Goal: Information Seeking & Learning: Check status

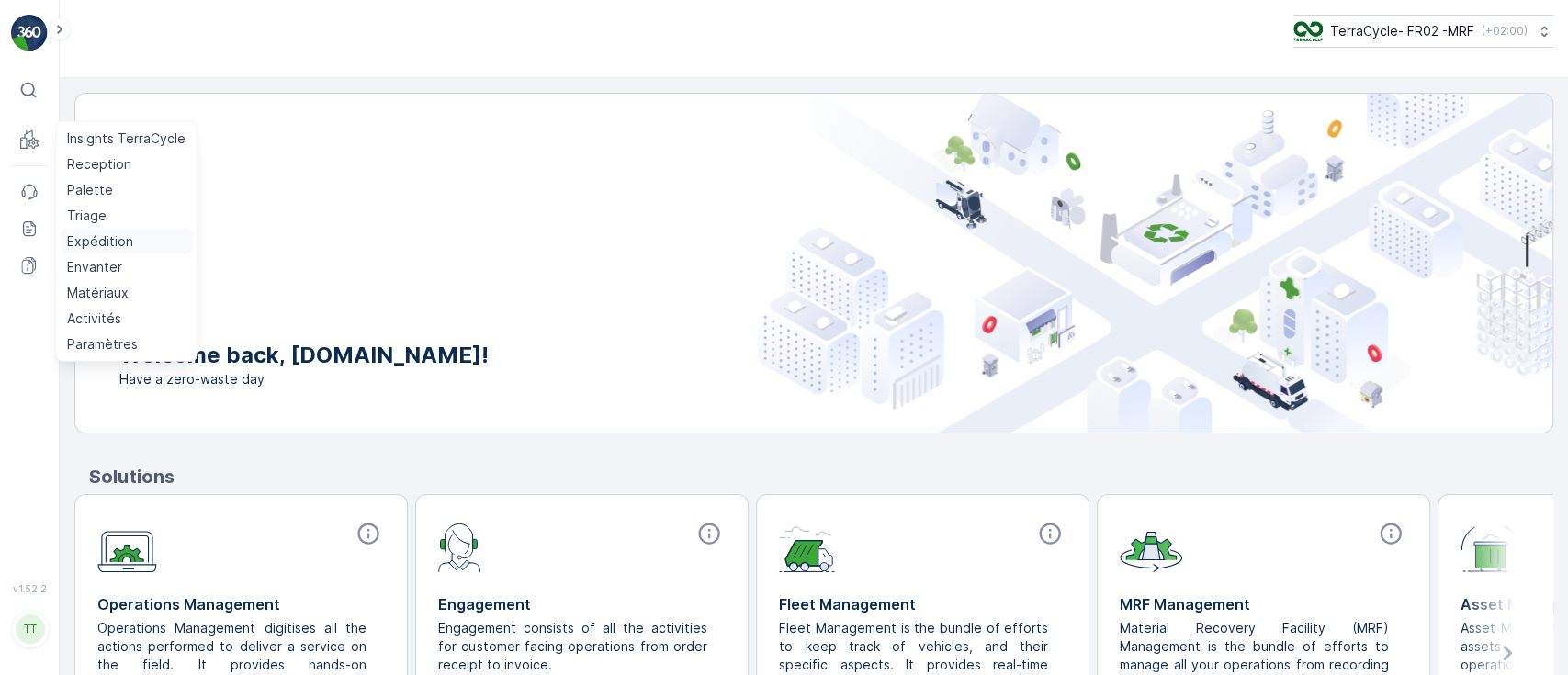
click at [105, 238] on p "Expédition" at bounding box center [101, 241] width 66 height 19
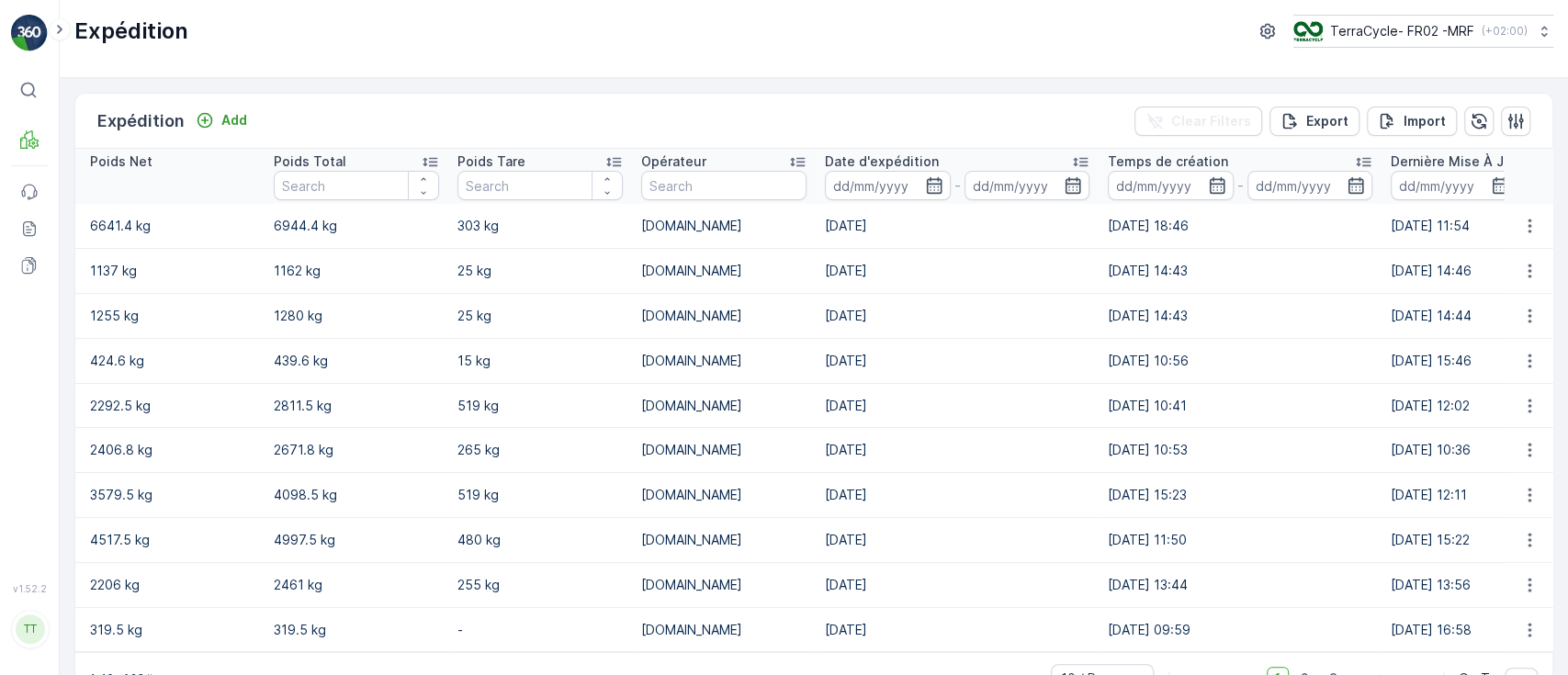
scroll to position [0, 874]
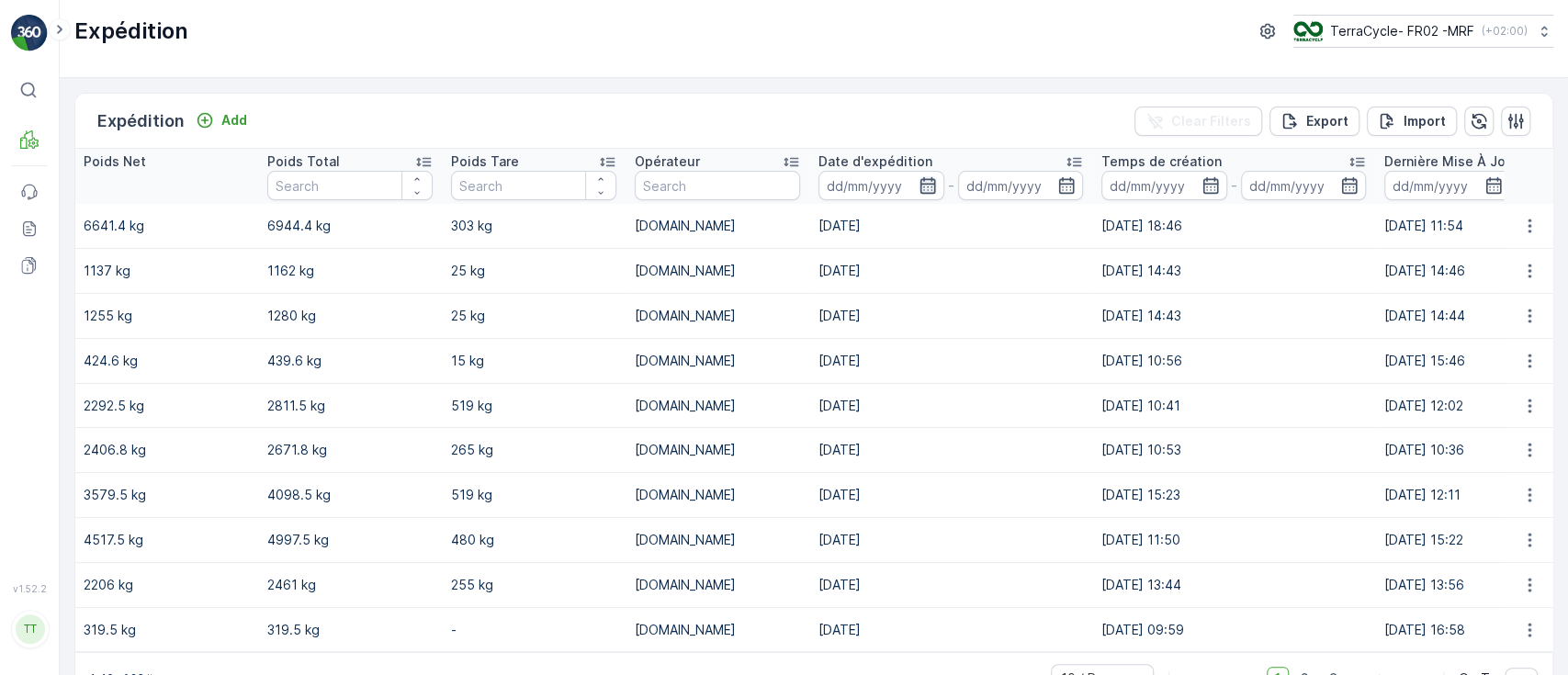
click at [919, 187] on icon "button" at bounding box center [928, 185] width 19 height 19
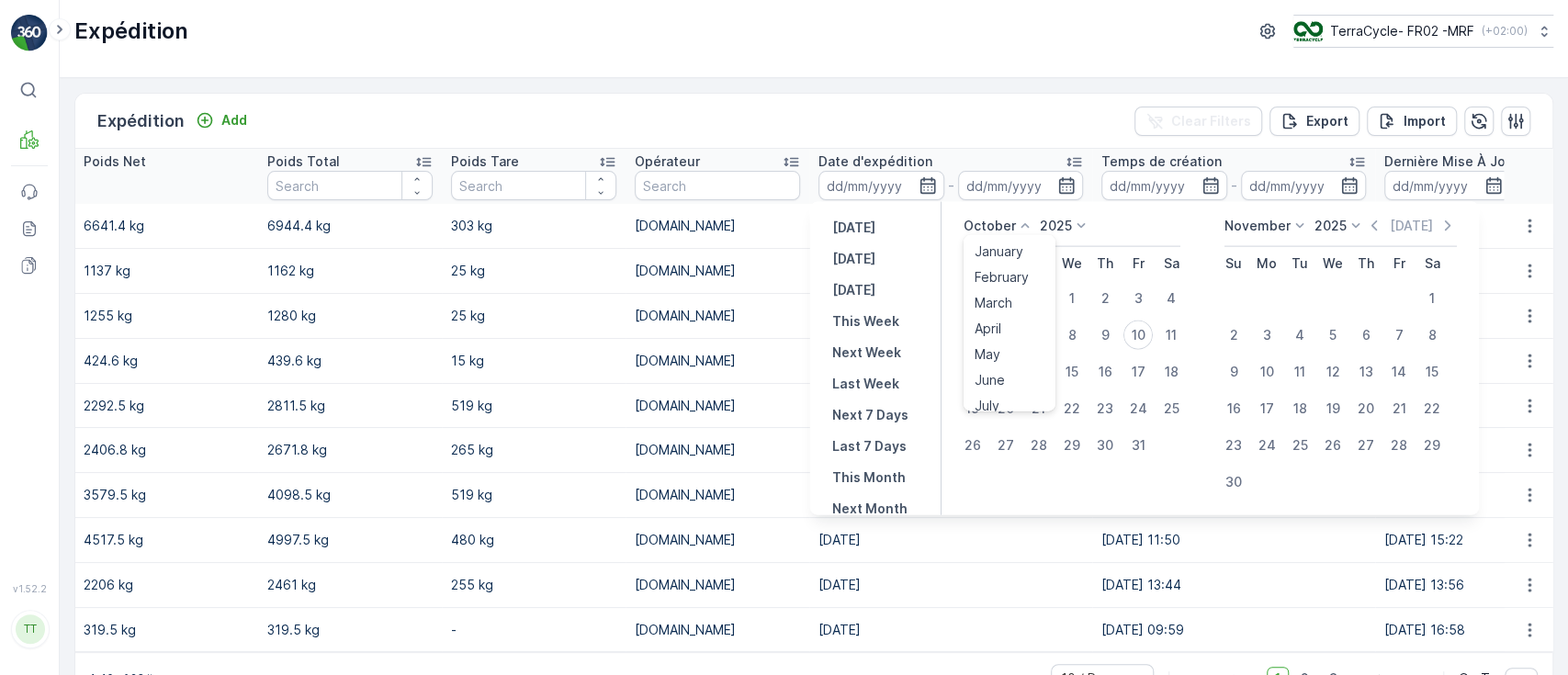
click at [981, 231] on p "October" at bounding box center [990, 225] width 53 height 19
click at [989, 338] on span "September" at bounding box center [1010, 335] width 70 height 19
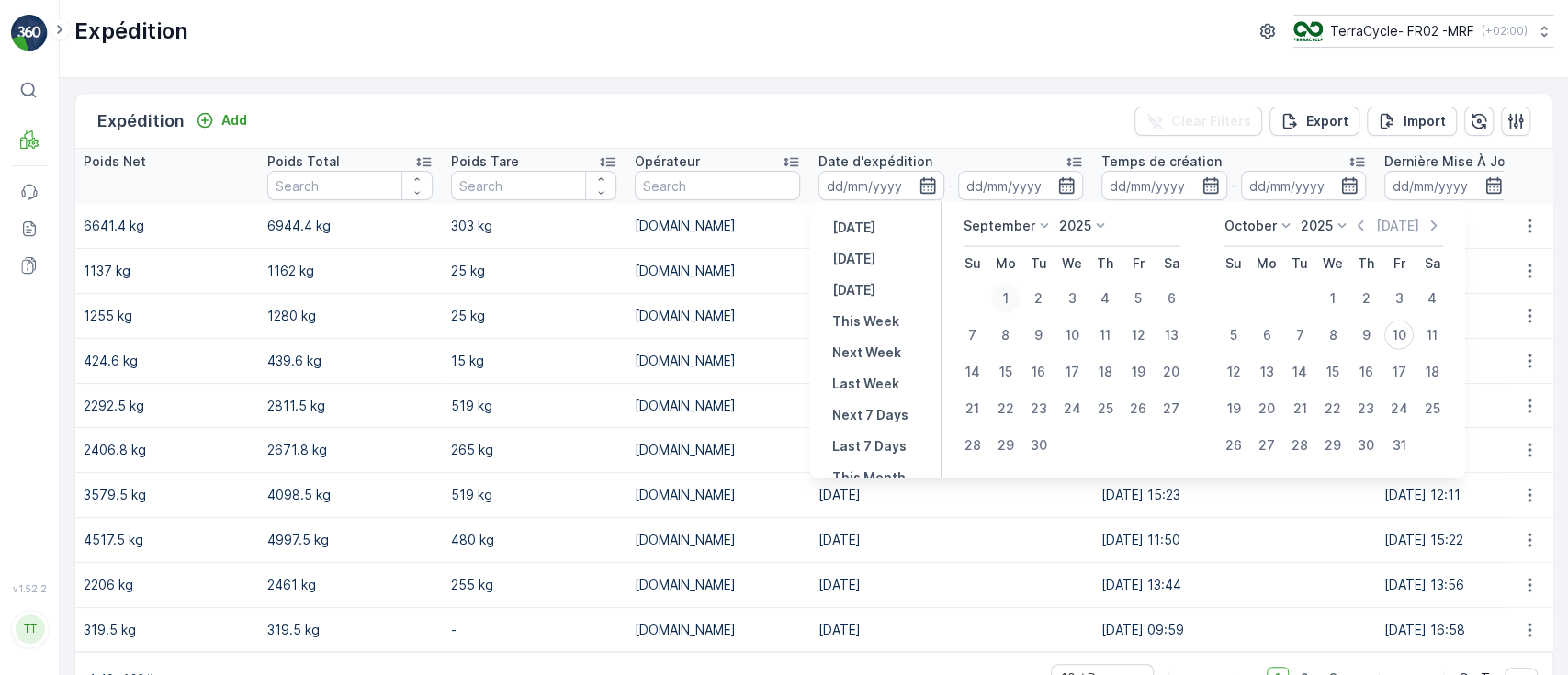
click at [1001, 299] on div "1" at bounding box center [1006, 298] width 29 height 29
type input "01.09.2025"
click at [1043, 449] on div "30" at bounding box center [1039, 446] width 29 height 29
type input "[DATE]"
click at [1004, 298] on div "1" at bounding box center [1006, 298] width 29 height 29
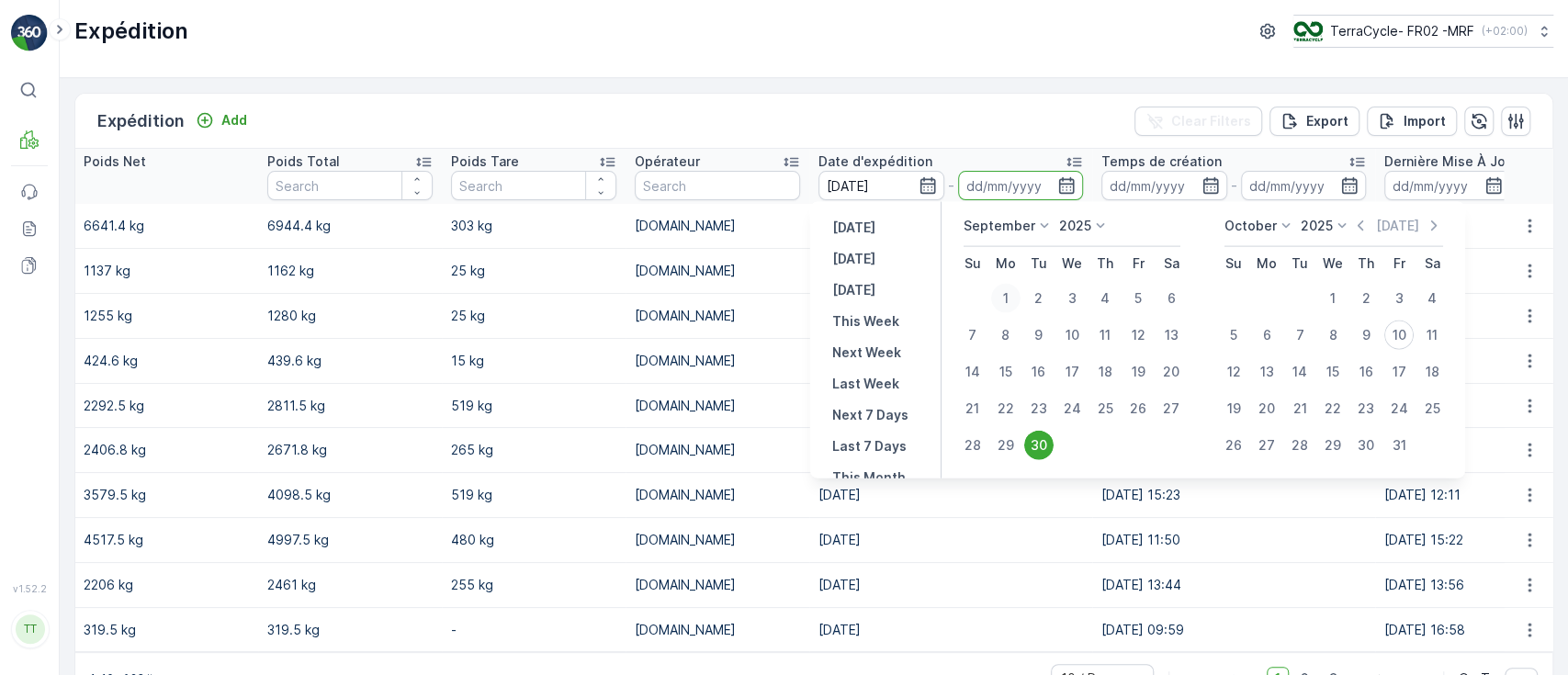
type input "[DATE]"
click at [1041, 450] on div "30" at bounding box center [1039, 446] width 29 height 29
type input "[DATE]"
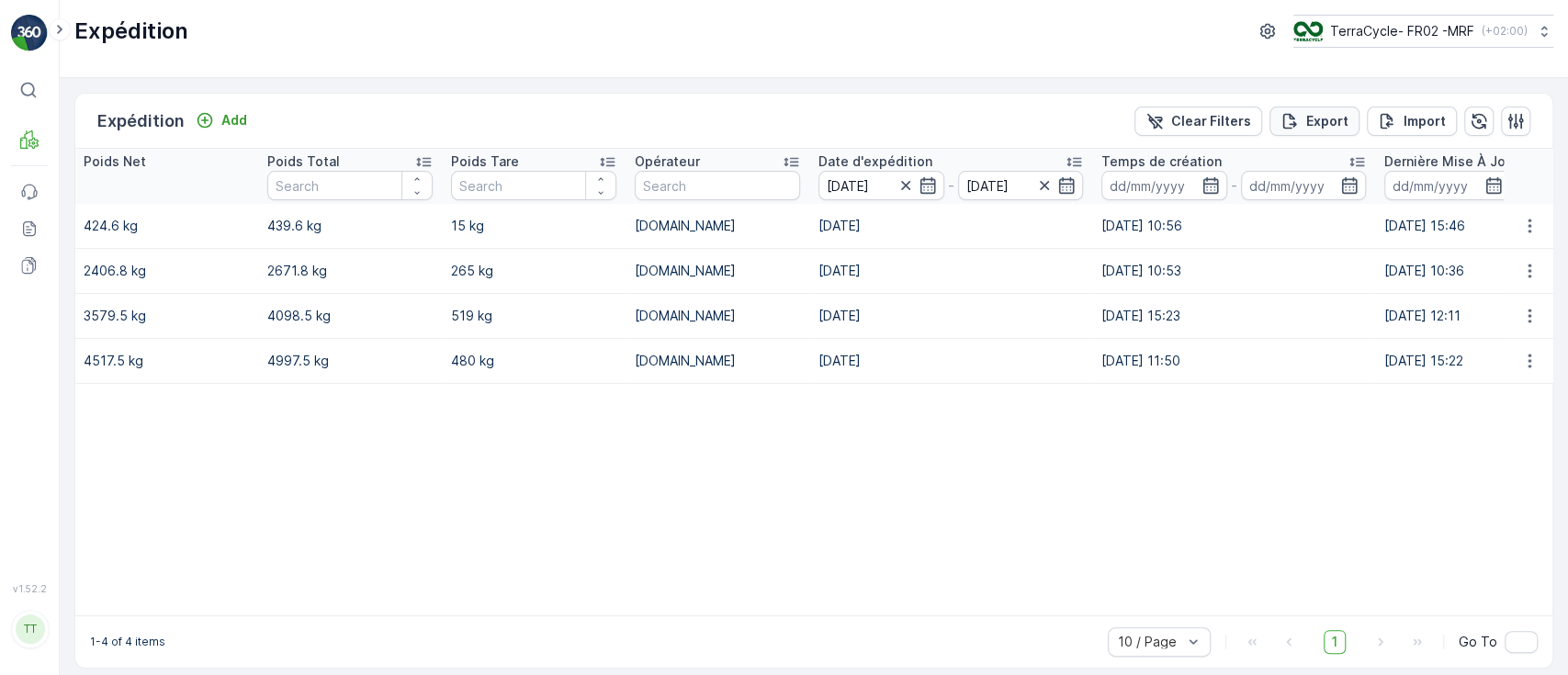
click at [1313, 118] on p "Export" at bounding box center [1327, 121] width 42 height 19
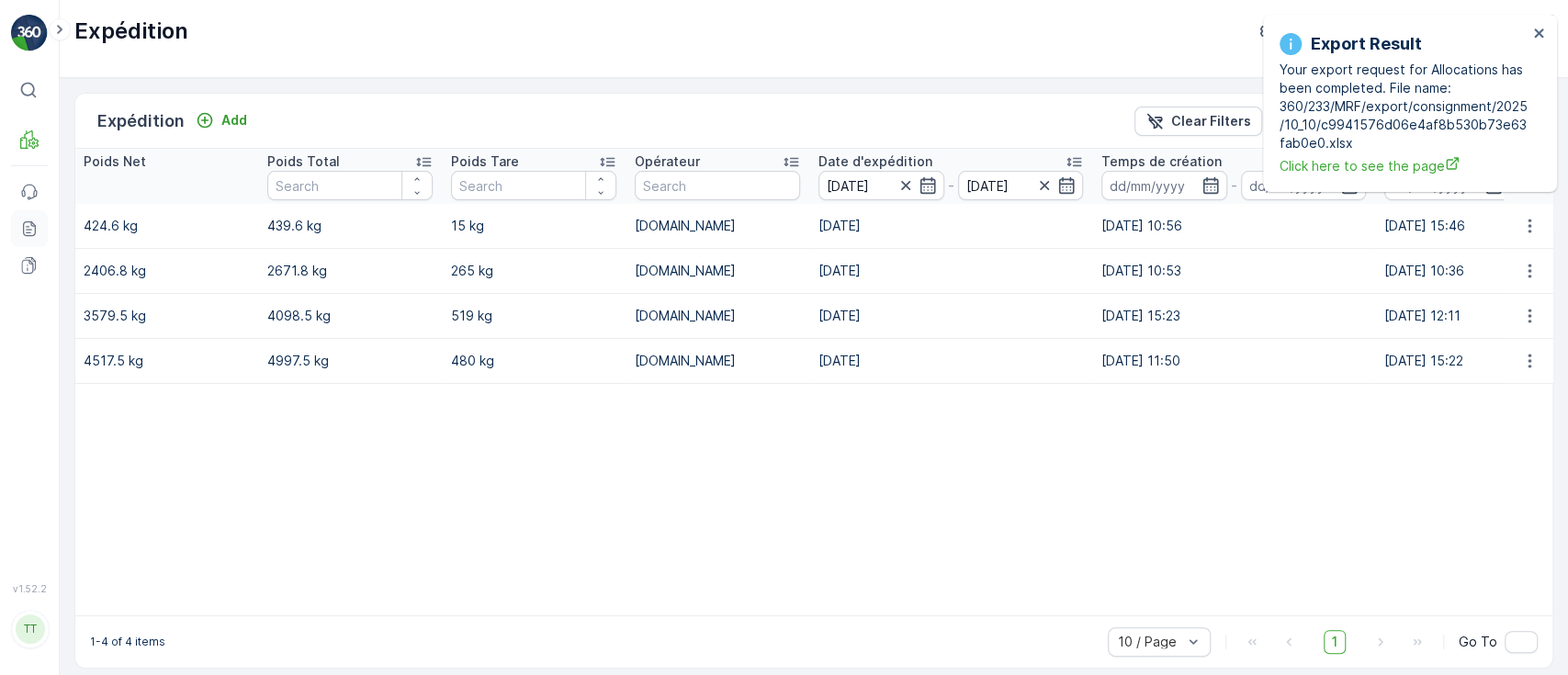
click at [37, 229] on icon at bounding box center [29, 228] width 19 height 19
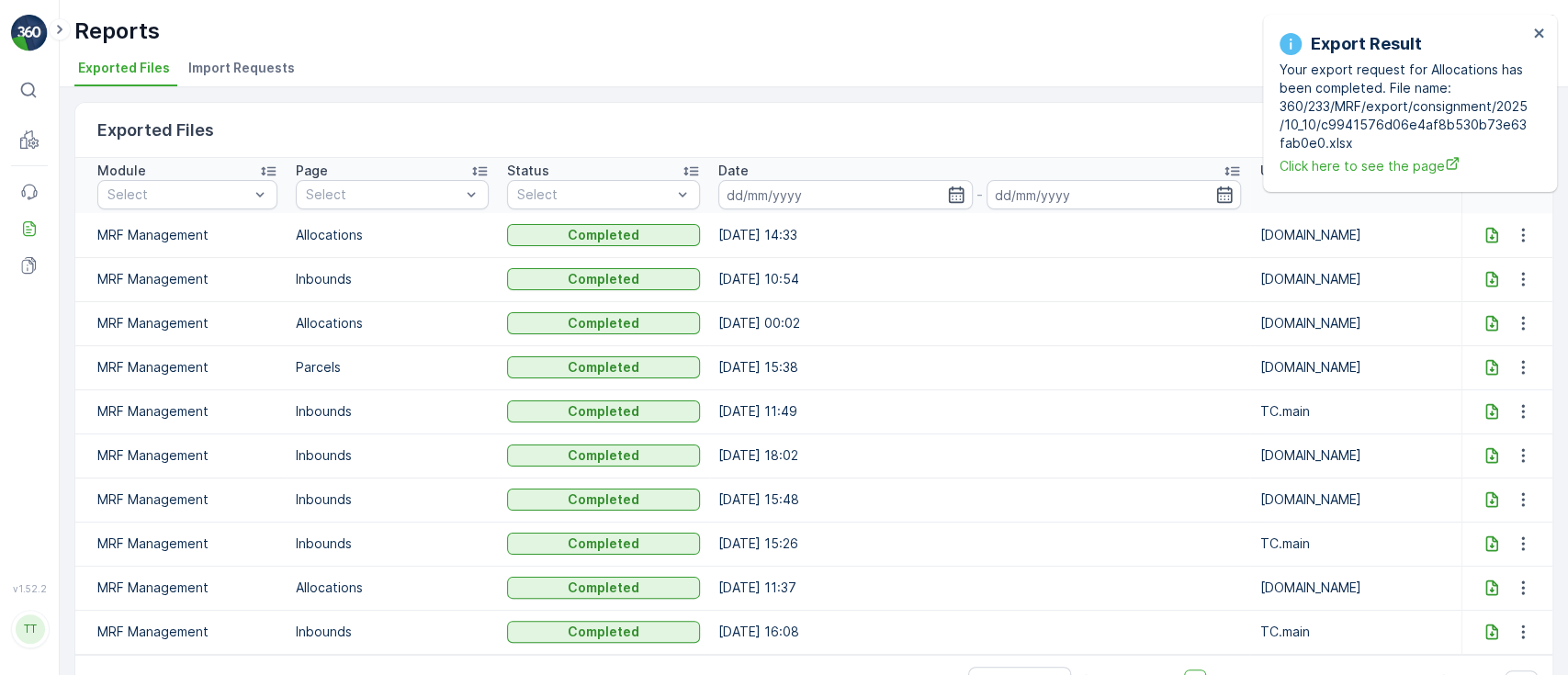
click at [1484, 237] on icon at bounding box center [1492, 235] width 19 height 19
click at [1535, 36] on icon "close" at bounding box center [1539, 32] width 9 height 9
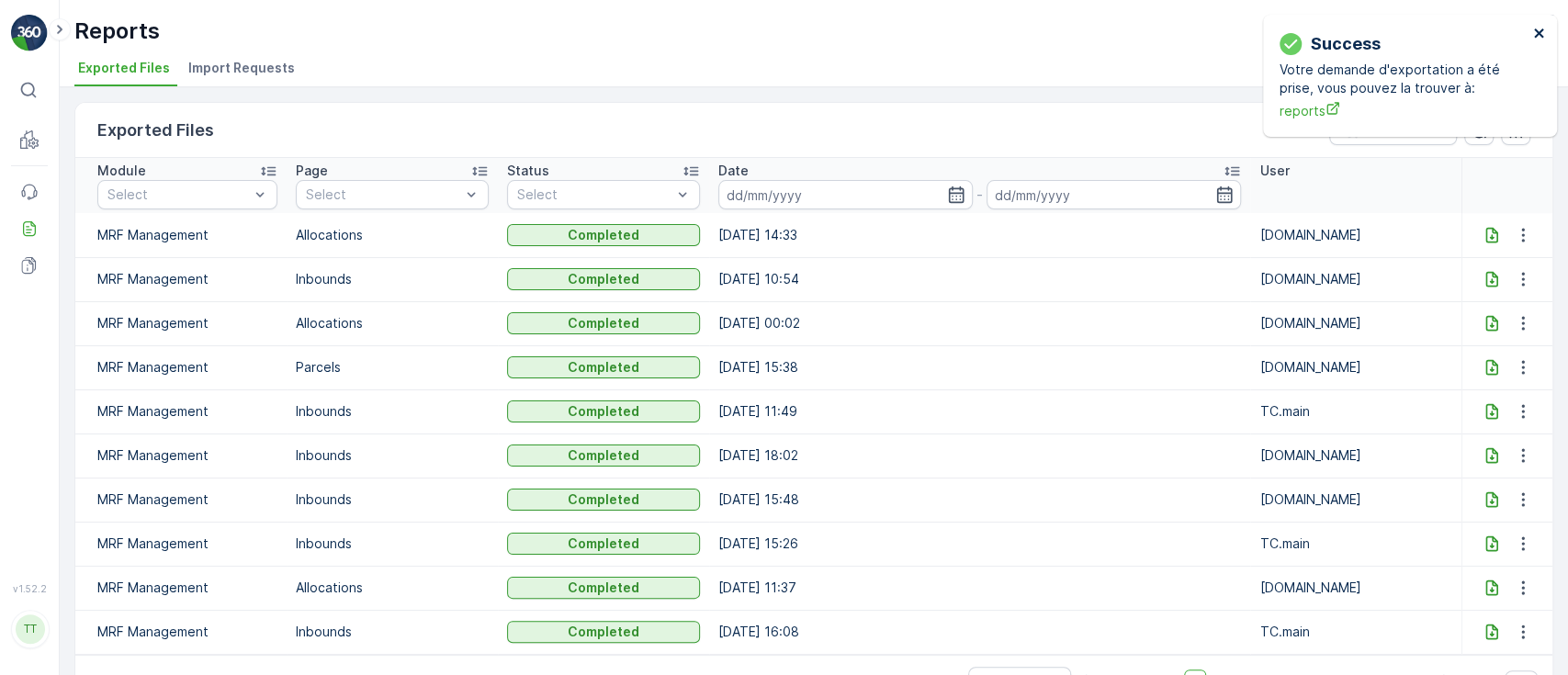
click at [1540, 36] on icon "close" at bounding box center [1540, 32] width 13 height 15
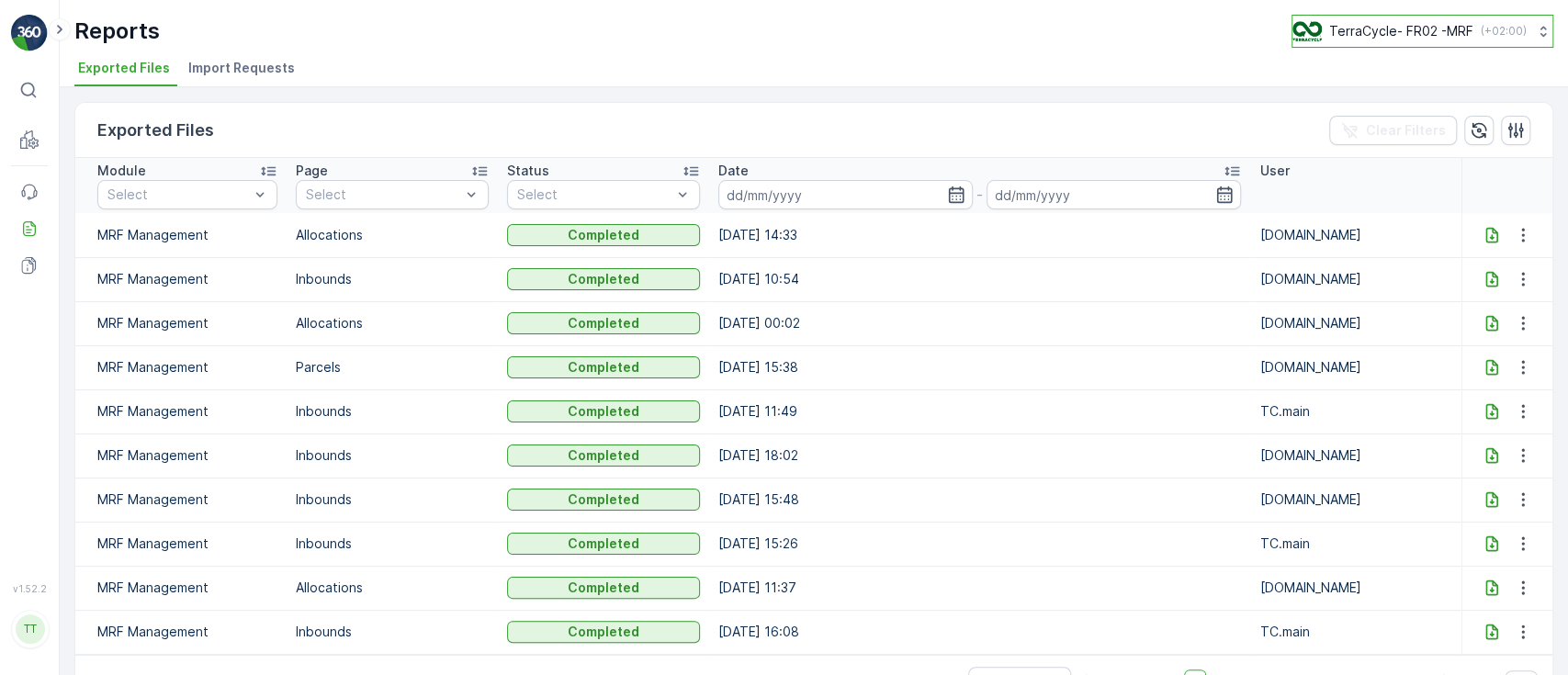
click at [1362, 35] on p "TerraCycle- FR02 -MRF" at bounding box center [1402, 31] width 144 height 19
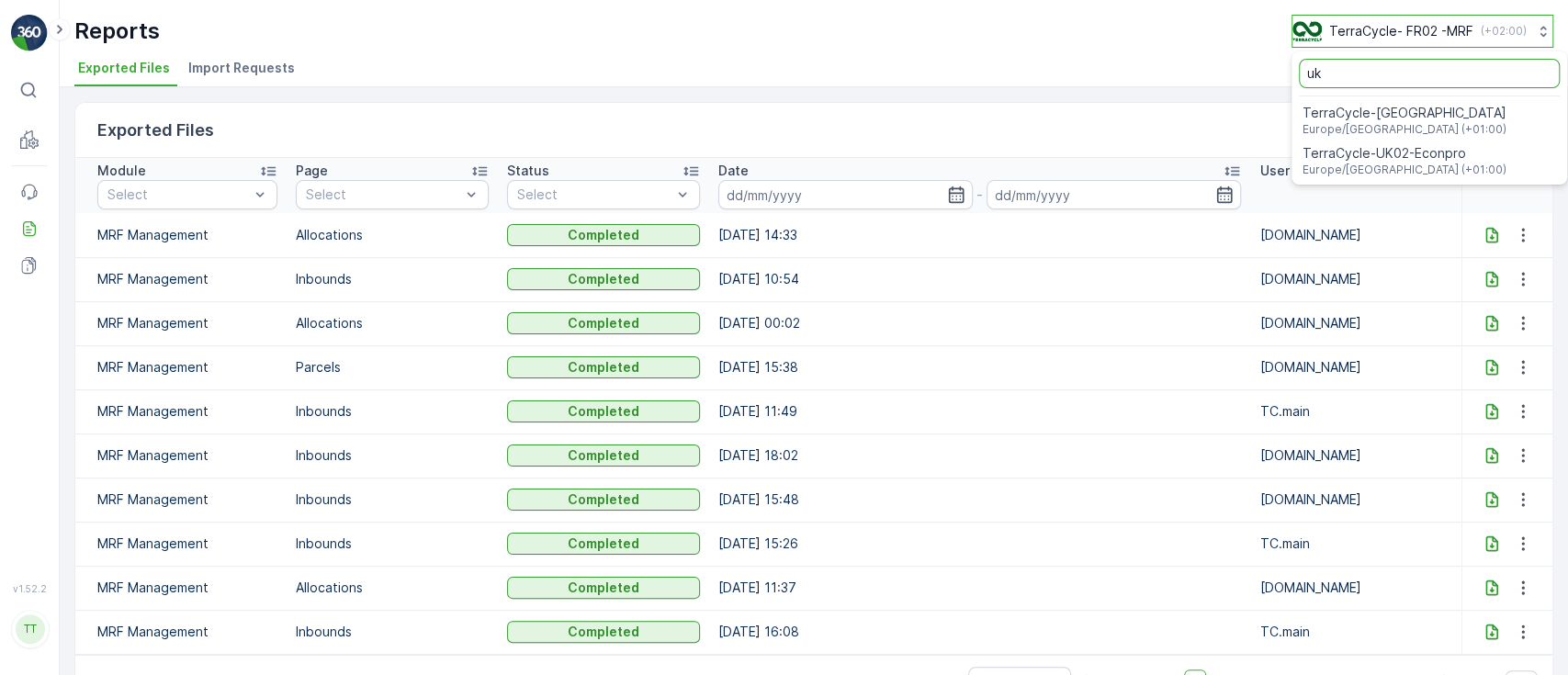
type input "u"
type input "fr"
click at [1352, 165] on span "Europe/[GEOGRAPHIC_DATA] (+02:00)" at bounding box center [1407, 170] width 205 height 15
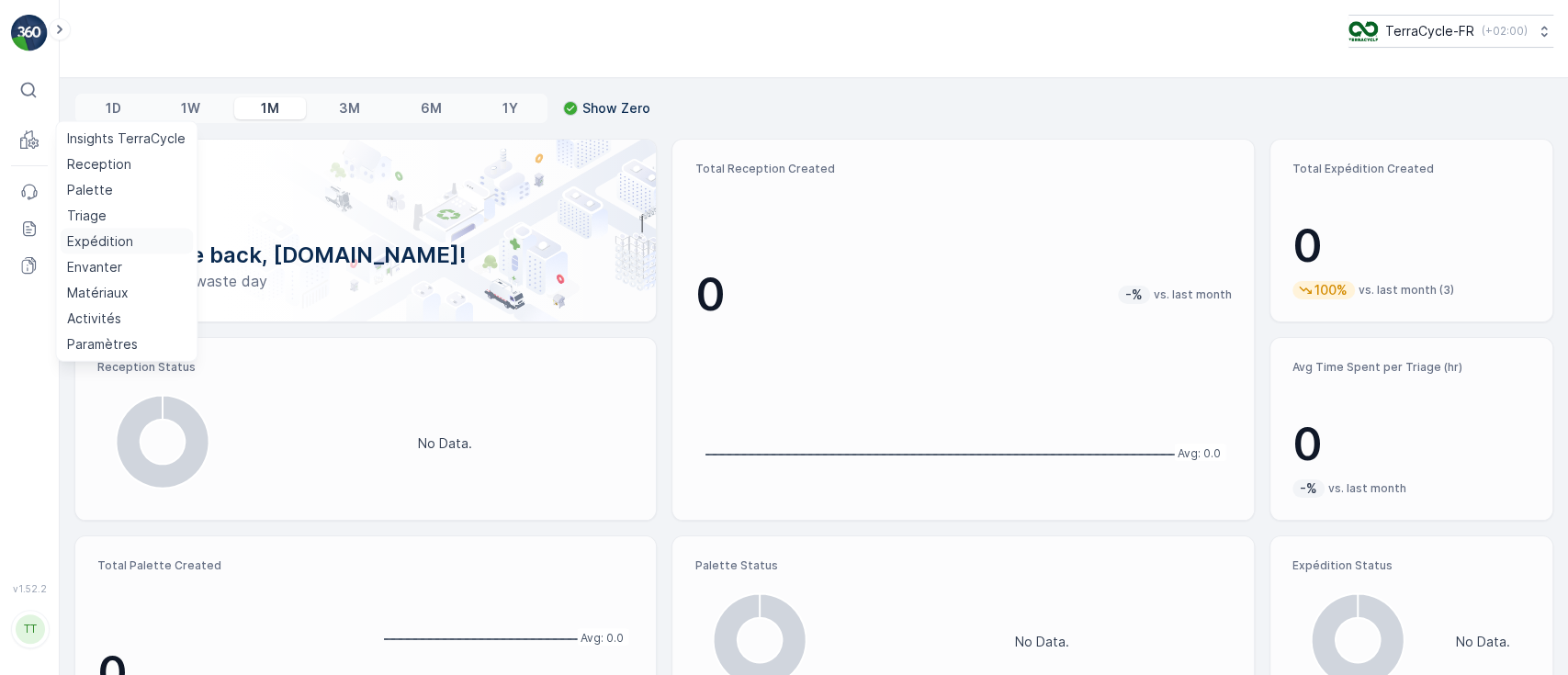
click at [102, 239] on p "Expédition" at bounding box center [101, 241] width 66 height 19
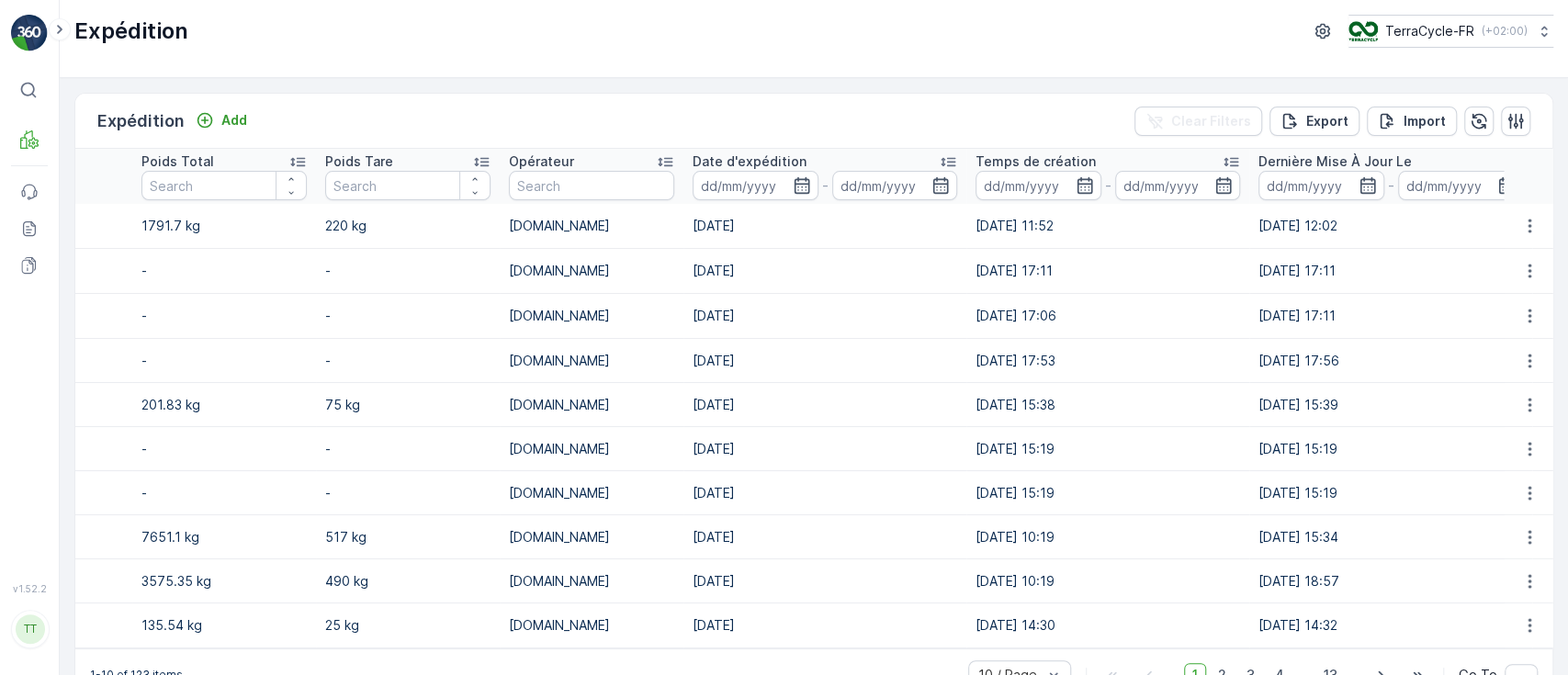
scroll to position [0, 1005]
click at [788, 185] on icon "button" at bounding box center [797, 185] width 19 height 19
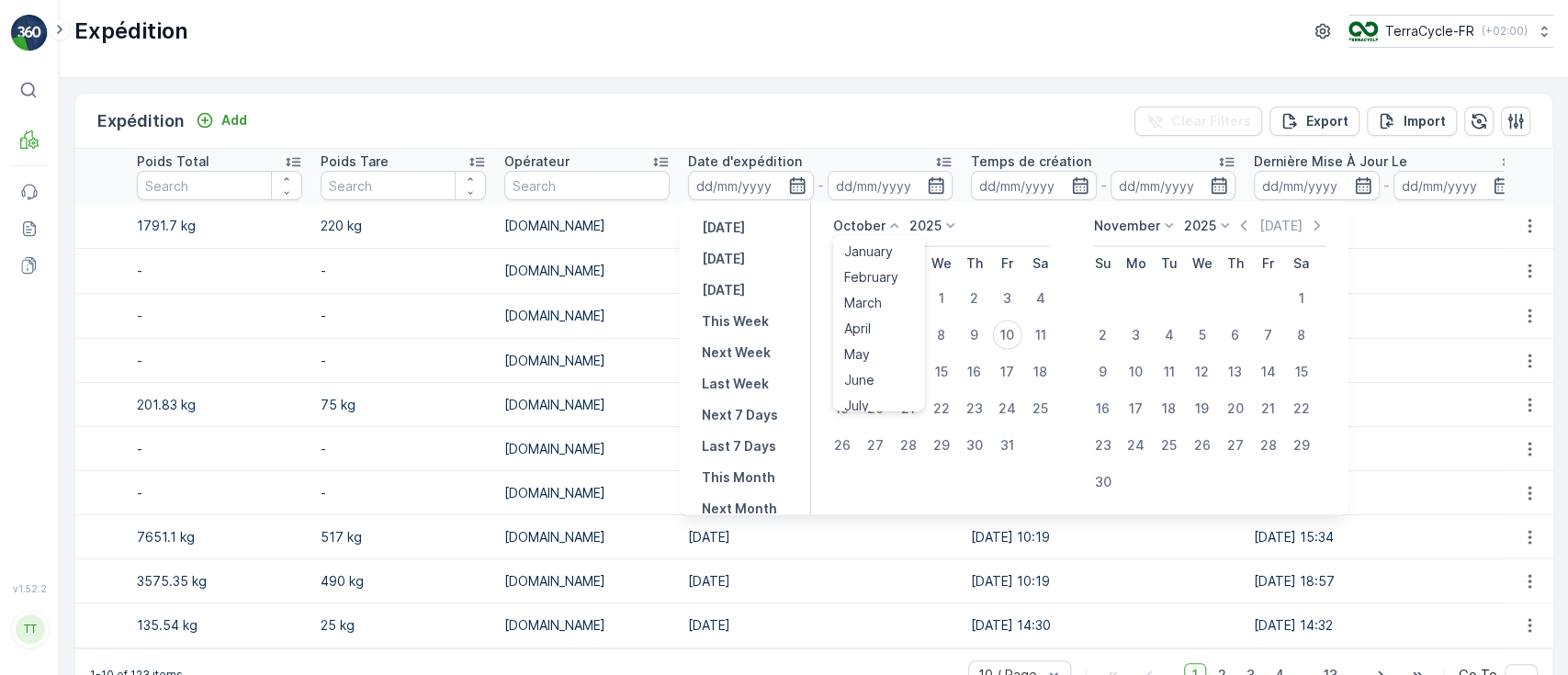
click at [860, 225] on p "October" at bounding box center [860, 225] width 53 height 19
click at [860, 330] on span "September" at bounding box center [879, 335] width 70 height 19
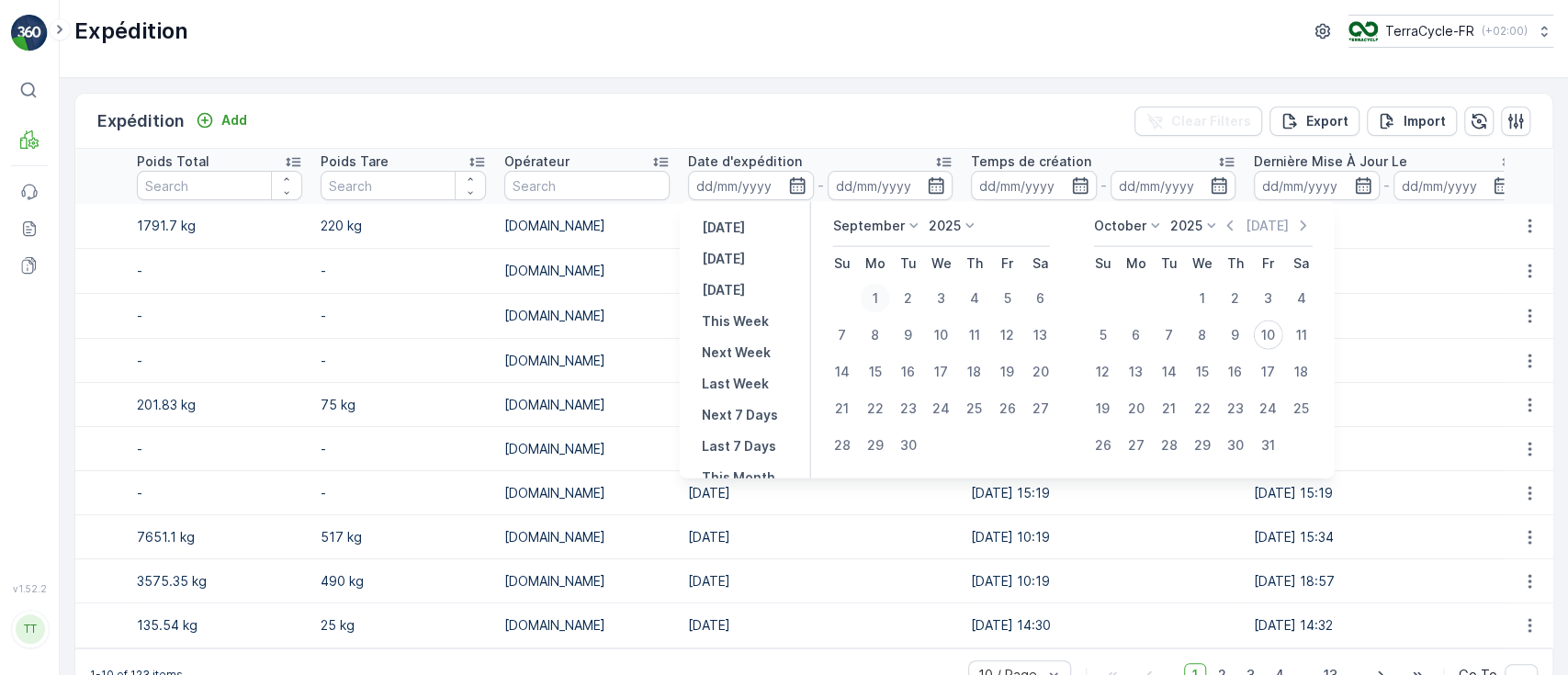
click at [880, 287] on div "1" at bounding box center [875, 298] width 29 height 29
type input "[DATE]"
click at [909, 439] on div "30" at bounding box center [908, 446] width 29 height 29
type input "30.09.2025"
click at [874, 297] on div "1" at bounding box center [875, 298] width 29 height 29
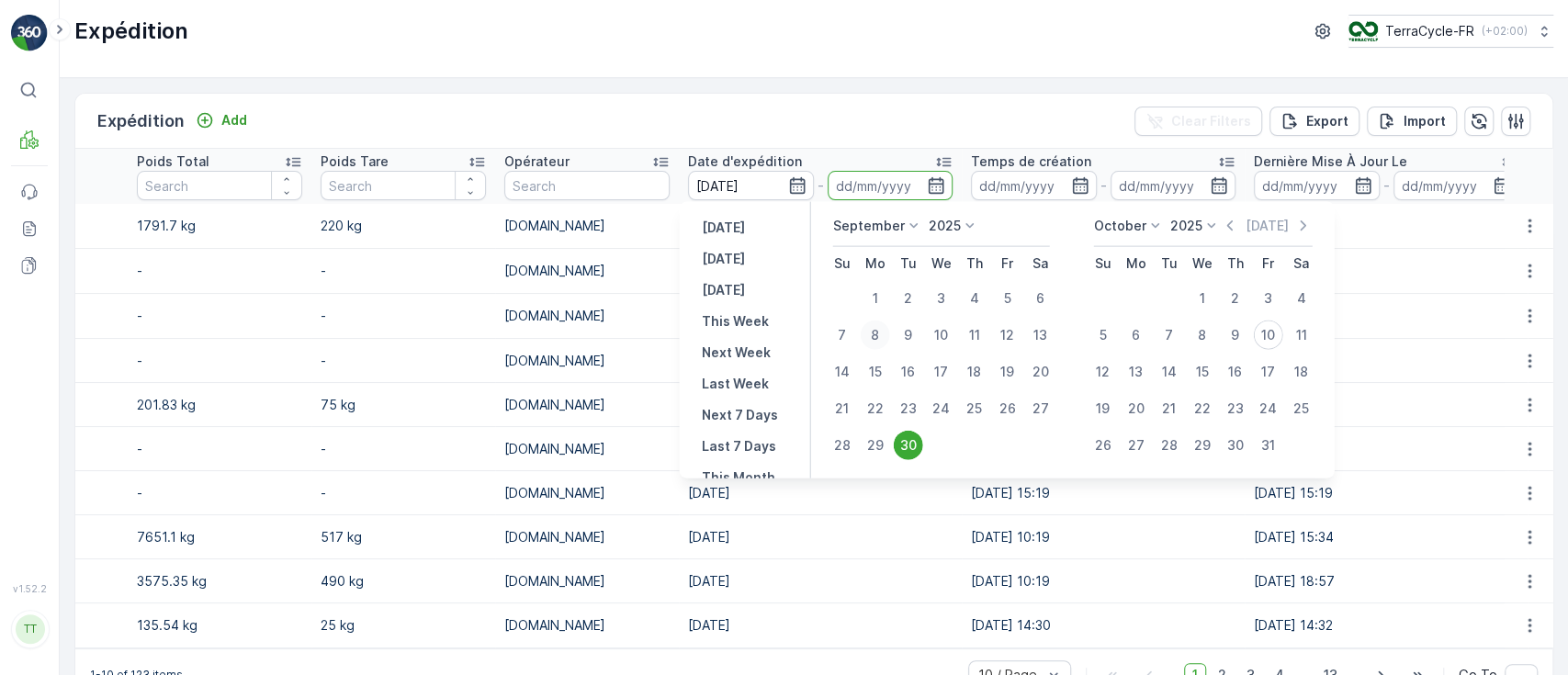
type input "01.09.2025"
click at [905, 436] on div "30" at bounding box center [908, 446] width 29 height 29
type input "30.09.2025"
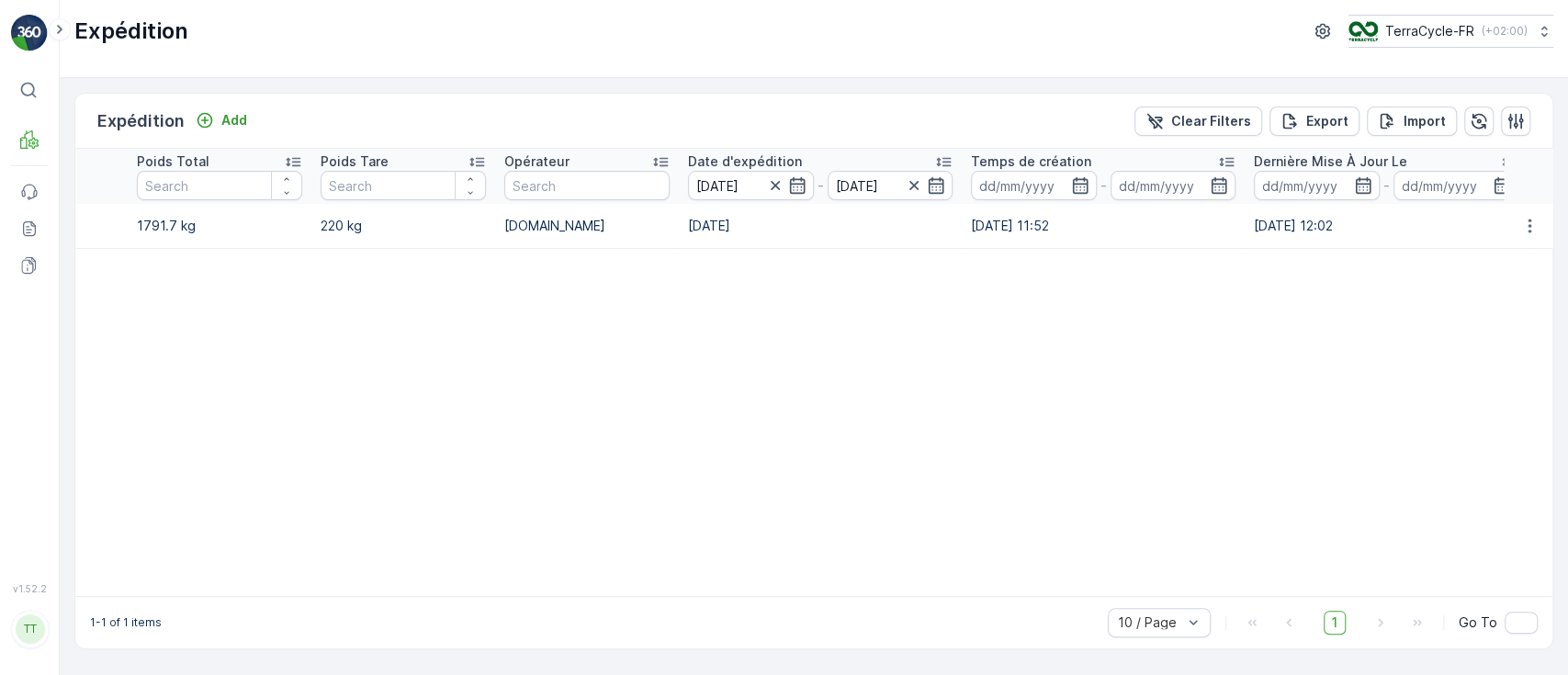
drag, startPoint x: 873, startPoint y: 593, endPoint x: 626, endPoint y: 591, distance: 247.0
click at [627, 591] on table "Nom Statut Select Type Select Déchet Select Poids Net Poids Total Poids Tare Op…" at bounding box center [416, 373] width 2691 height 448
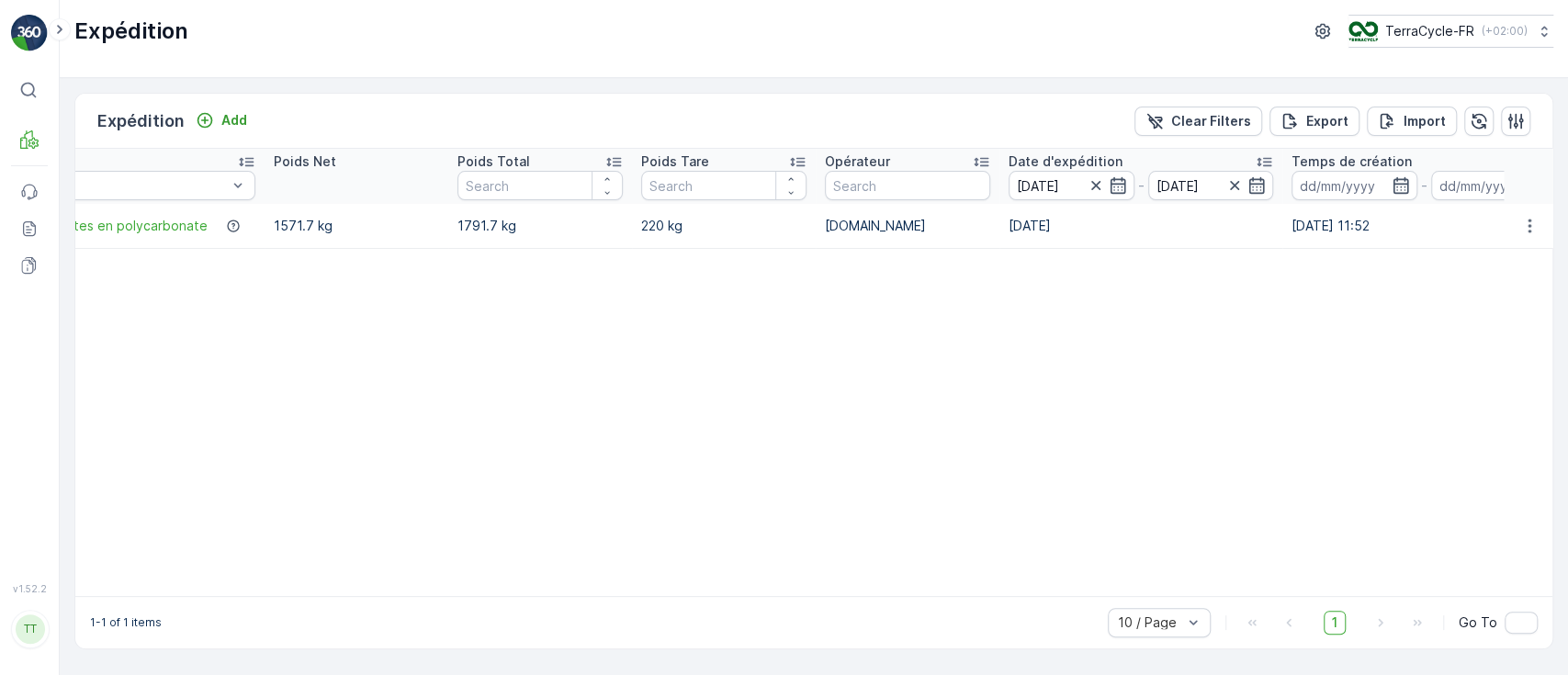
scroll to position [0, 682]
click at [1409, 20] on button "TerraCycle-FR ( +02:00 )" at bounding box center [1450, 31] width 207 height 33
type input "uk"
click at [1396, 196] on span "Europe/London (+01:00)" at bounding box center [1459, 211] width 197 height 29
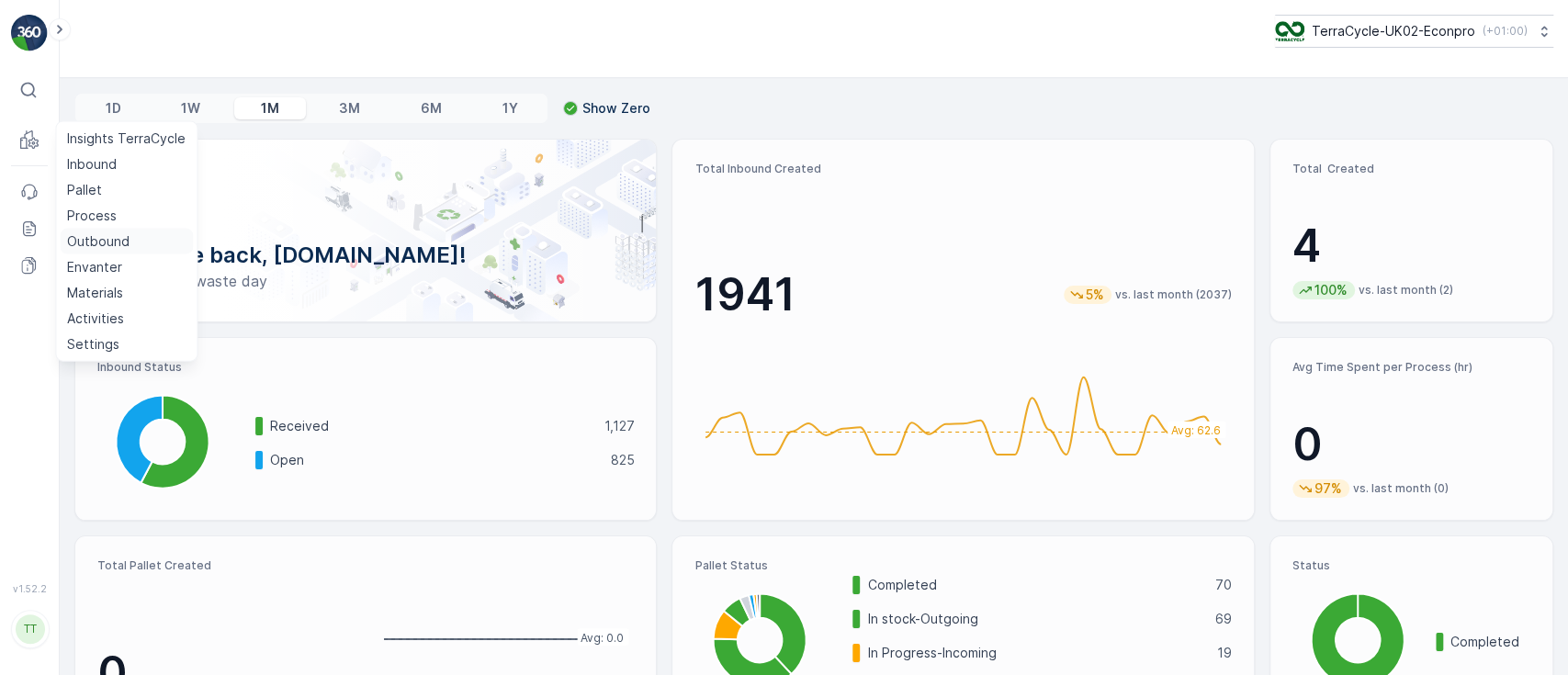
click at [97, 235] on p "Outbound" at bounding box center [99, 241] width 62 height 19
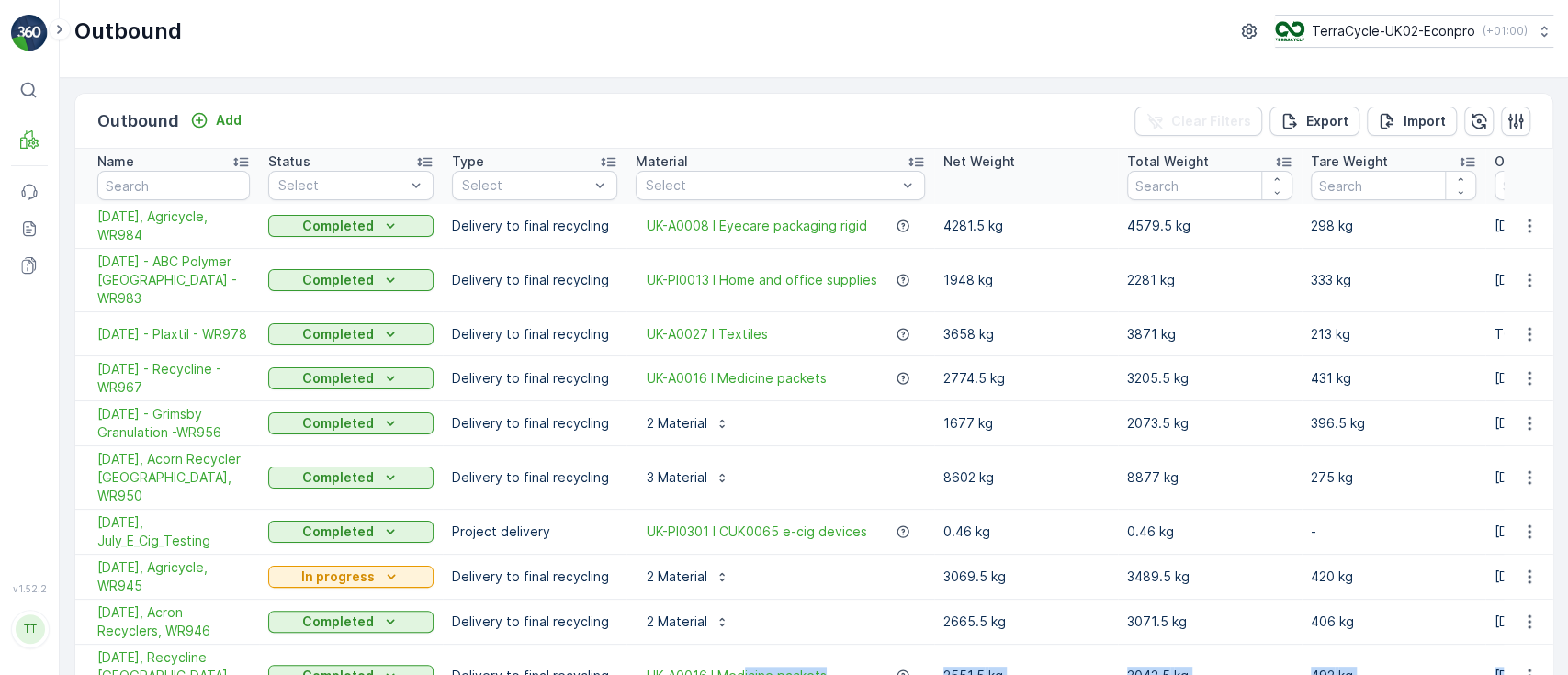
scroll to position [72, 0]
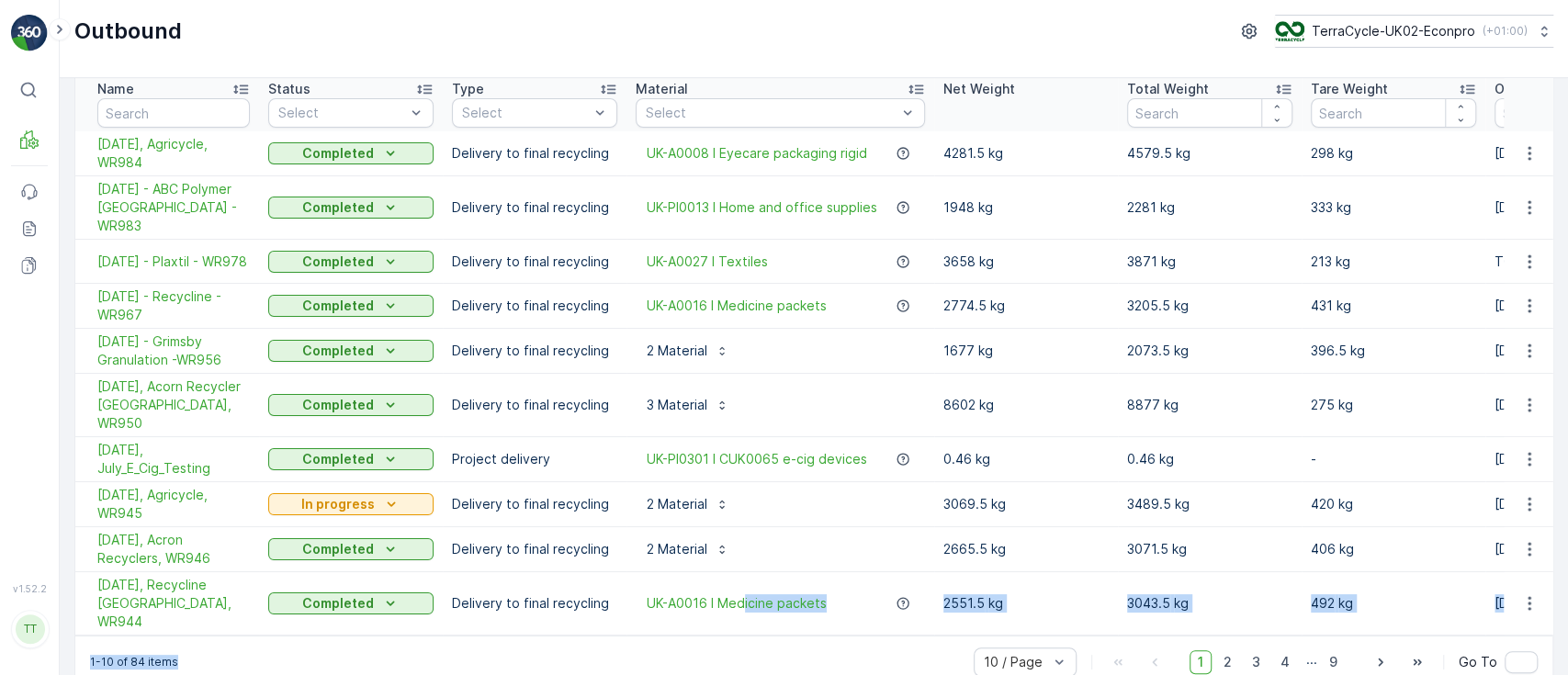
drag, startPoint x: 745, startPoint y: 670, endPoint x: 825, endPoint y: 665, distance: 80.2
click at [825, 665] on div "Outbound Add Clear Filters Export Import Name Status Select Type Select Materia…" at bounding box center [814, 377] width 1508 height 597
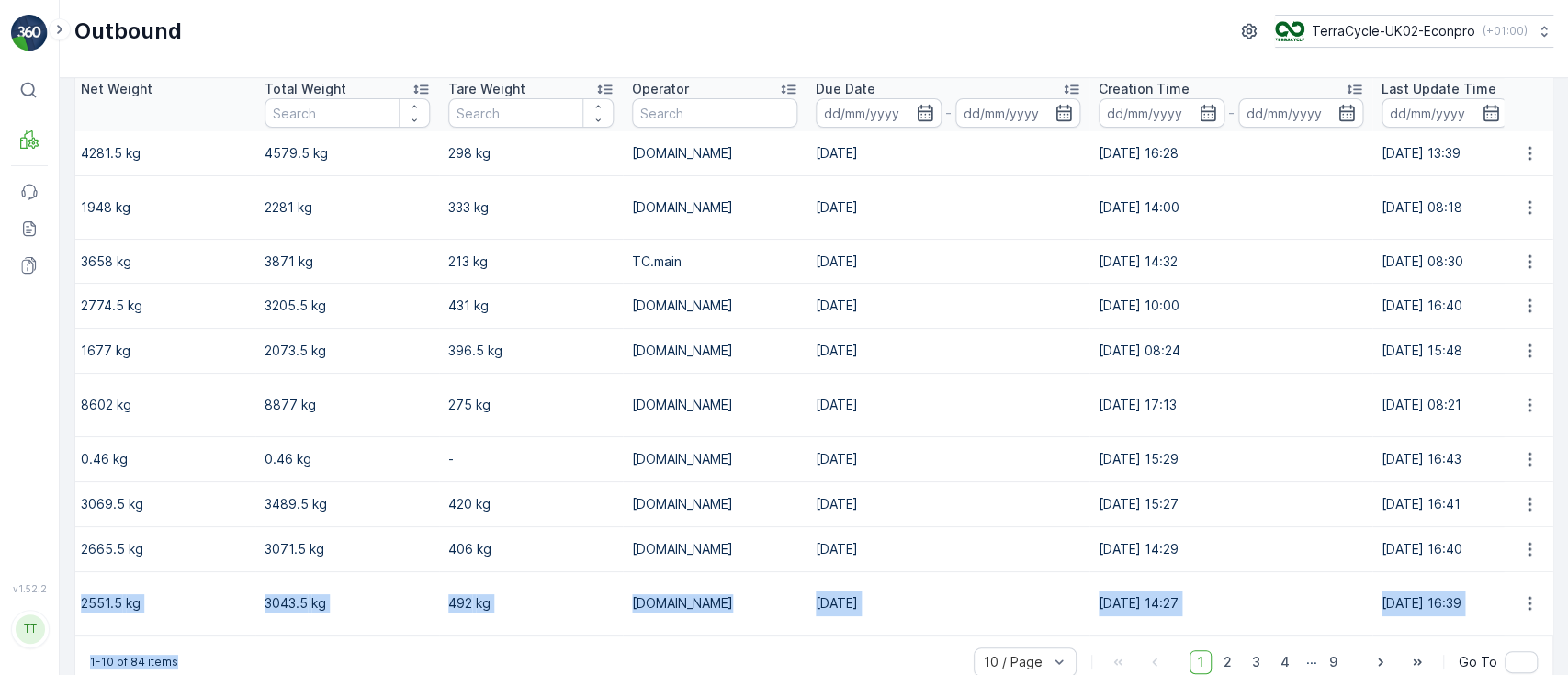
scroll to position [0, 0]
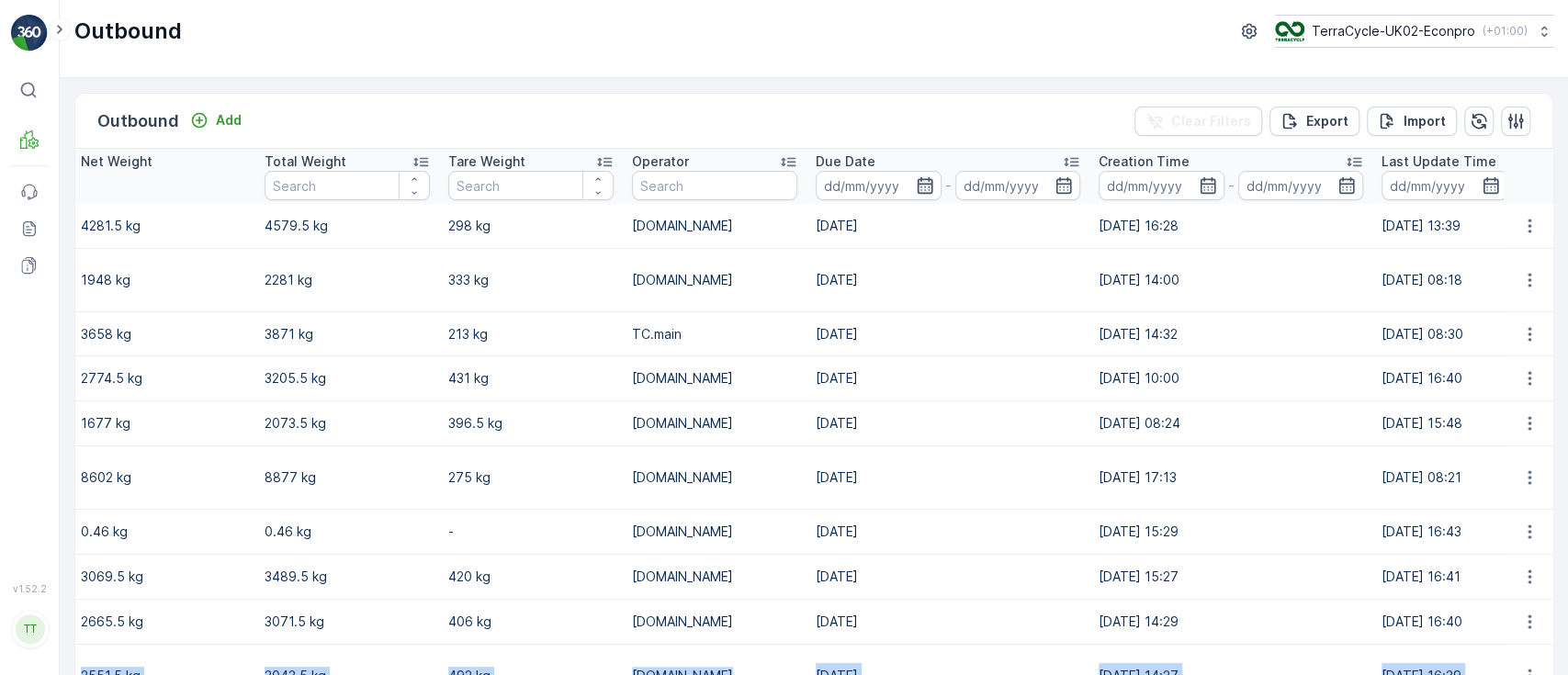
click at [920, 183] on icon "button" at bounding box center [925, 185] width 16 height 17
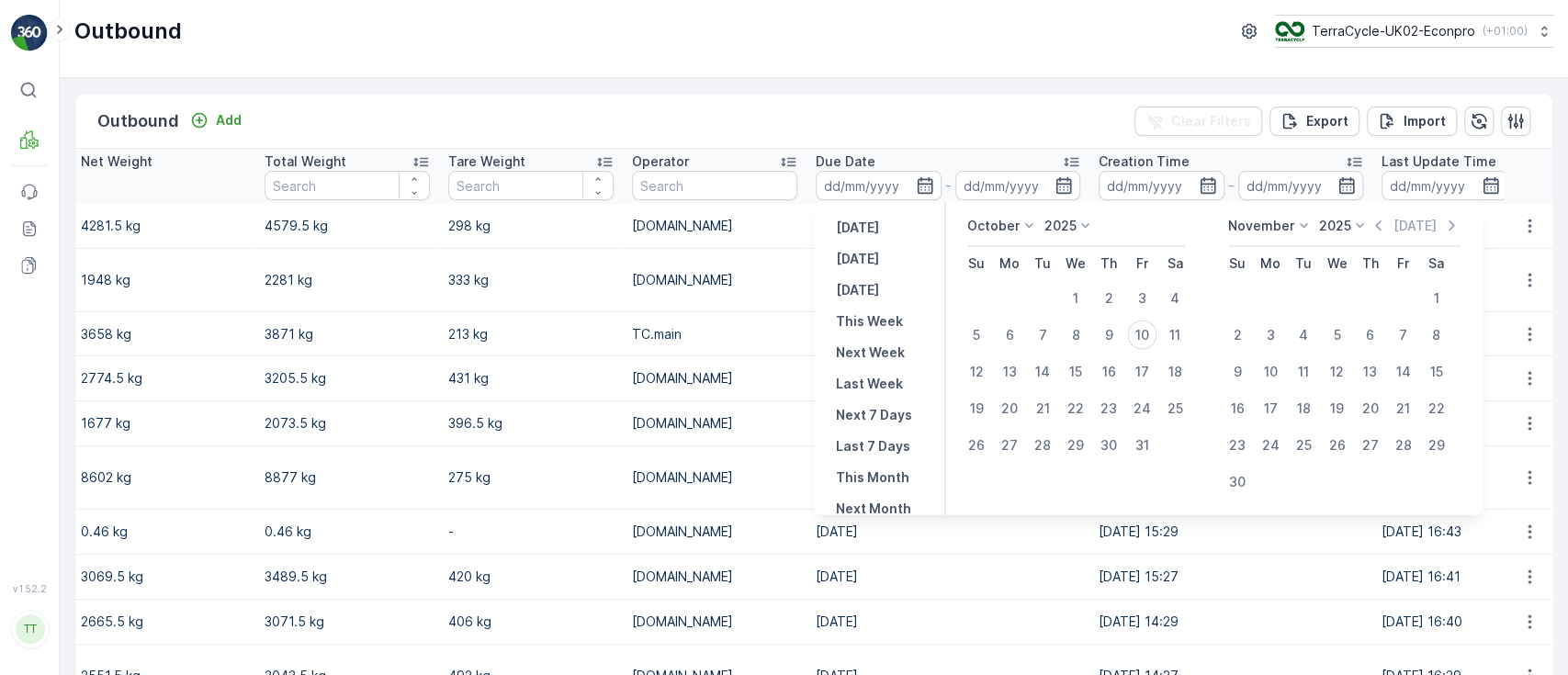
click at [988, 226] on p "October" at bounding box center [994, 225] width 53 height 19
click at [999, 326] on span "September" at bounding box center [1014, 335] width 70 height 19
click at [1009, 295] on div "1" at bounding box center [1010, 298] width 29 height 29
type input "[DATE]"
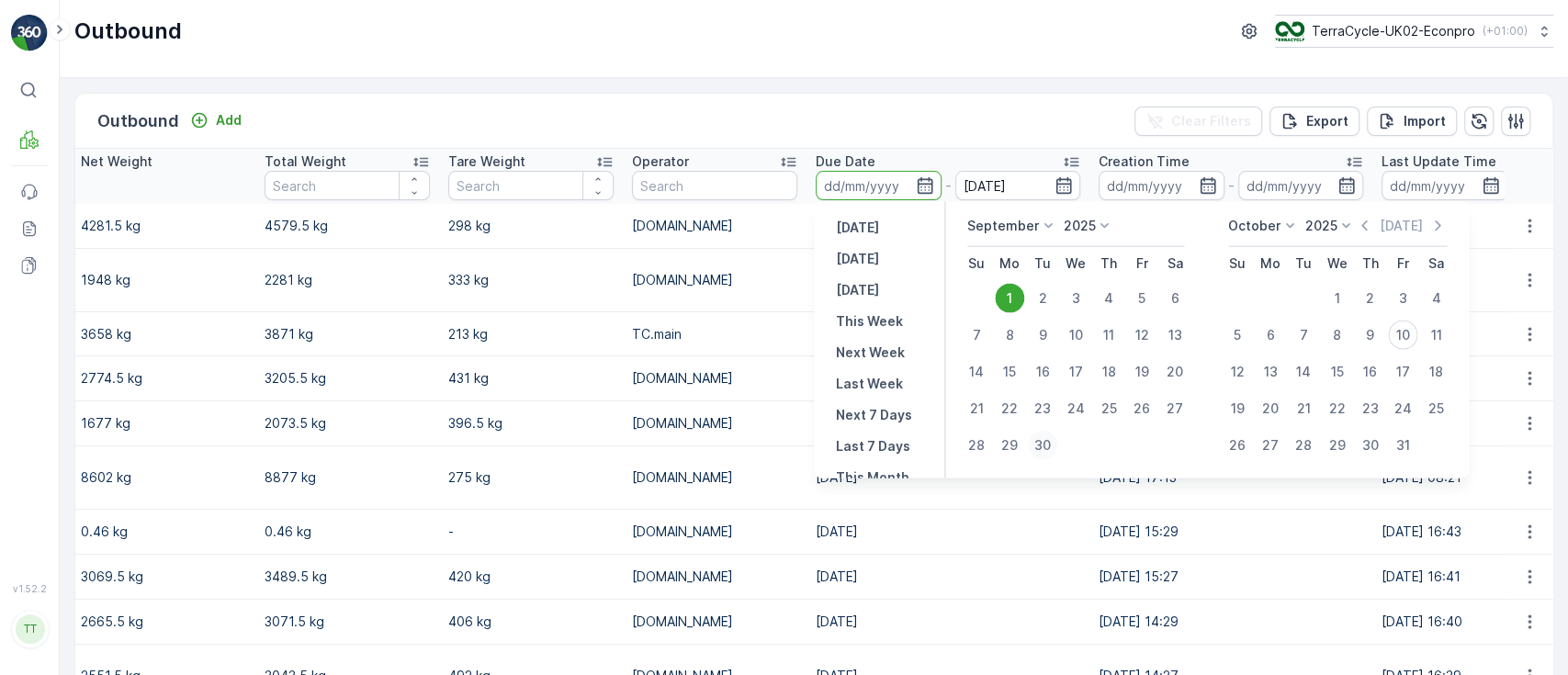
click at [1050, 446] on div "30" at bounding box center [1043, 446] width 29 height 29
type input "30.09.2025"
click at [1014, 289] on div "1" at bounding box center [1010, 298] width 29 height 29
type input "01.09.2025"
click at [1040, 444] on div "30" at bounding box center [1043, 446] width 29 height 29
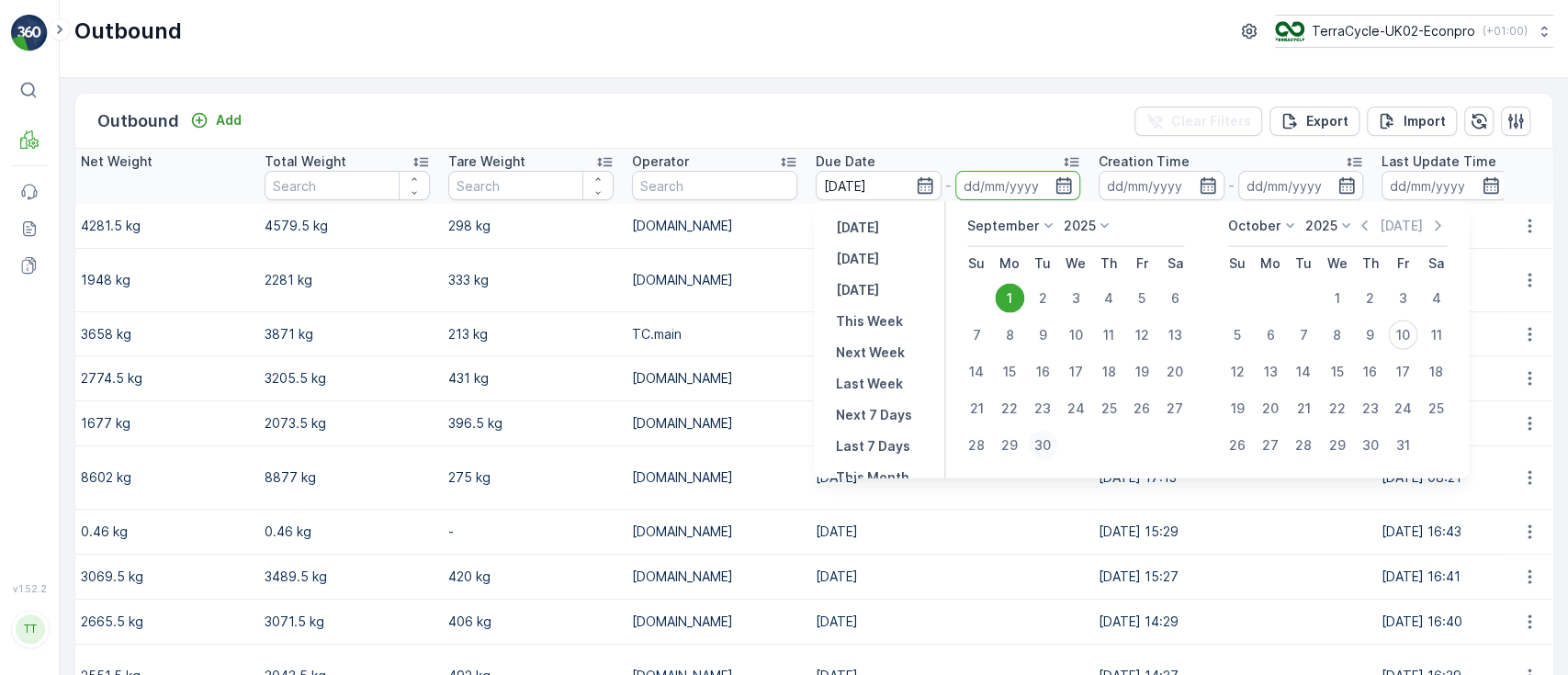
type input "30.09.2025"
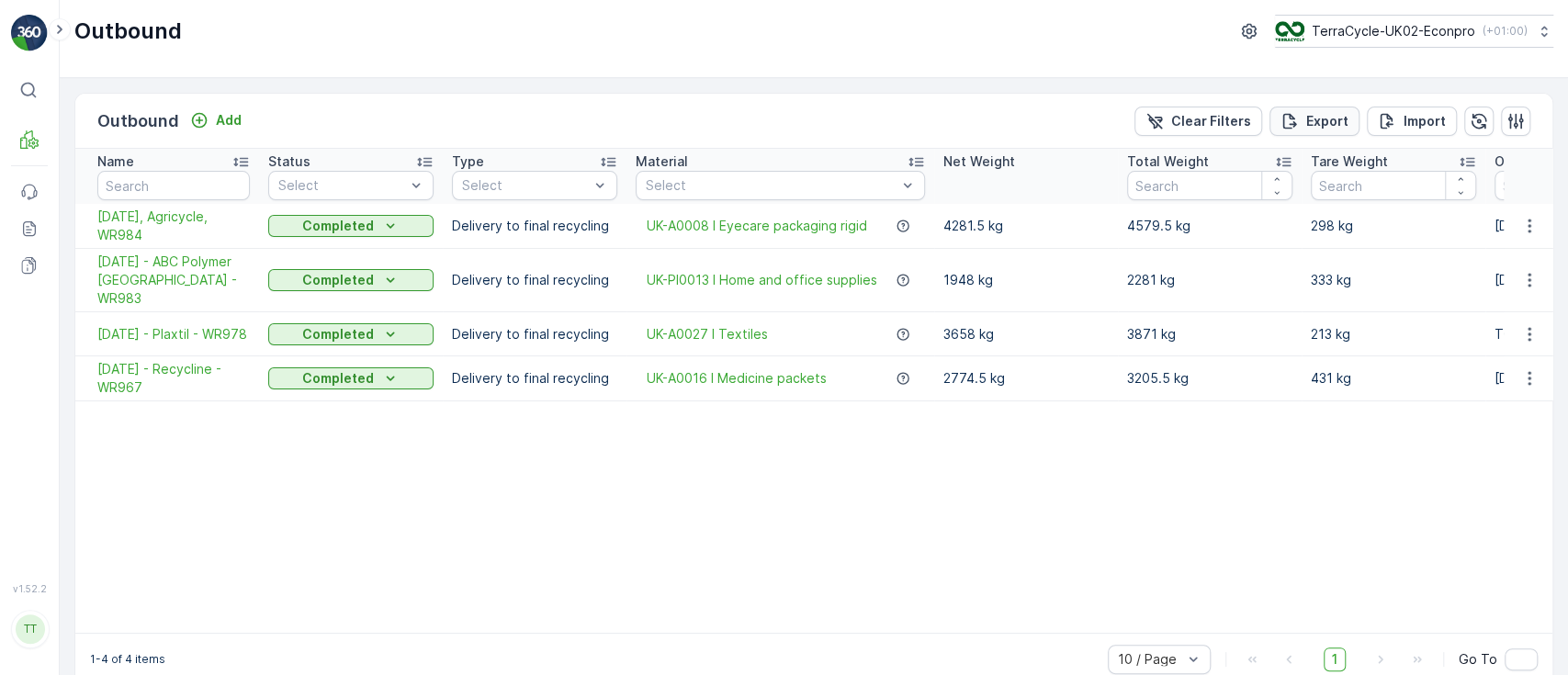
click at [1317, 114] on p "Export" at bounding box center [1327, 121] width 42 height 19
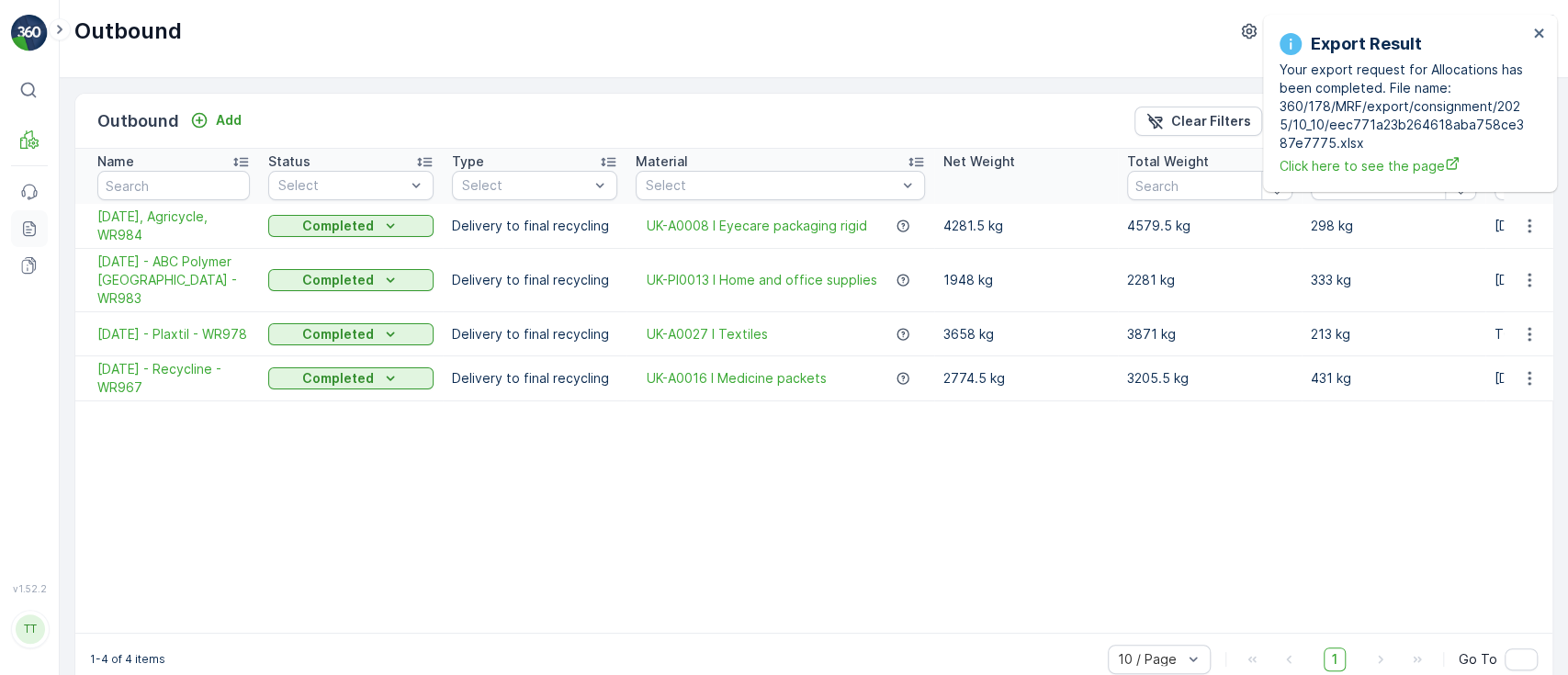
click at [24, 228] on icon at bounding box center [29, 228] width 19 height 19
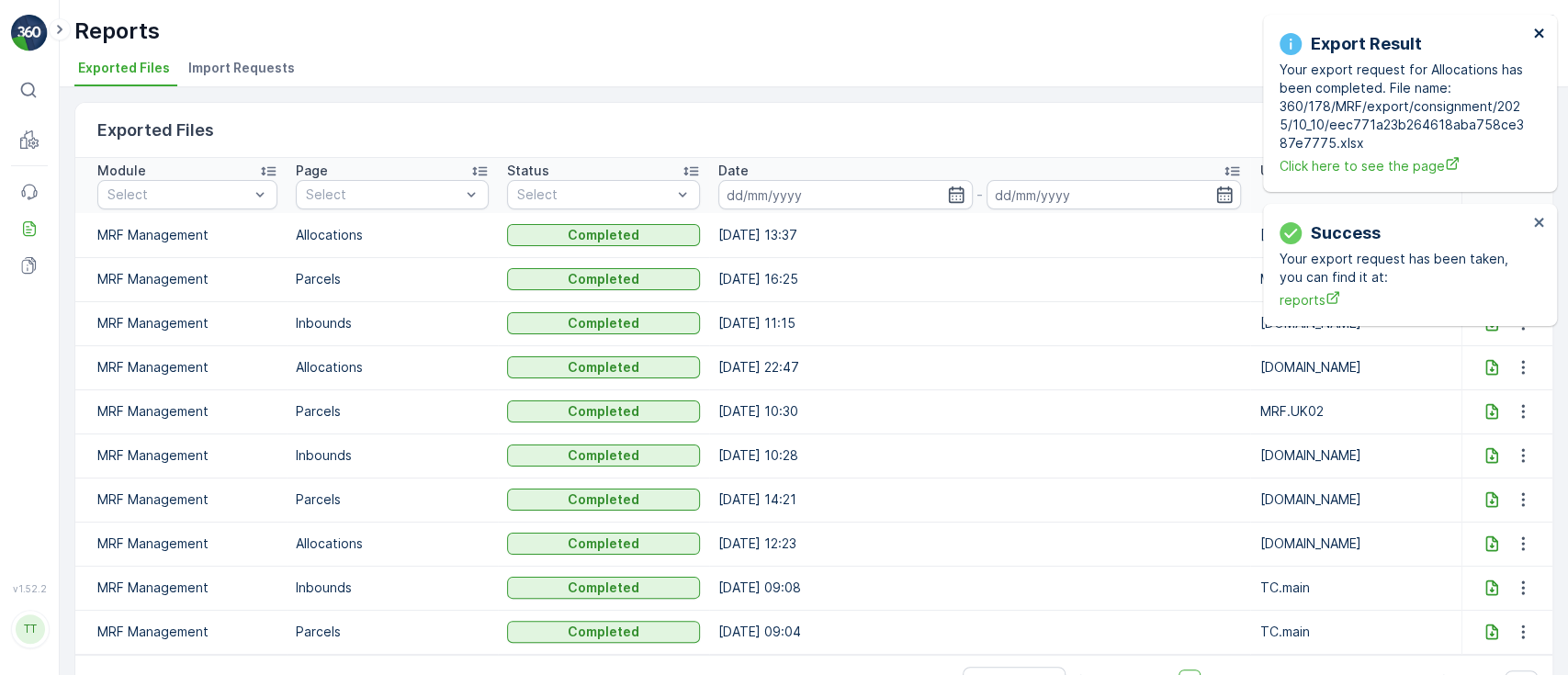
click at [1539, 34] on icon "close" at bounding box center [1539, 32] width 9 height 9
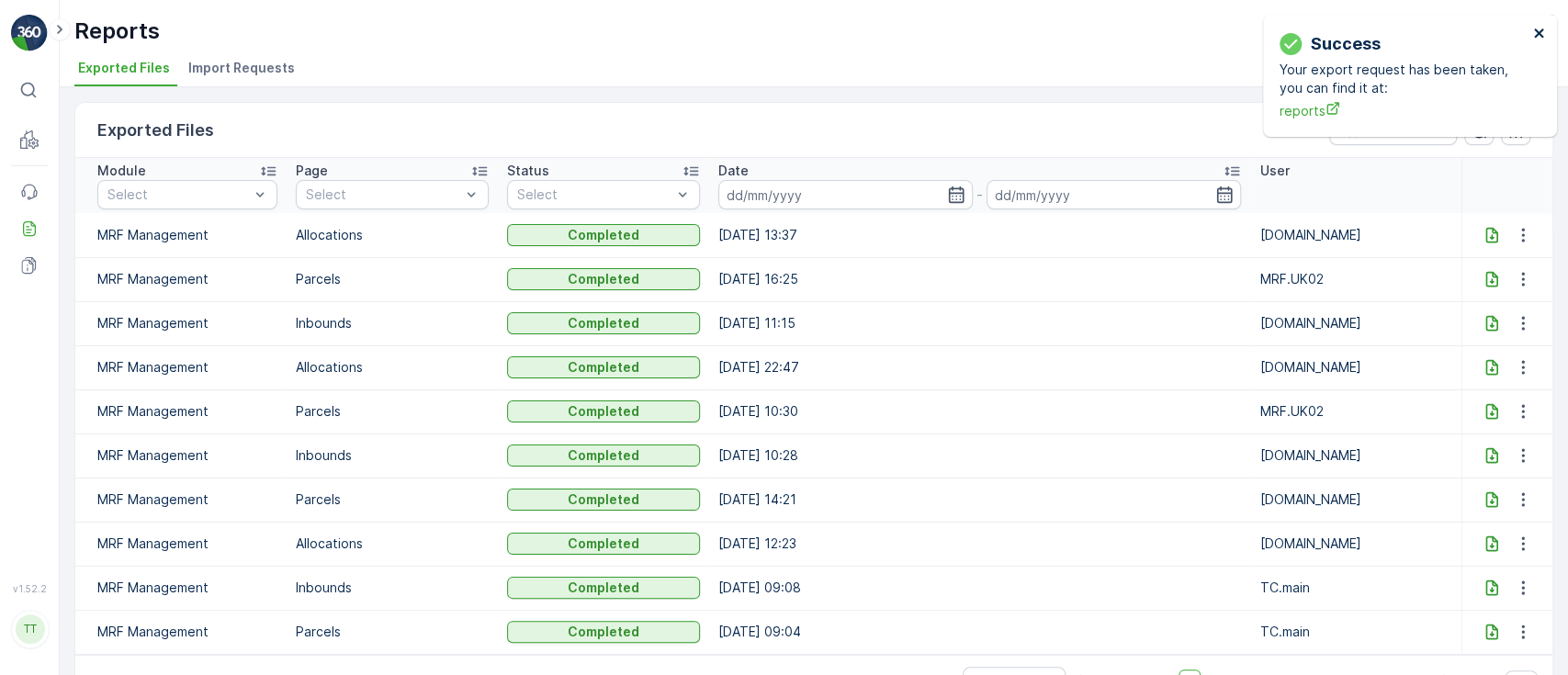
click at [1535, 34] on icon "close" at bounding box center [1540, 32] width 13 height 15
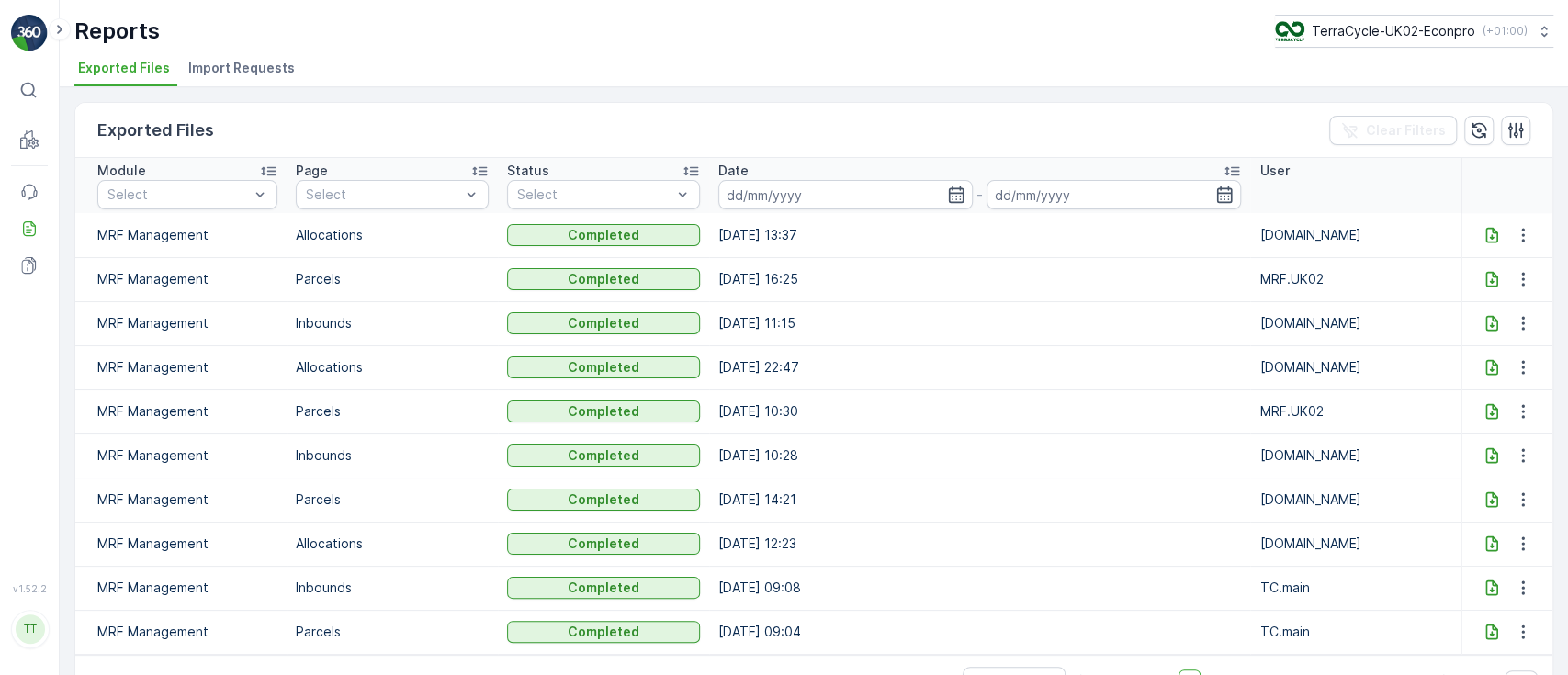
click at [1487, 241] on icon at bounding box center [1492, 235] width 12 height 16
click at [1330, 42] on button "TerraCycle-UK02-Econpro ( +01:00 )" at bounding box center [1413, 31] width 280 height 33
type input "es"
click at [1330, 118] on span "TerraCycle-ES-MRF" at bounding box center [1388, 112] width 205 height 19
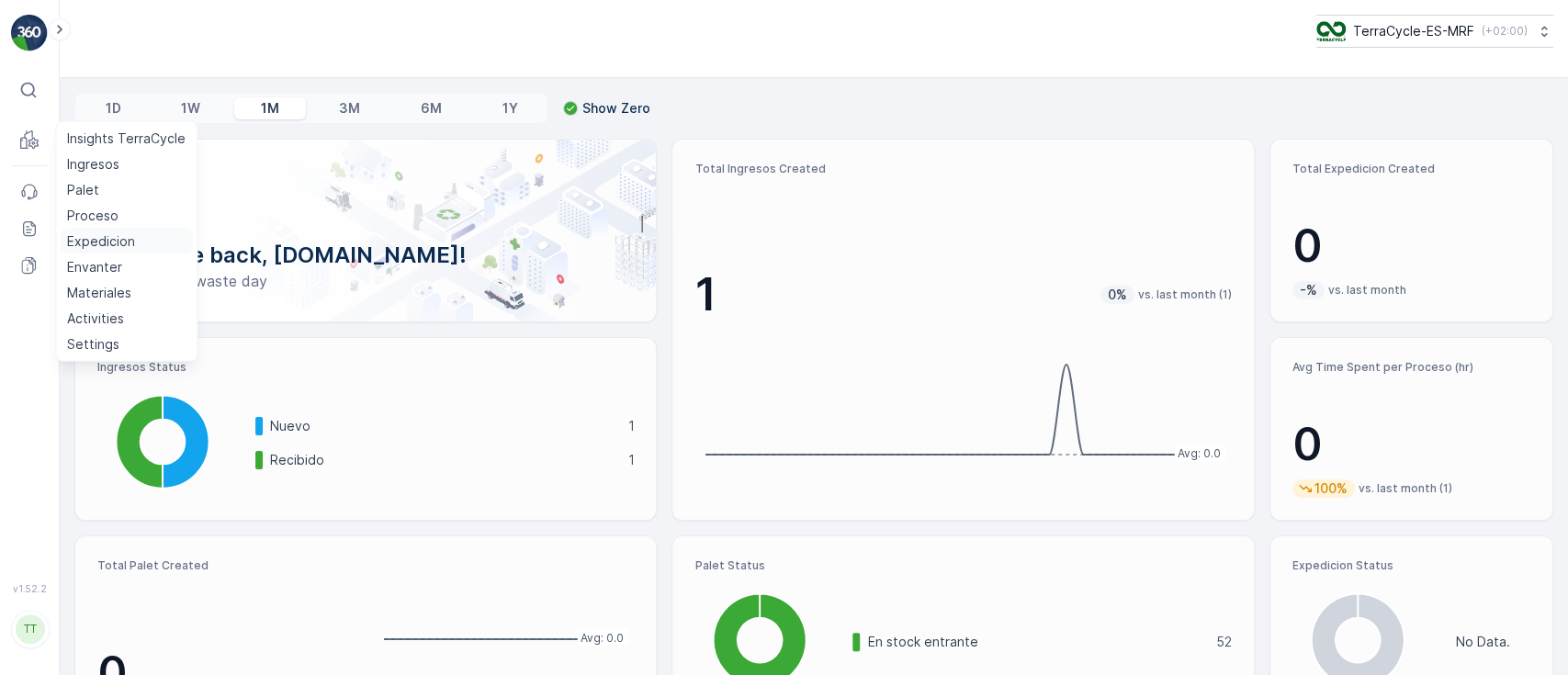
click at [107, 238] on p "Expedicion" at bounding box center [101, 241] width 68 height 19
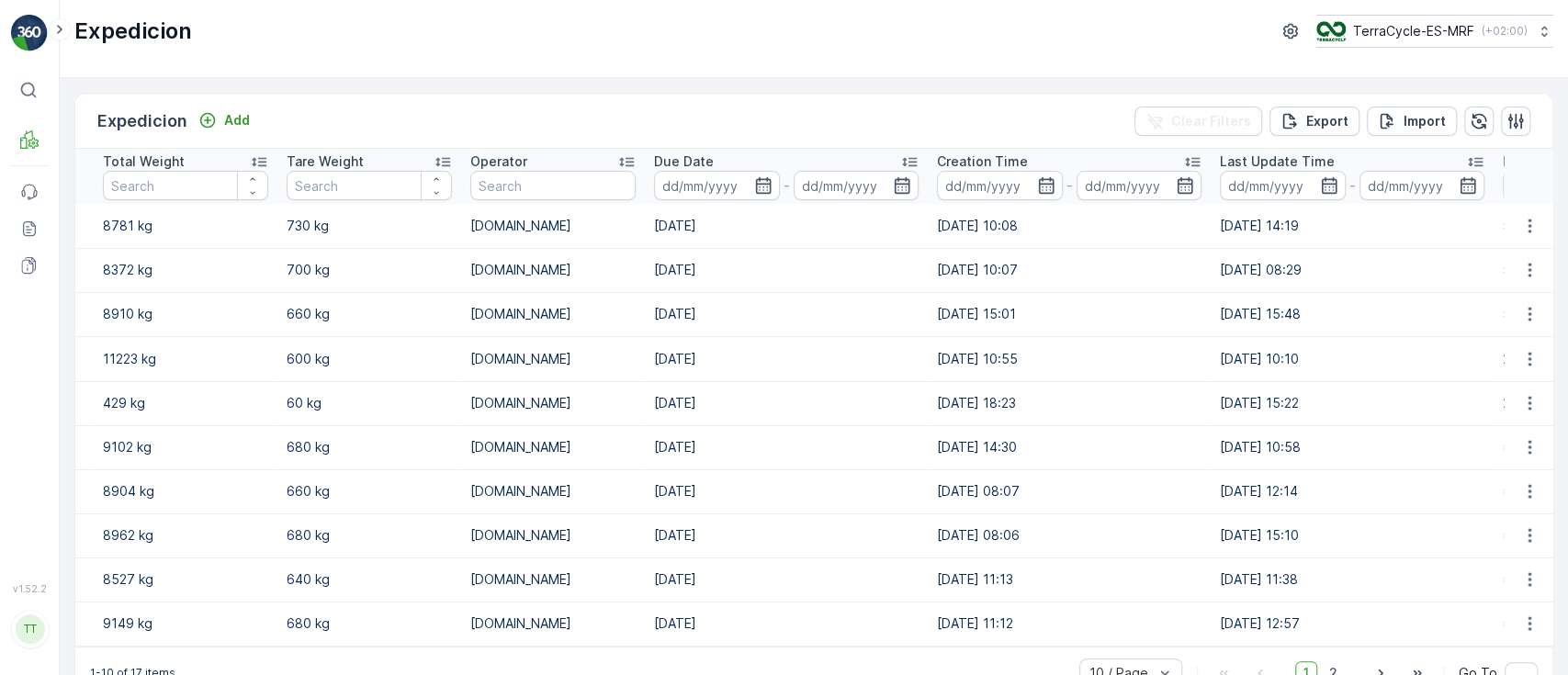
scroll to position [0, 1013]
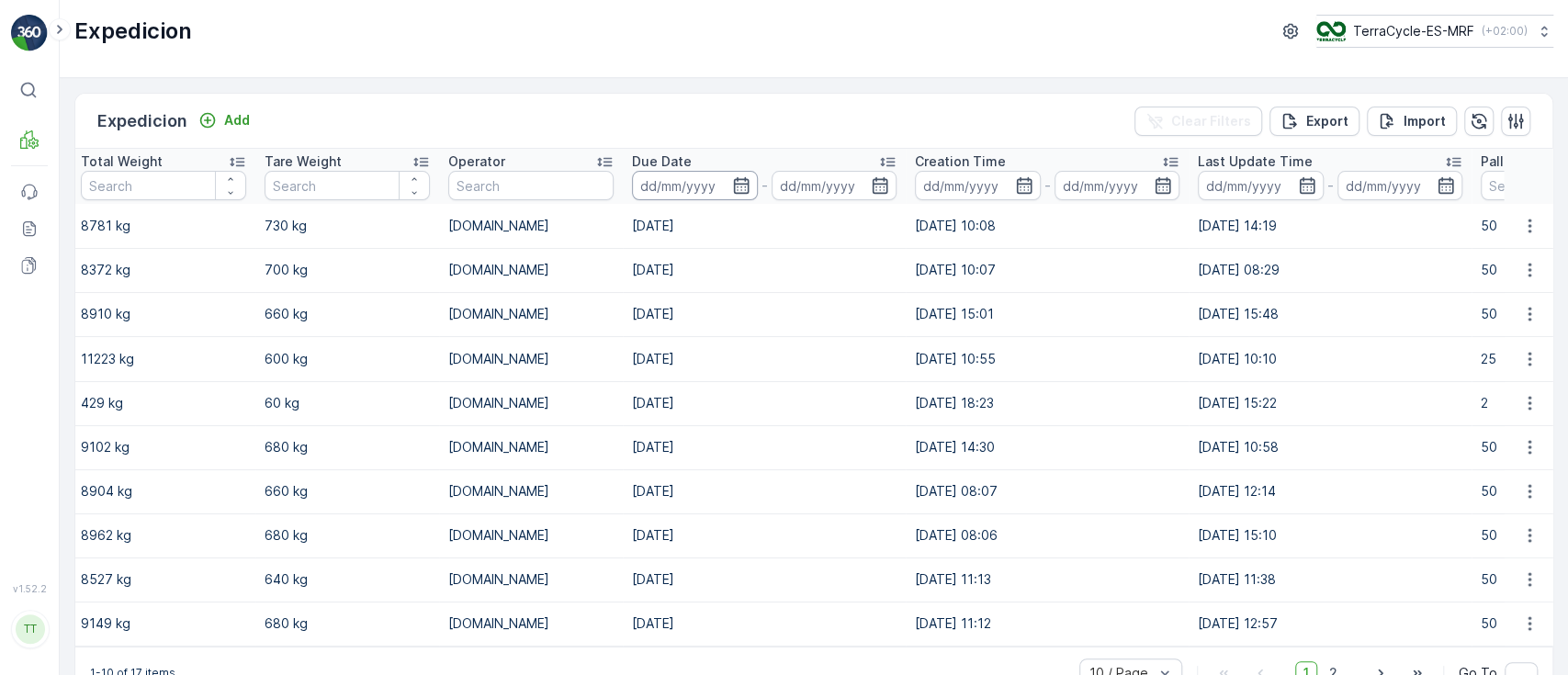
click at [720, 187] on input at bounding box center [695, 185] width 126 height 29
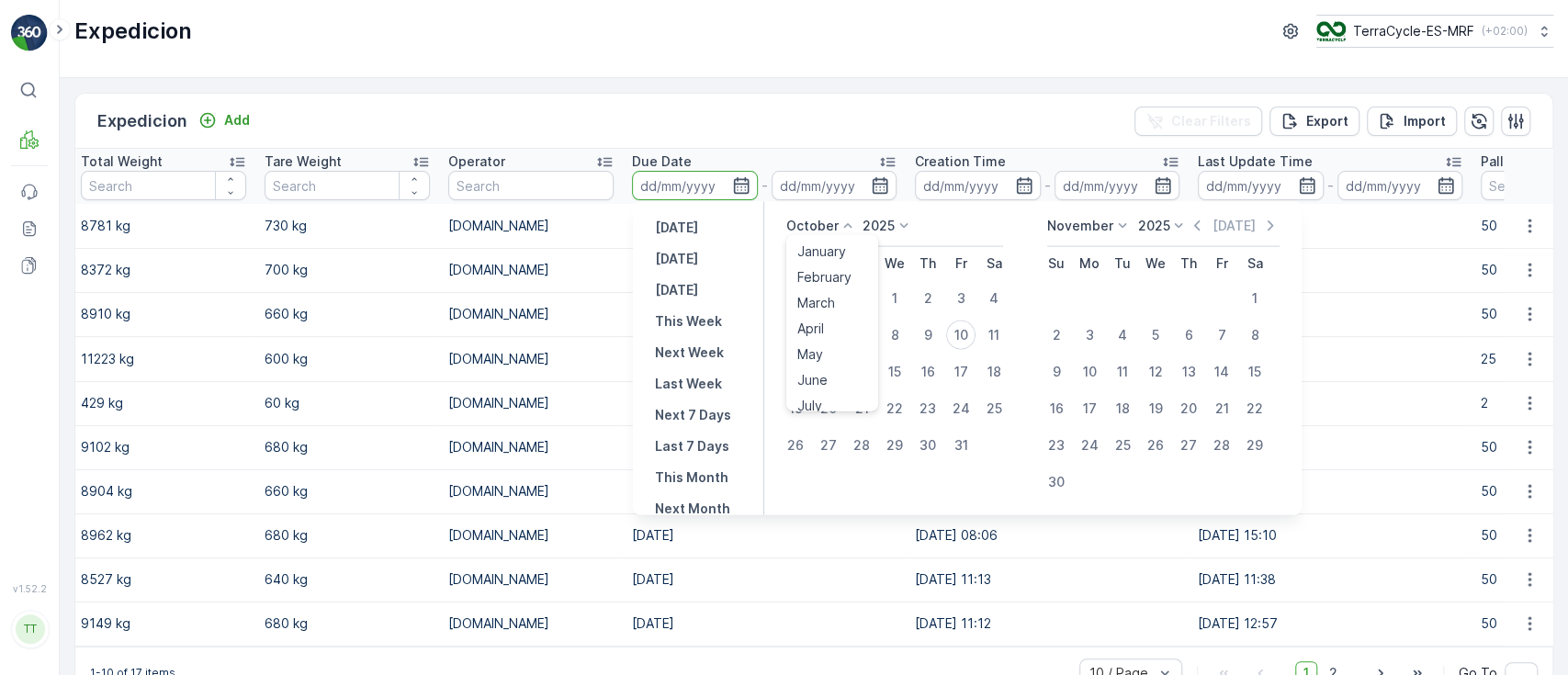
click at [795, 224] on p "October" at bounding box center [813, 225] width 53 height 19
click at [809, 332] on span "September" at bounding box center [832, 335] width 70 height 19
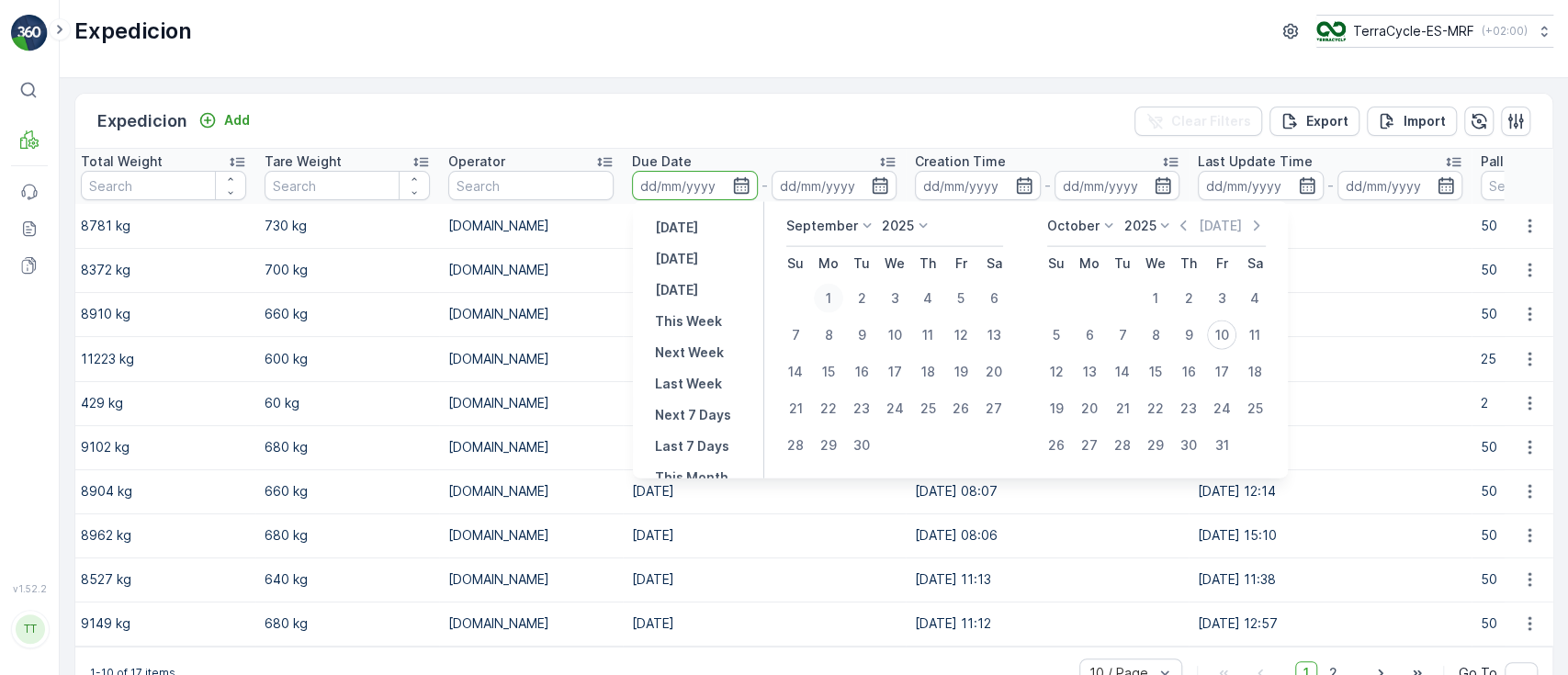
click at [825, 290] on div "1" at bounding box center [828, 298] width 29 height 29
type input "[DATE]"
click at [858, 445] on div "30" at bounding box center [862, 446] width 29 height 29
type input "[DATE]"
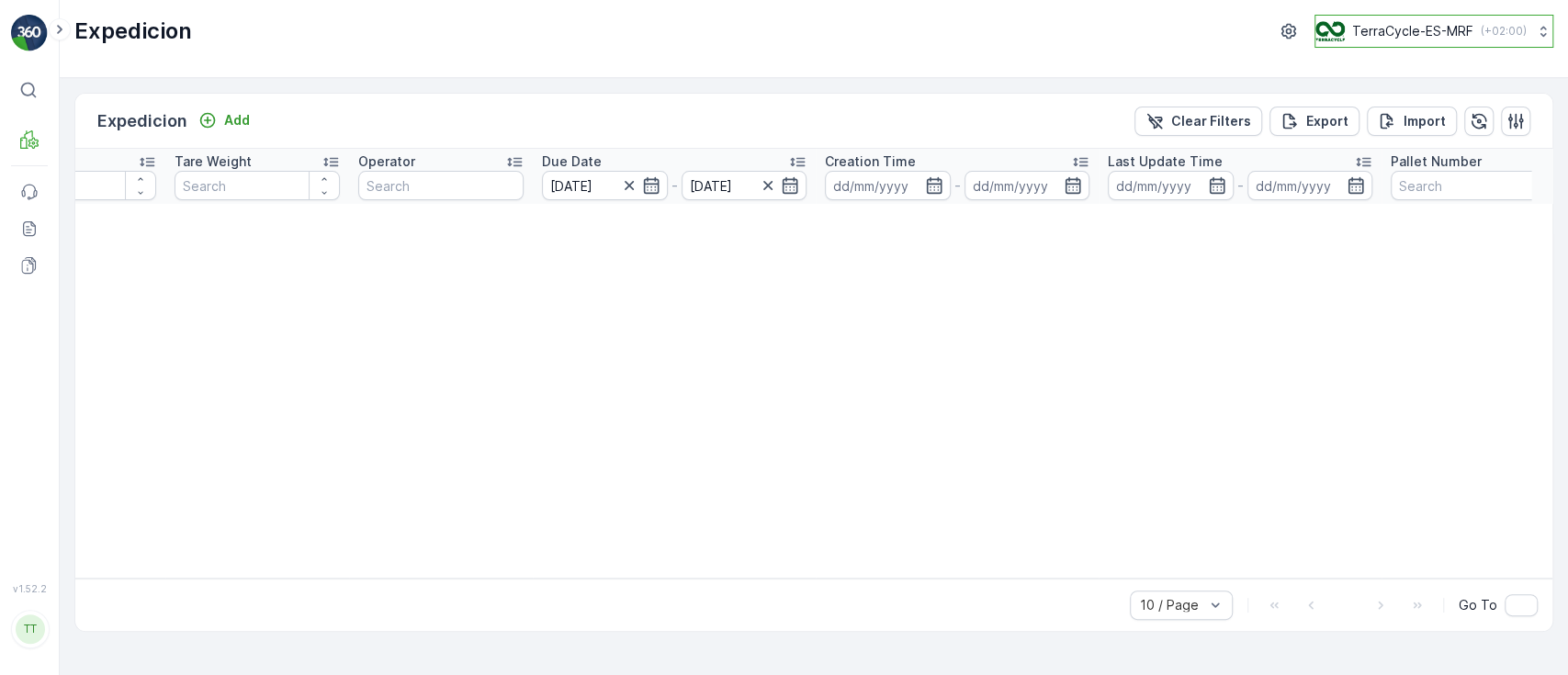
click at [1404, 23] on p "TerraCycle-ES-MRF" at bounding box center [1413, 31] width 121 height 19
type input "de"
click at [1410, 131] on span "Europe/[GEOGRAPHIC_DATA] (+02:00)" at bounding box center [1430, 129] width 205 height 15
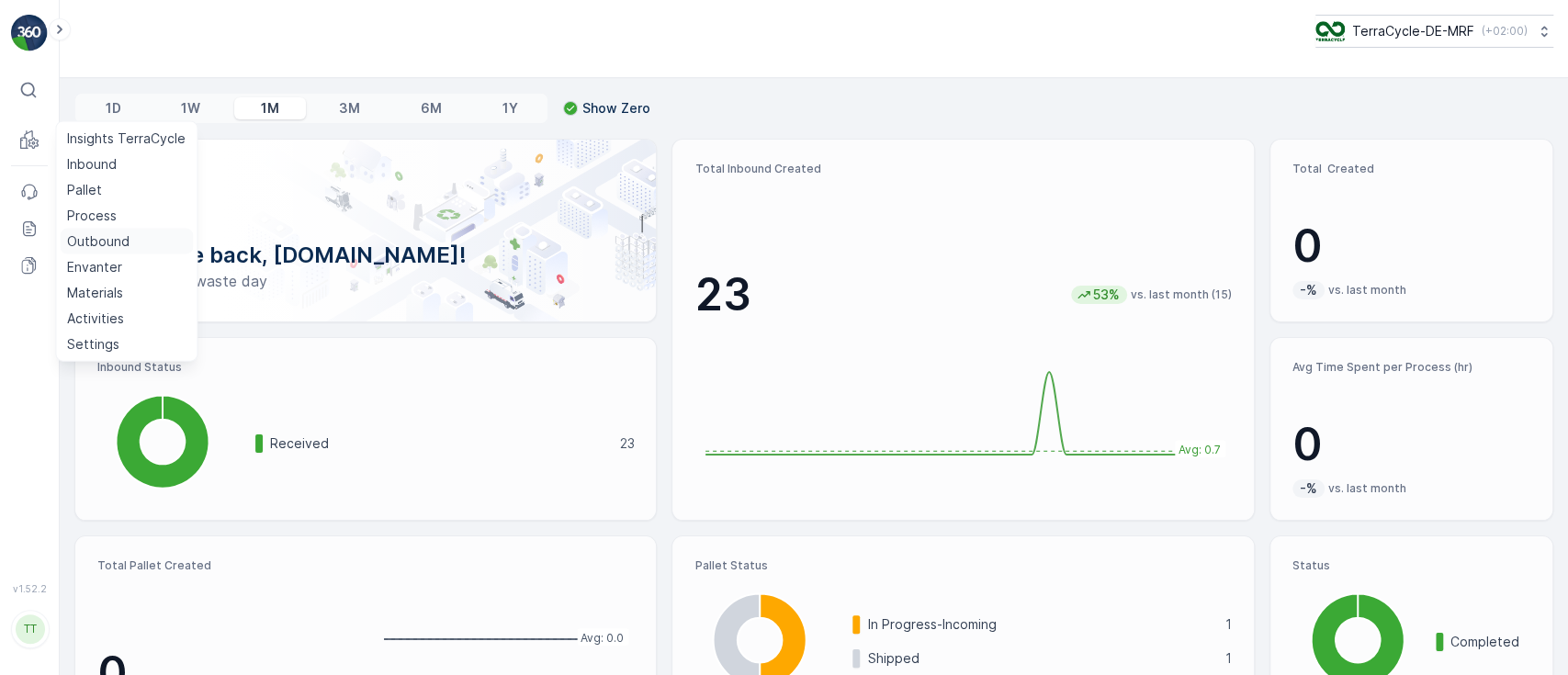
click at [93, 238] on p "Outbound" at bounding box center [99, 241] width 62 height 19
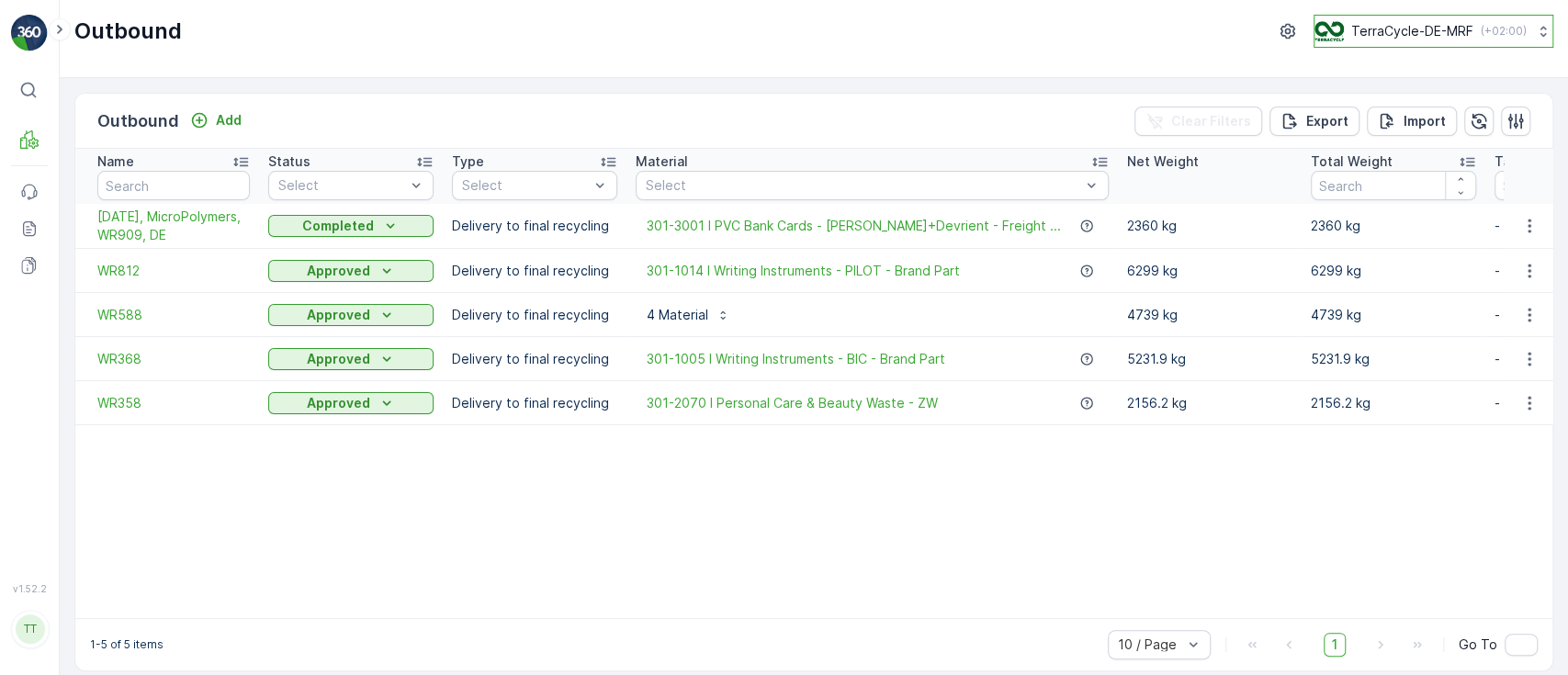
click at [1375, 27] on p "TerraCycle-DE-MRF" at bounding box center [1412, 31] width 122 height 19
type input "nl"
click at [1379, 123] on span "Europe/[GEOGRAPHIC_DATA] (+02:00)" at bounding box center [1429, 129] width 205 height 15
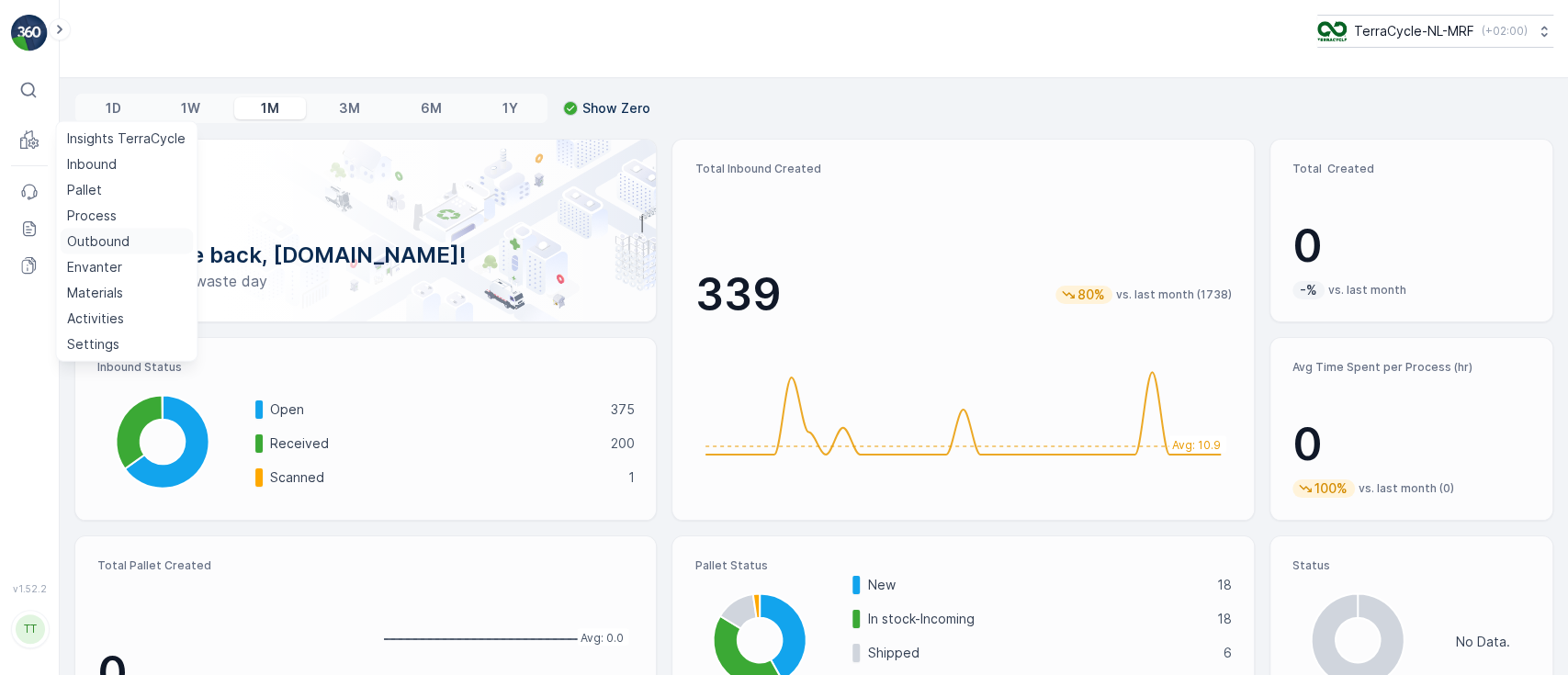
click at [114, 241] on p "Outbound" at bounding box center [99, 241] width 62 height 19
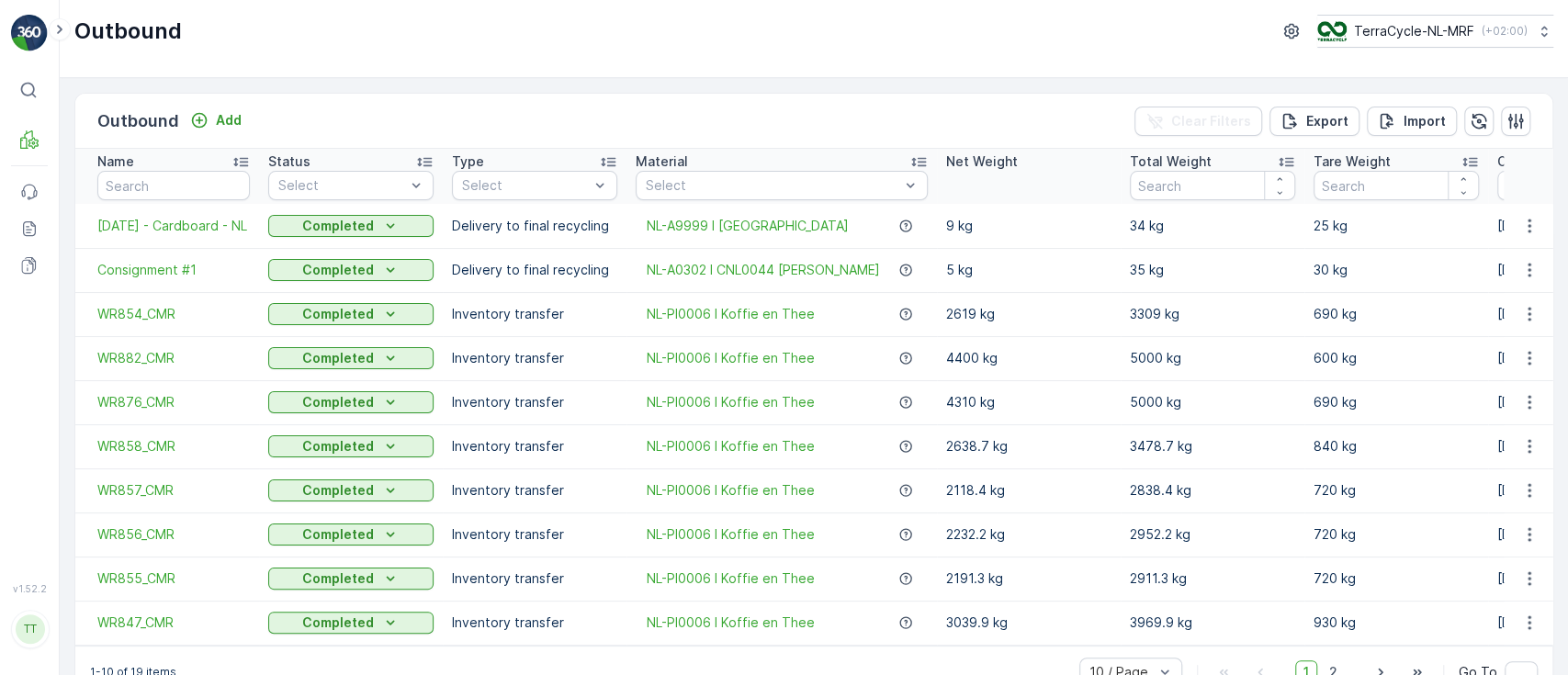
scroll to position [0, 496]
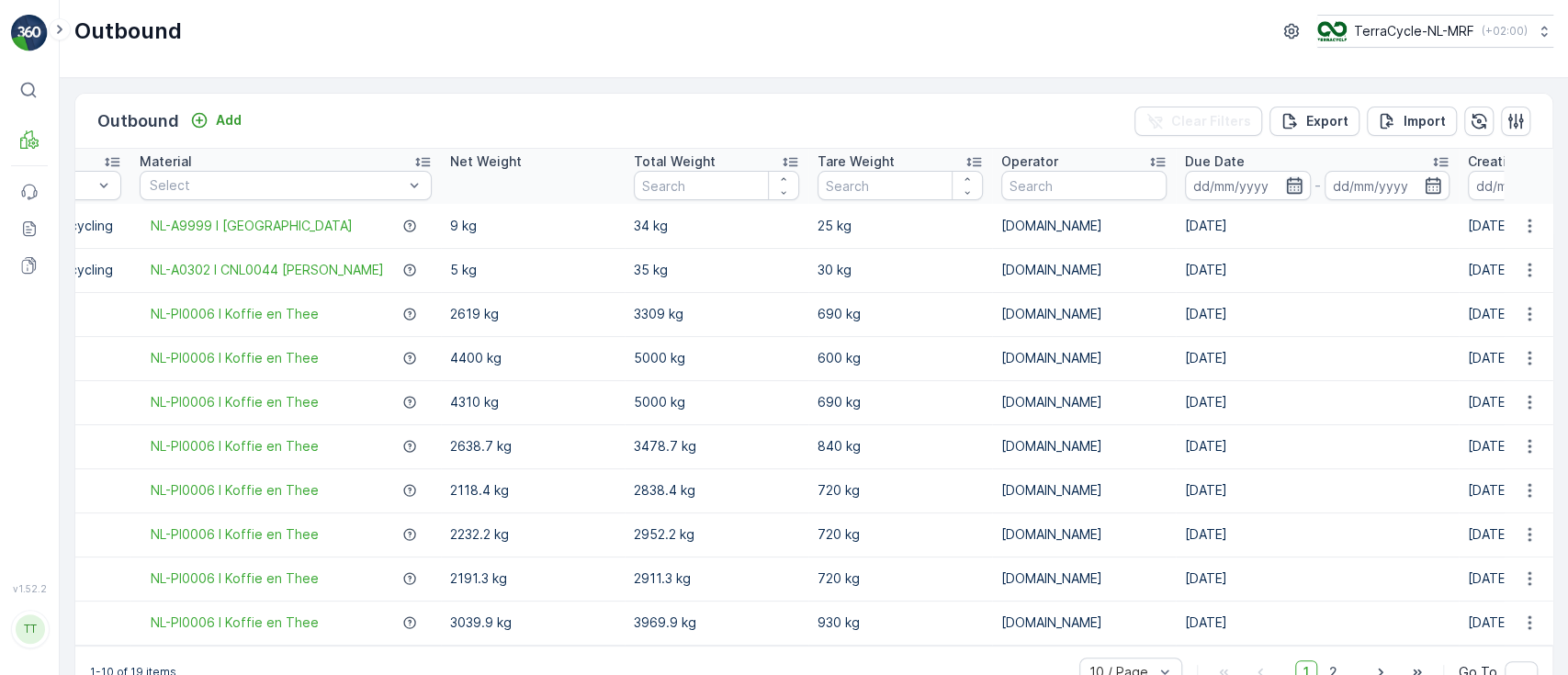
click at [1285, 185] on icon "button" at bounding box center [1294, 185] width 19 height 19
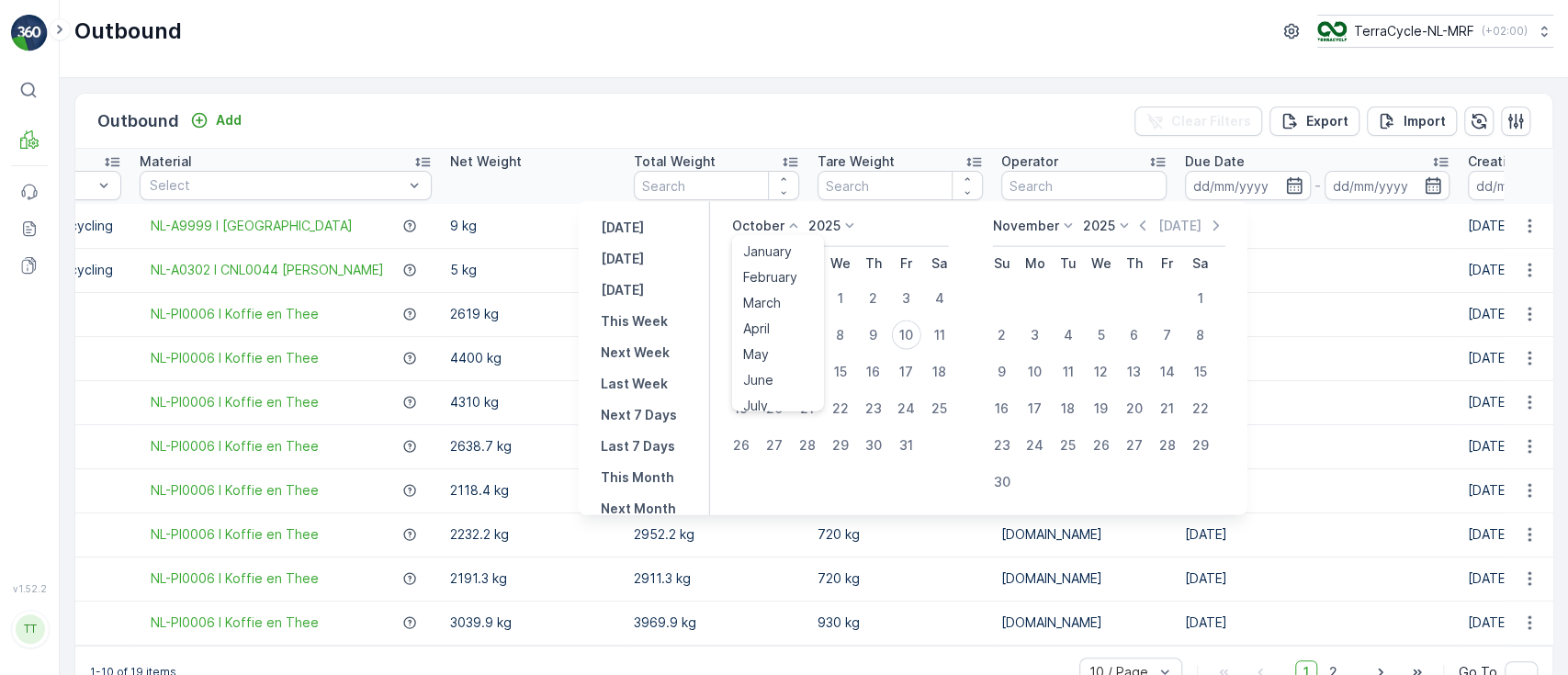
click at [747, 230] on p "October" at bounding box center [758, 225] width 53 height 19
click at [772, 311] on span "August" at bounding box center [764, 309] width 43 height 19
click at [907, 300] on div "1" at bounding box center [901, 298] width 29 height 29
type input "01.08.2025"
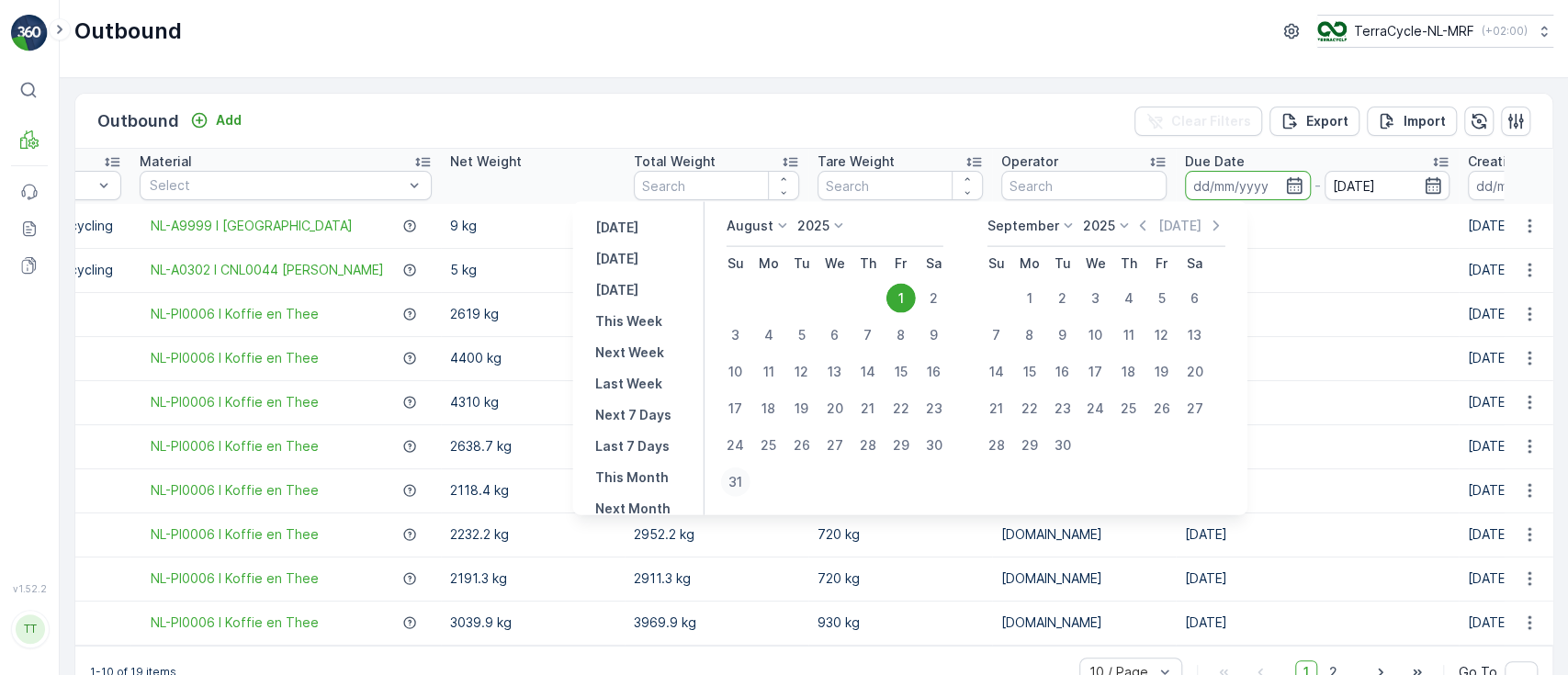
click at [743, 488] on div "31" at bounding box center [735, 482] width 29 height 29
type input "31.08.2025"
click at [912, 296] on div "1" at bounding box center [901, 298] width 29 height 29
type input "01.08.2025"
click at [909, 298] on div "1" at bounding box center [901, 298] width 29 height 29
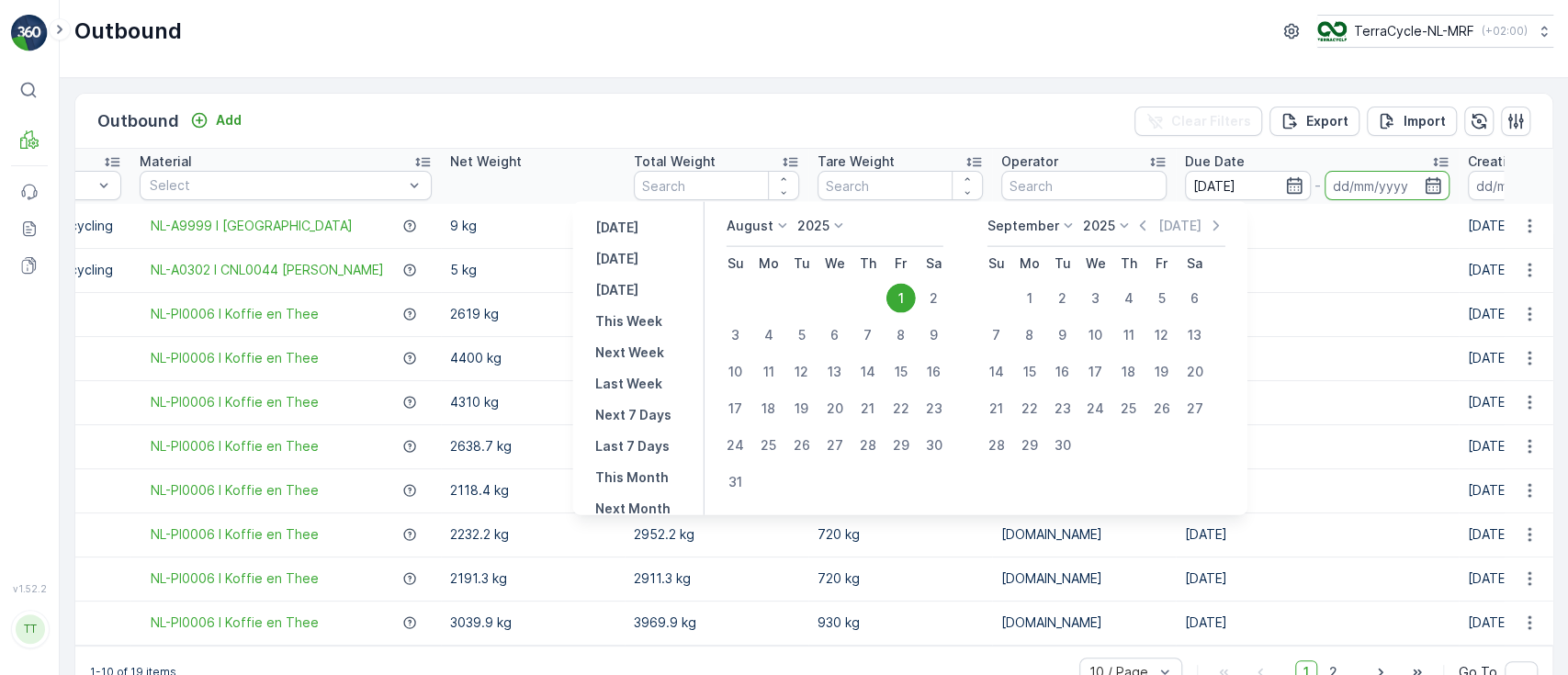
type input "01.08.2025"
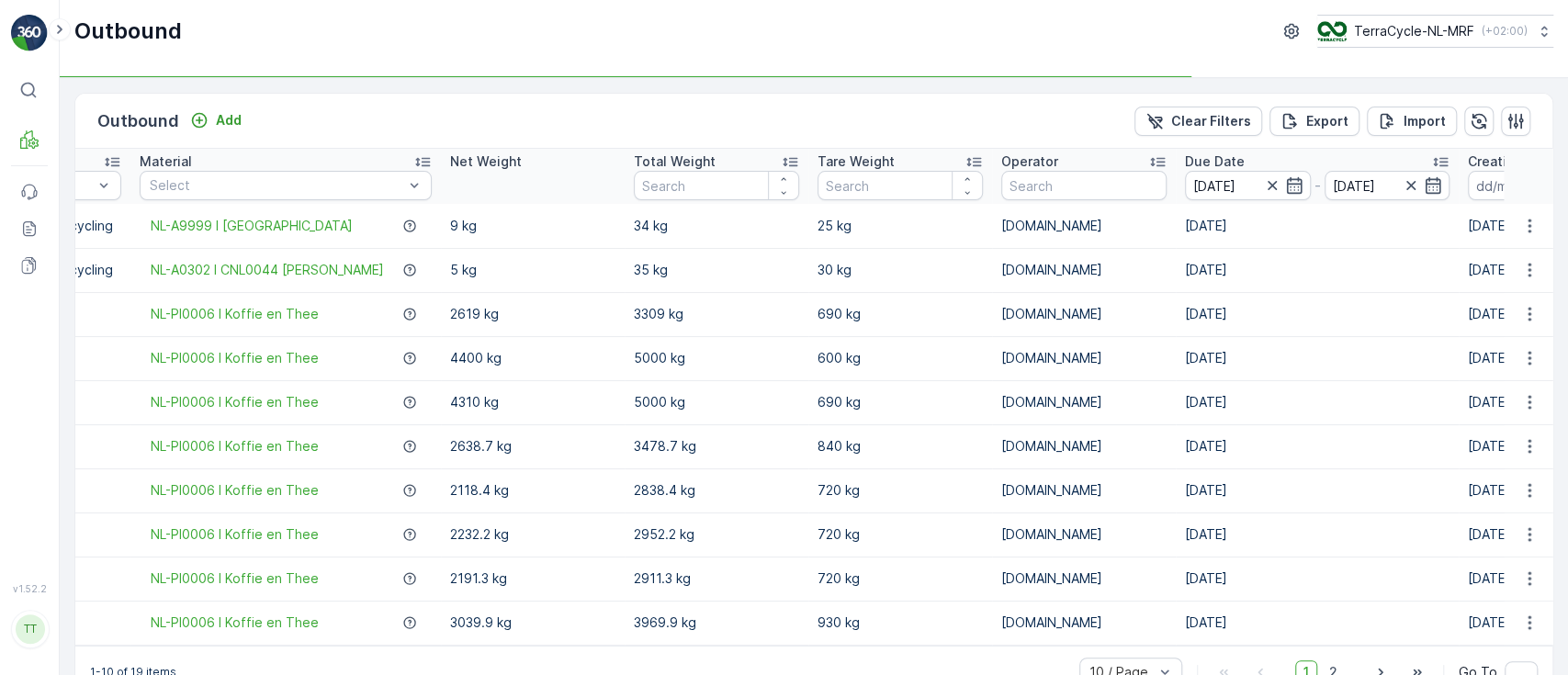
click at [1325, 186] on input "01.08.2025" at bounding box center [1387, 185] width 126 height 29
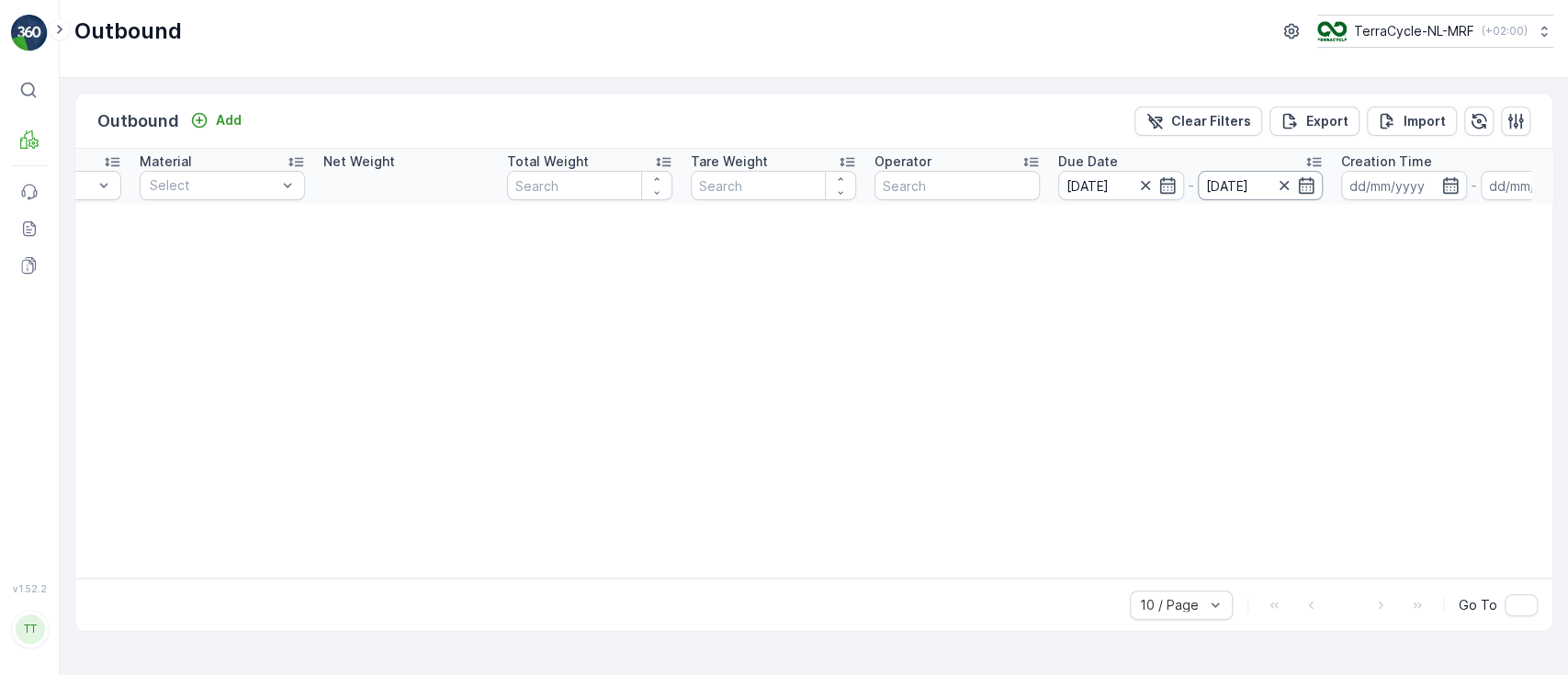
click at [1214, 178] on input "01.08.2025" at bounding box center [1261, 185] width 126 height 29
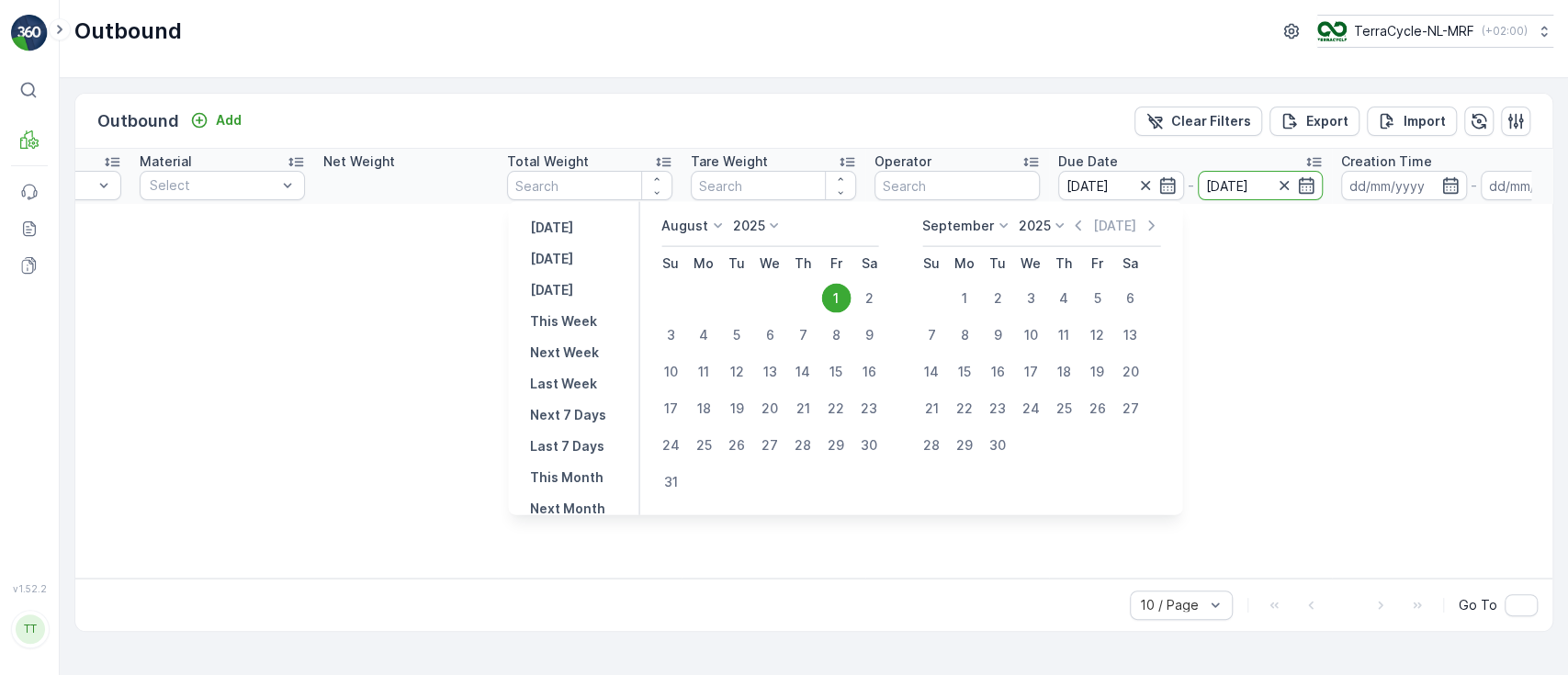
click at [673, 482] on div "31" at bounding box center [670, 482] width 29 height 29
type input "31.08.2025"
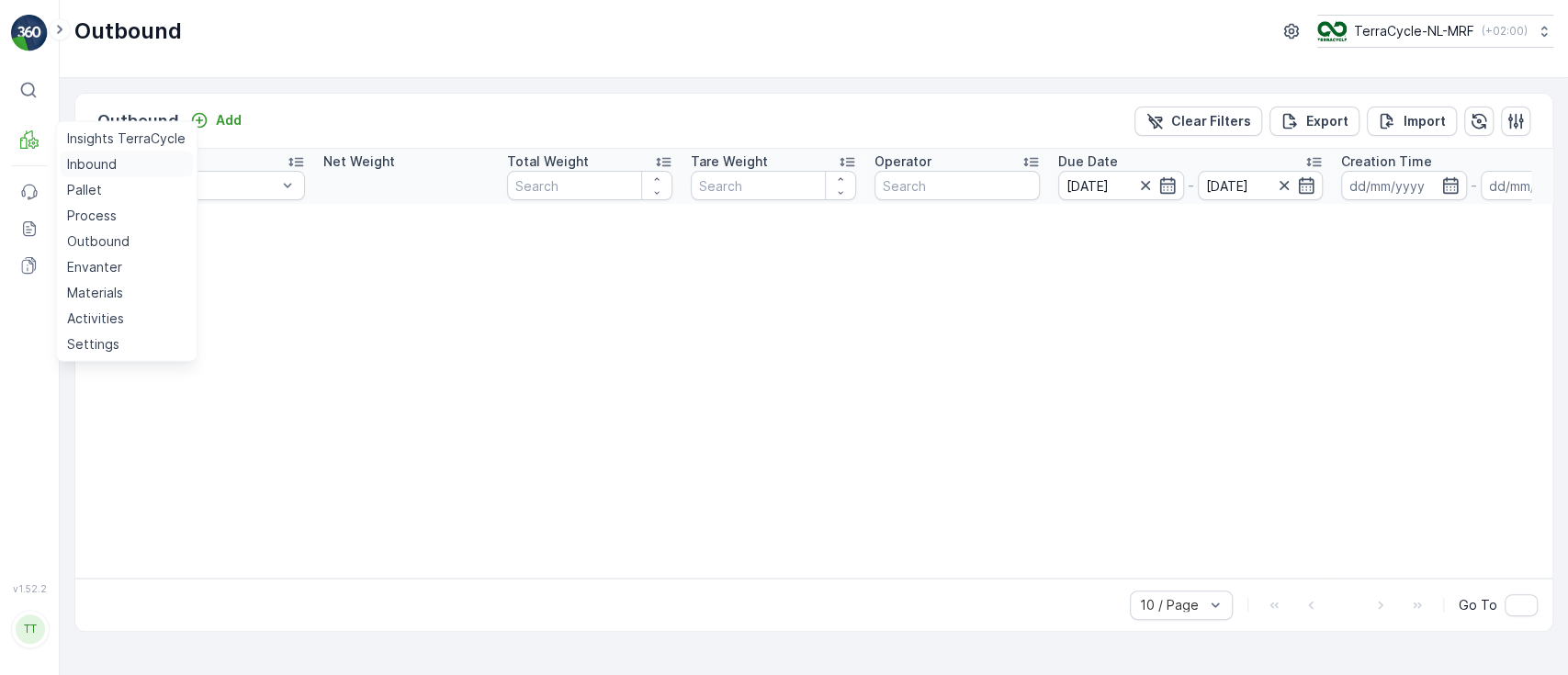
click at [88, 158] on p "Inbound" at bounding box center [92, 164] width 50 height 19
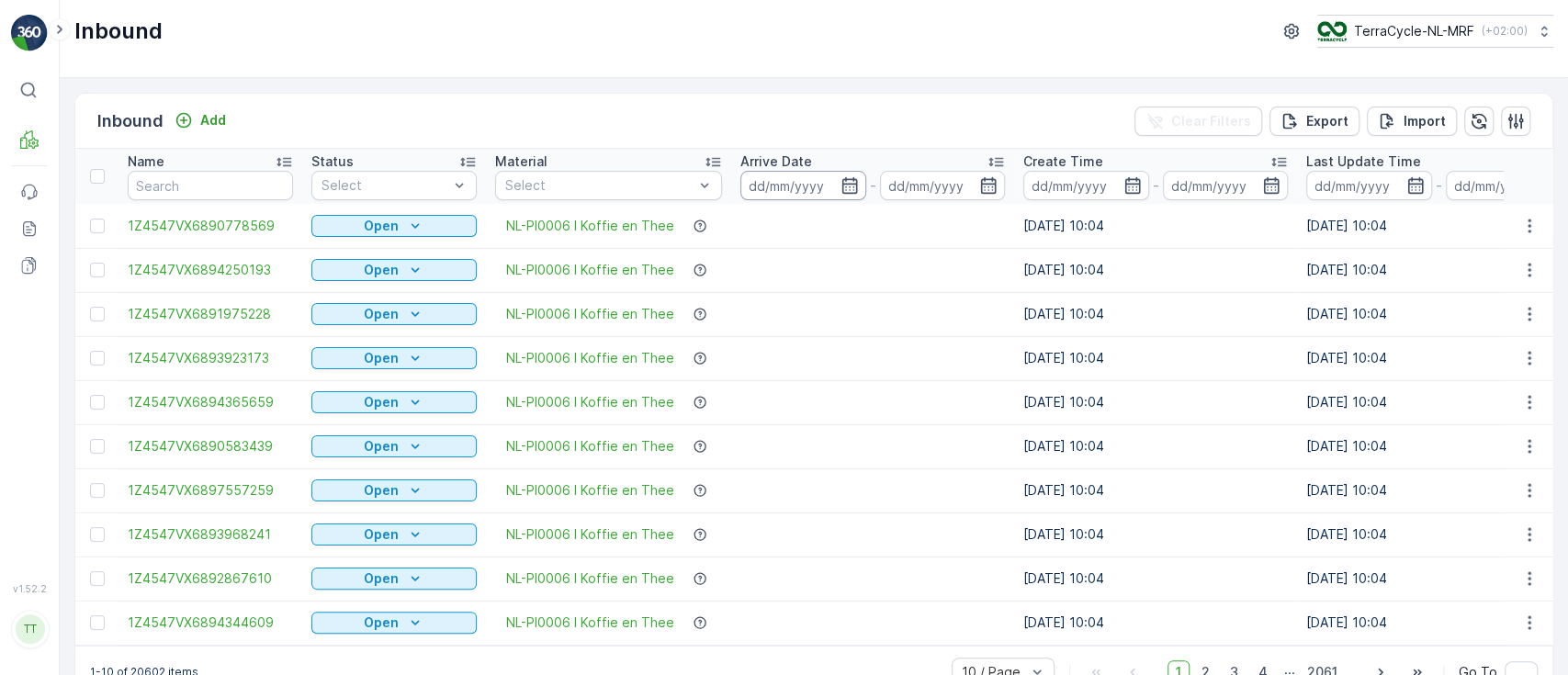
click at [806, 190] on input at bounding box center [803, 185] width 126 height 29
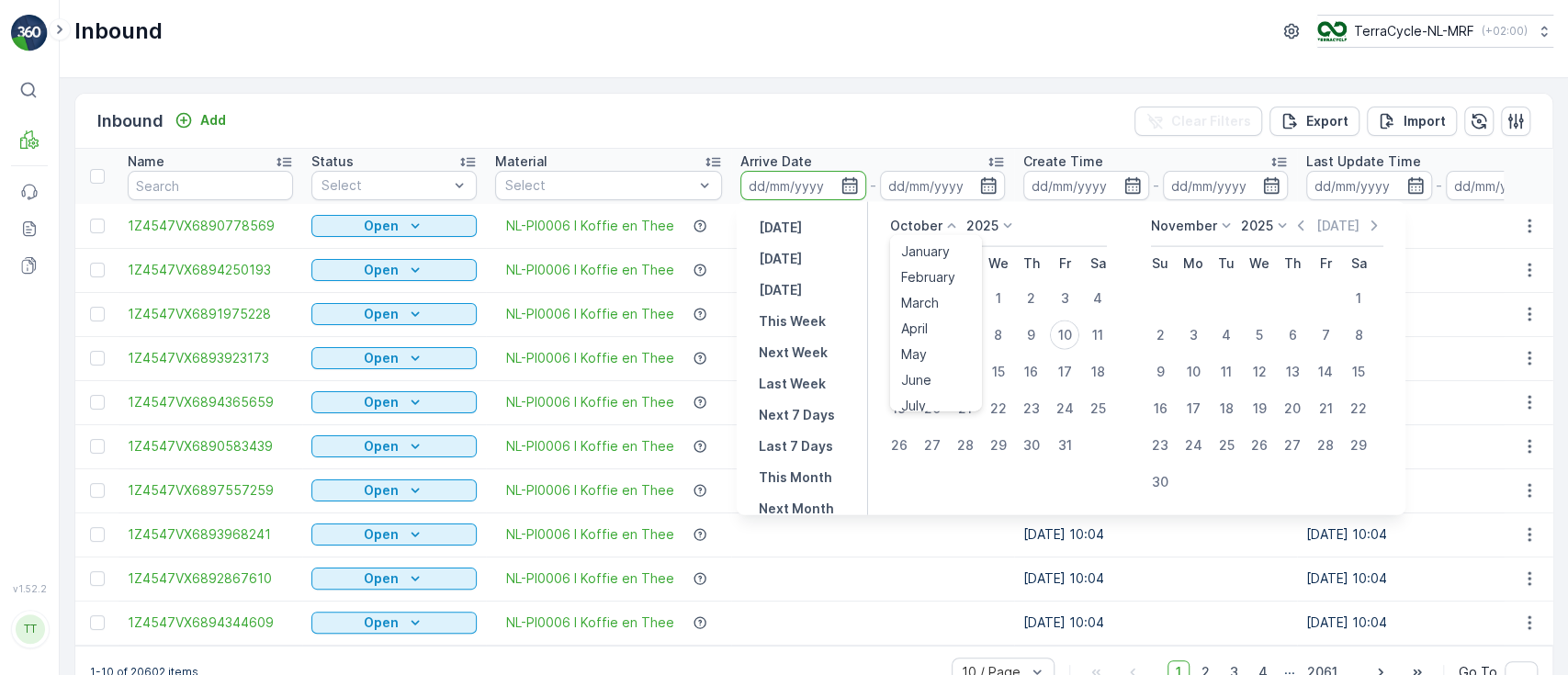
click at [925, 221] on p "October" at bounding box center [916, 225] width 53 height 19
click at [925, 331] on span "September" at bounding box center [937, 335] width 70 height 19
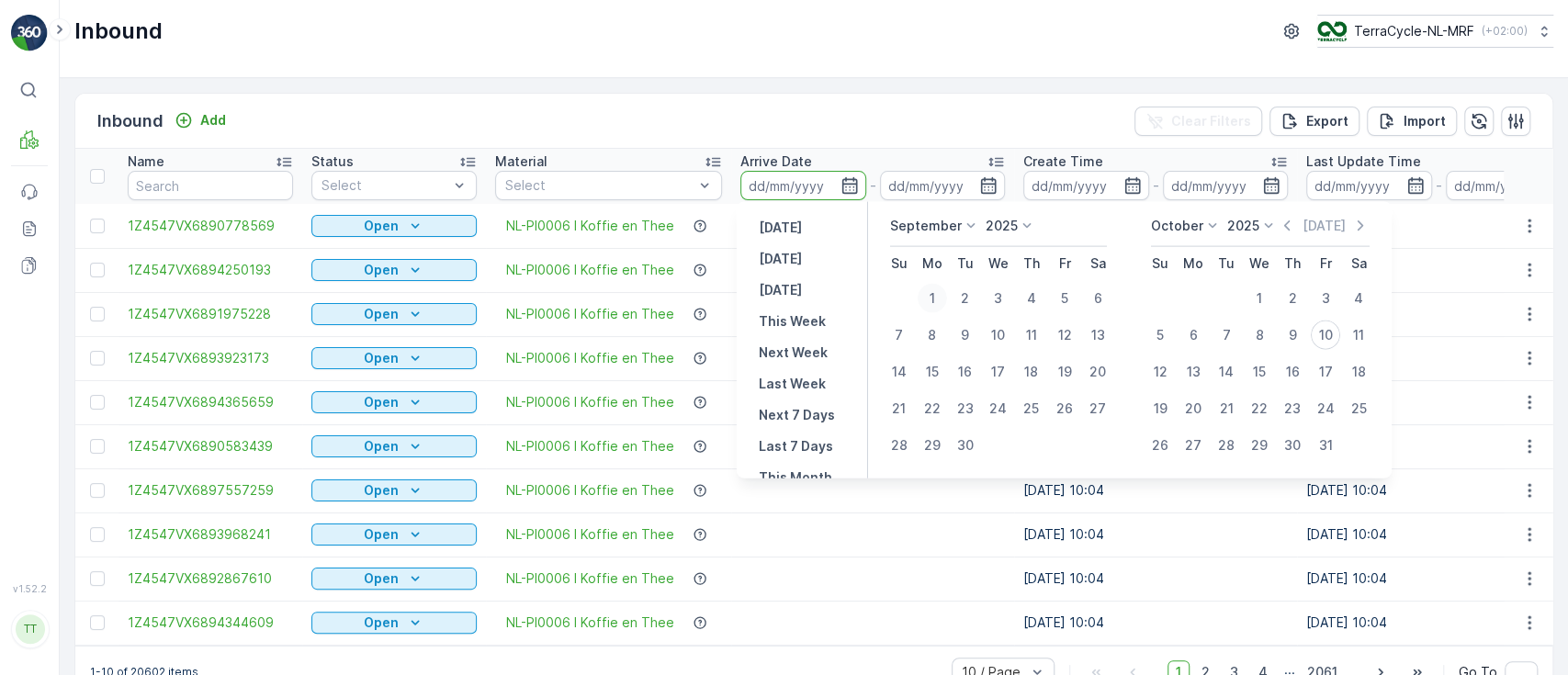
click at [937, 299] on div "1" at bounding box center [933, 298] width 29 height 29
type input "01.09.2025"
click at [966, 445] on div "30" at bounding box center [966, 446] width 29 height 29
type input "30.09.2025"
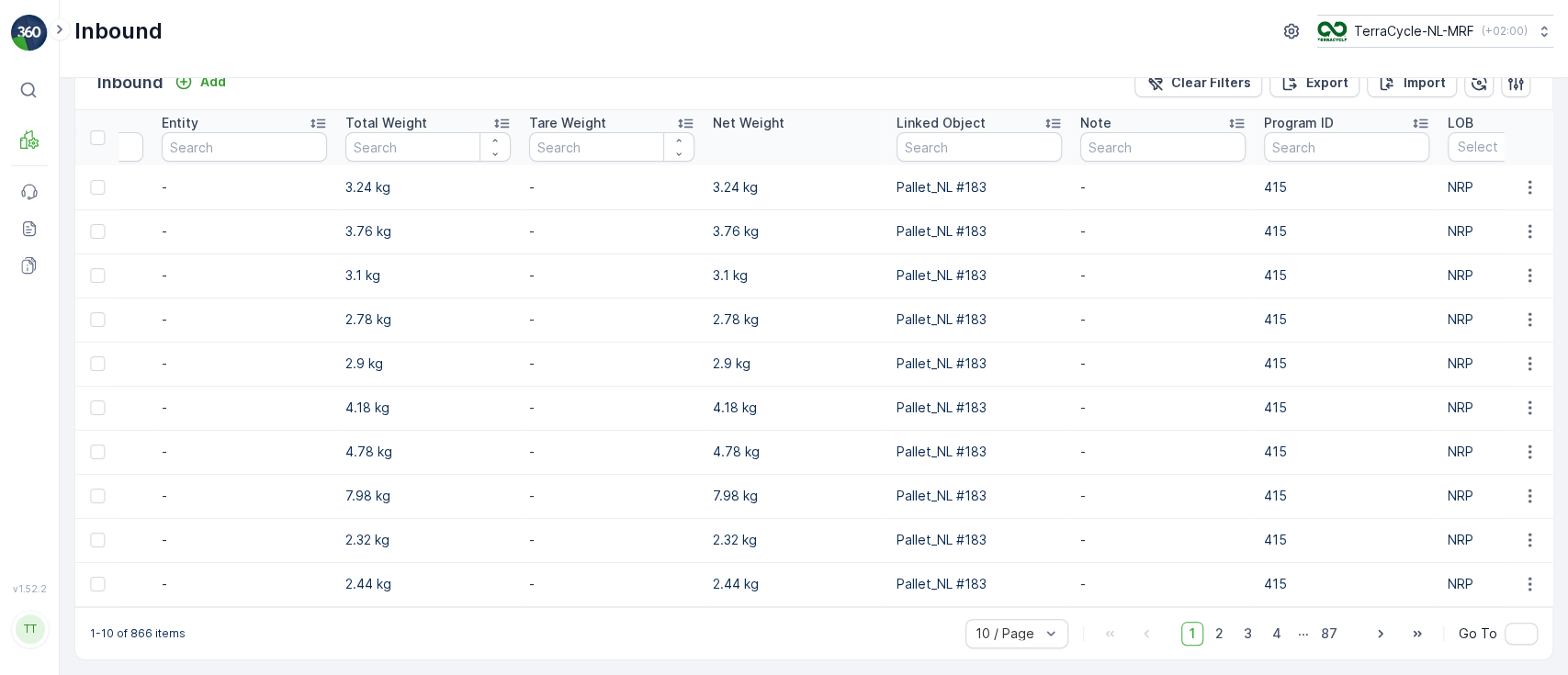
scroll to position [0, 1809]
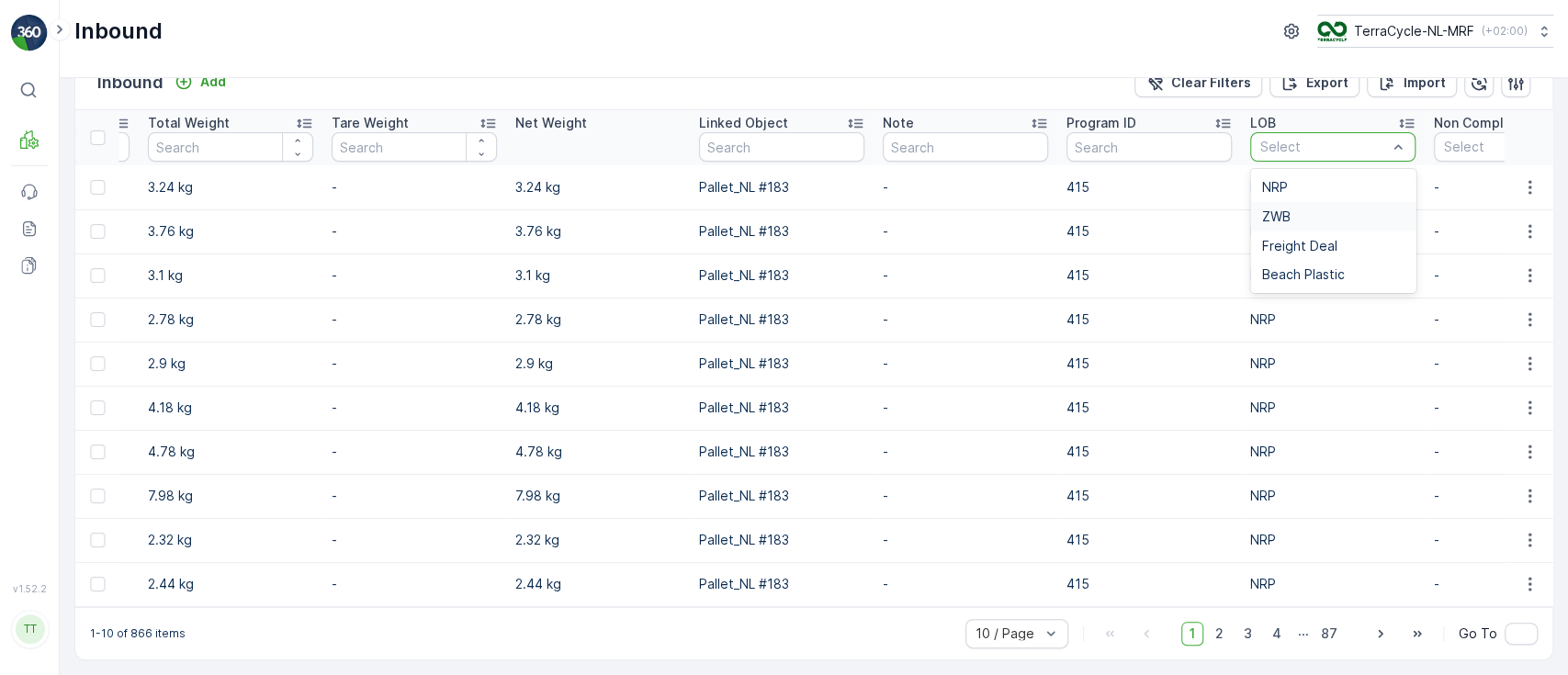
click at [1299, 210] on div "ZWB" at bounding box center [1333, 217] width 143 height 15
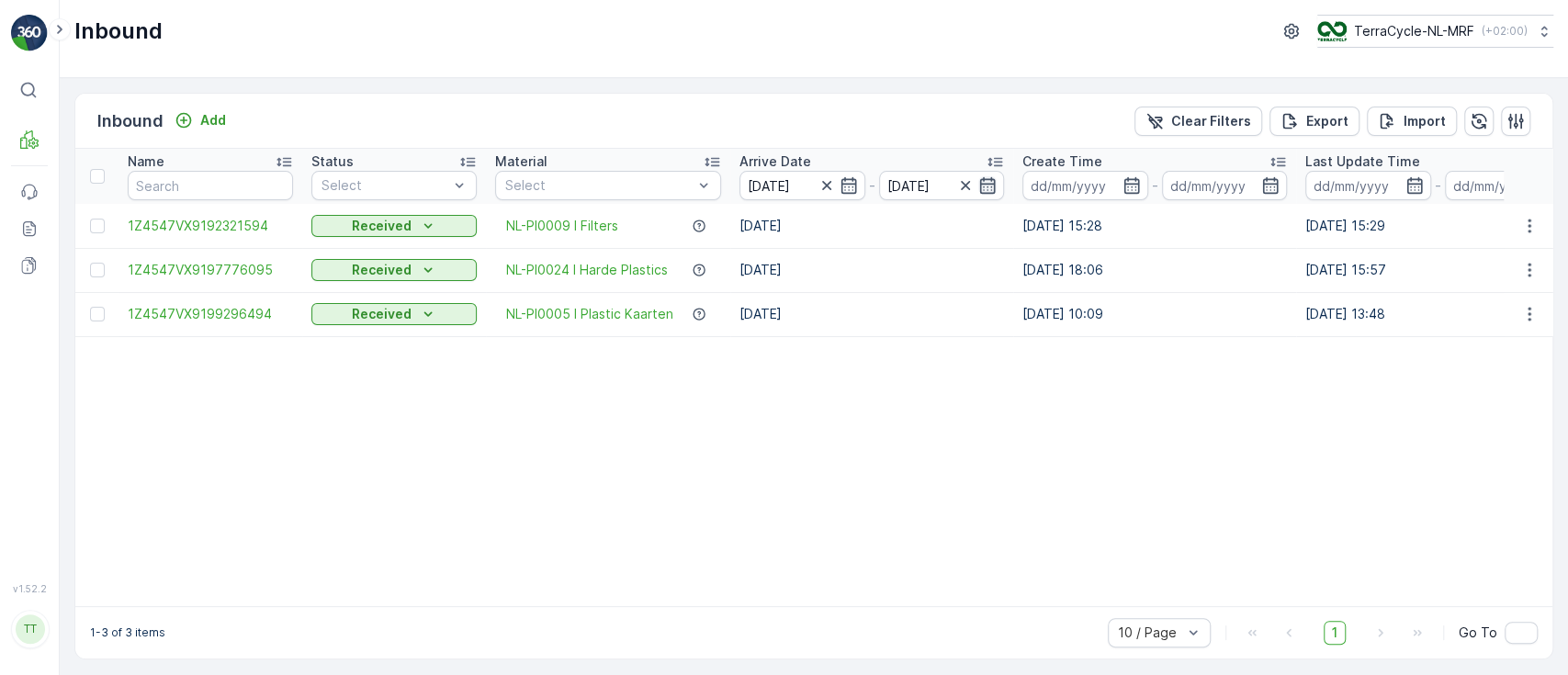
click at [988, 178] on icon "button" at bounding box center [988, 185] width 16 height 17
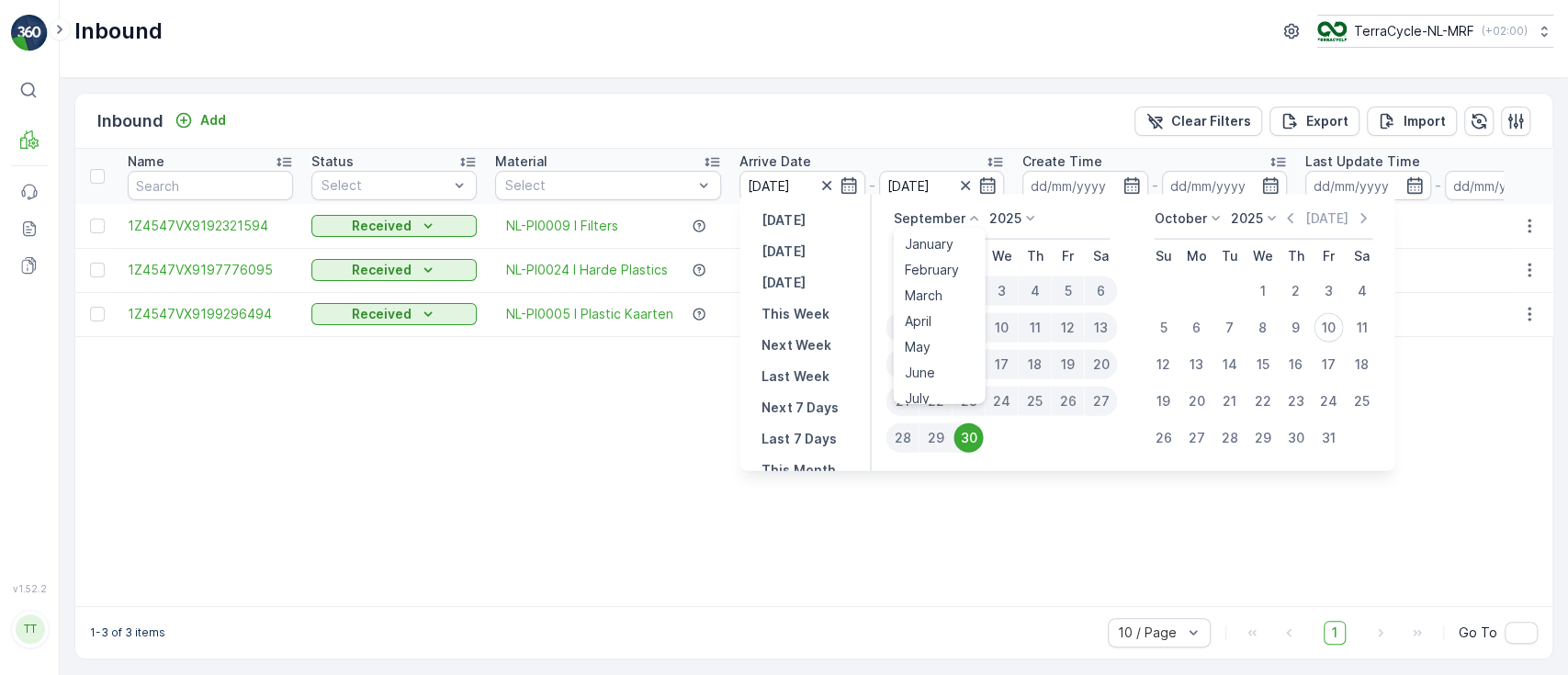
click at [937, 210] on p "September" at bounding box center [928, 218] width 71 height 19
click at [922, 287] on span "August" at bounding box center [926, 284] width 43 height 19
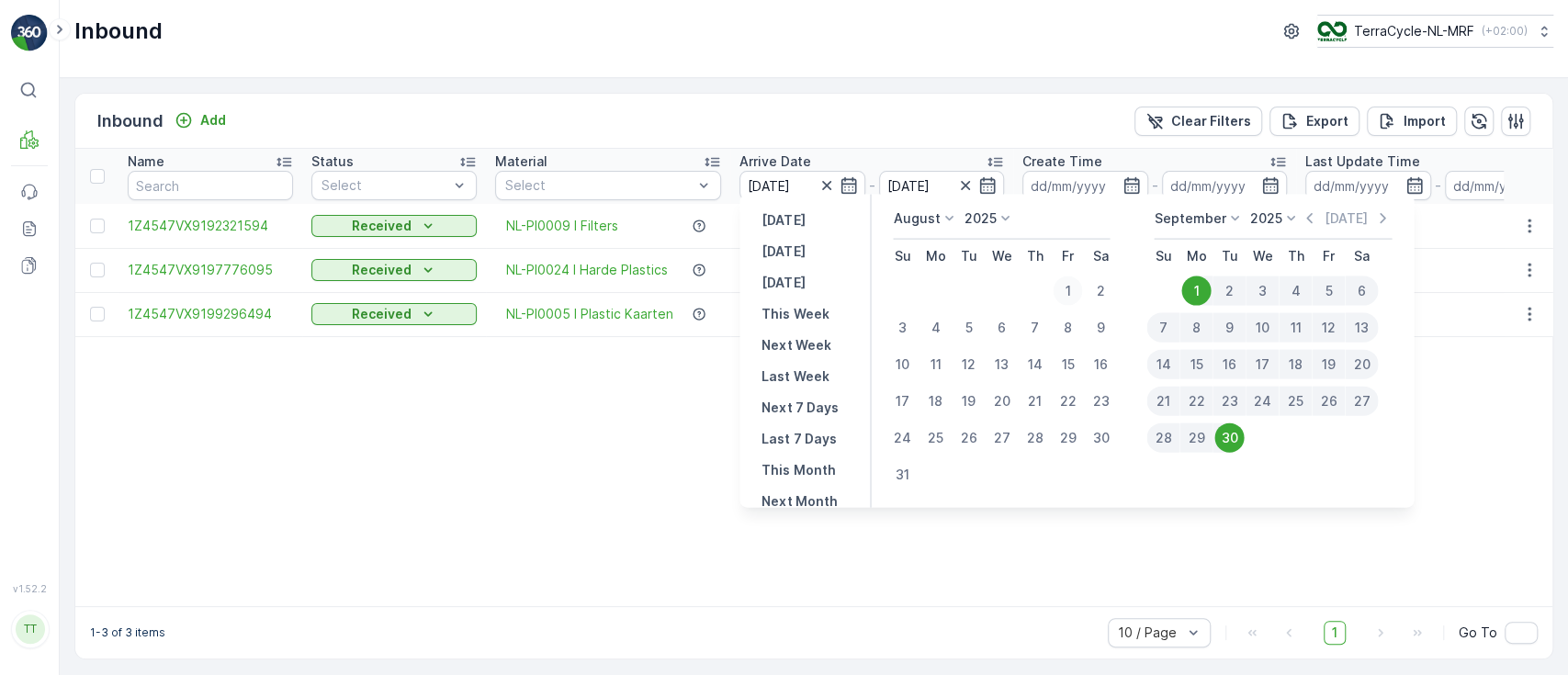
click at [1066, 285] on div "1" at bounding box center [1067, 291] width 29 height 29
type input "01.08.2025"
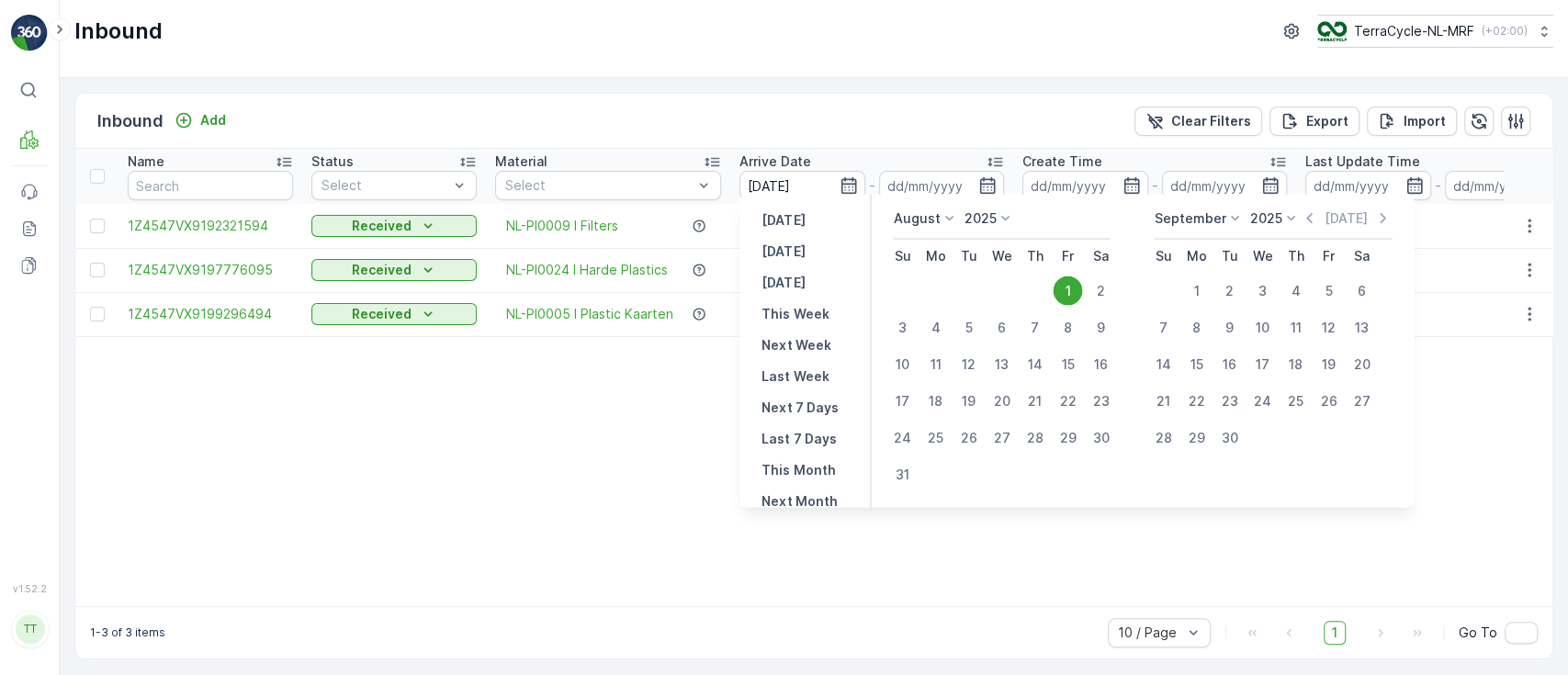
click at [1066, 285] on div "1" at bounding box center [1067, 291] width 29 height 29
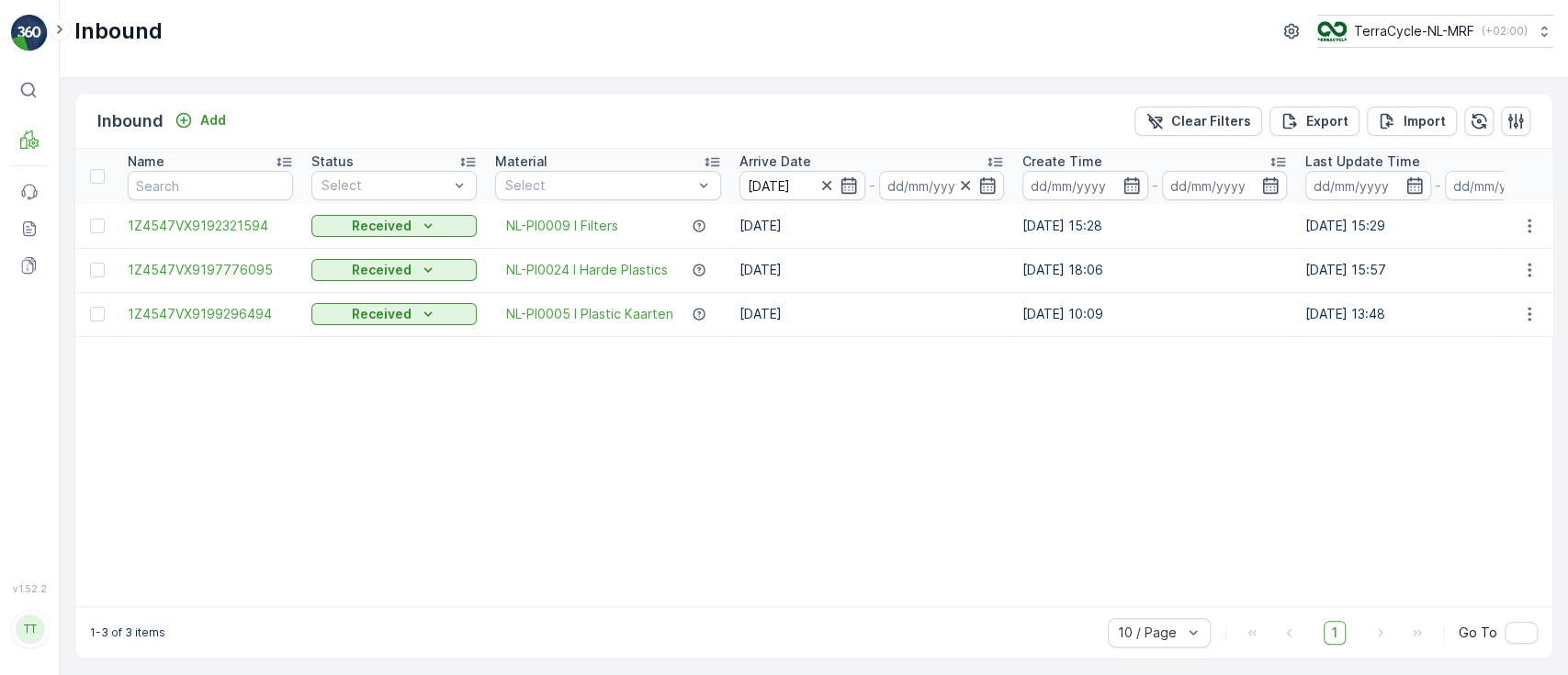
type input "01.08.2025"
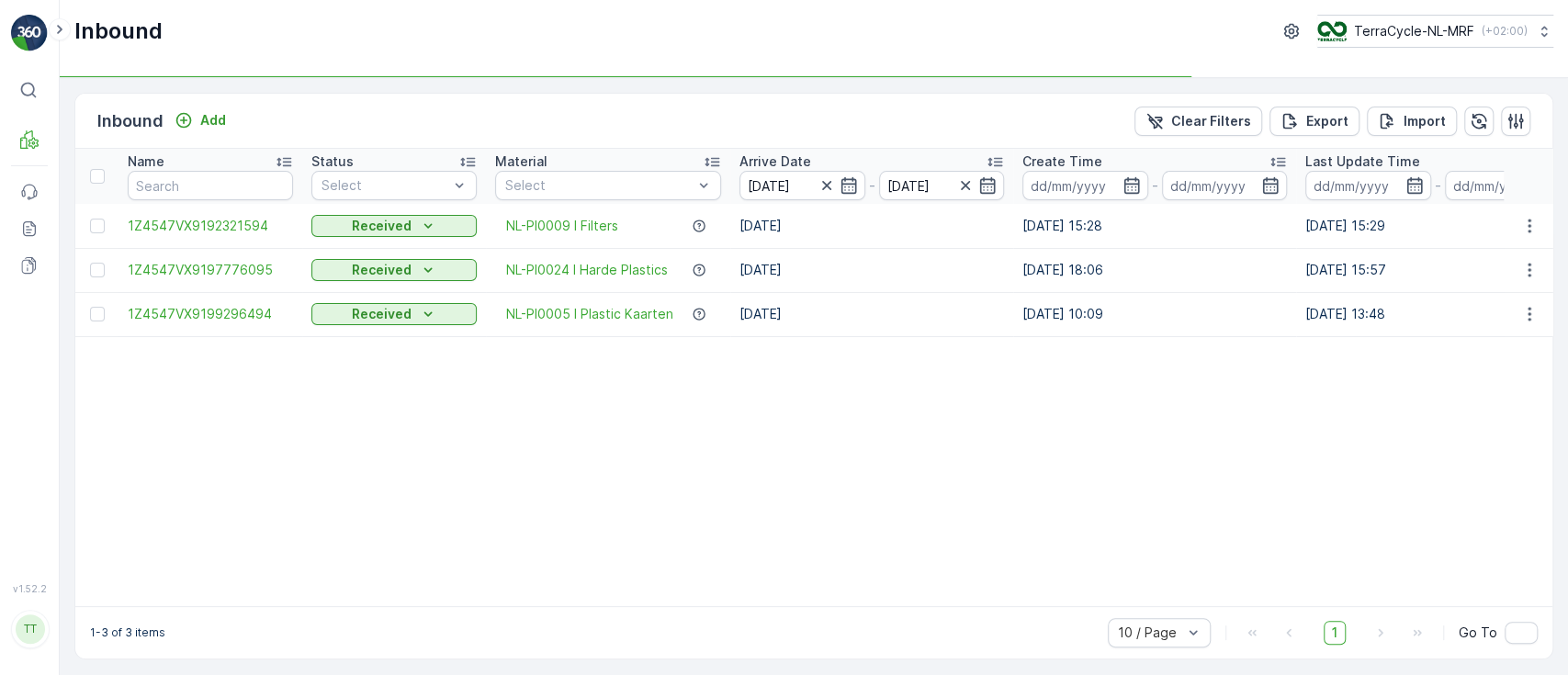
click at [920, 183] on input "01.08.2025" at bounding box center [942, 185] width 126 height 29
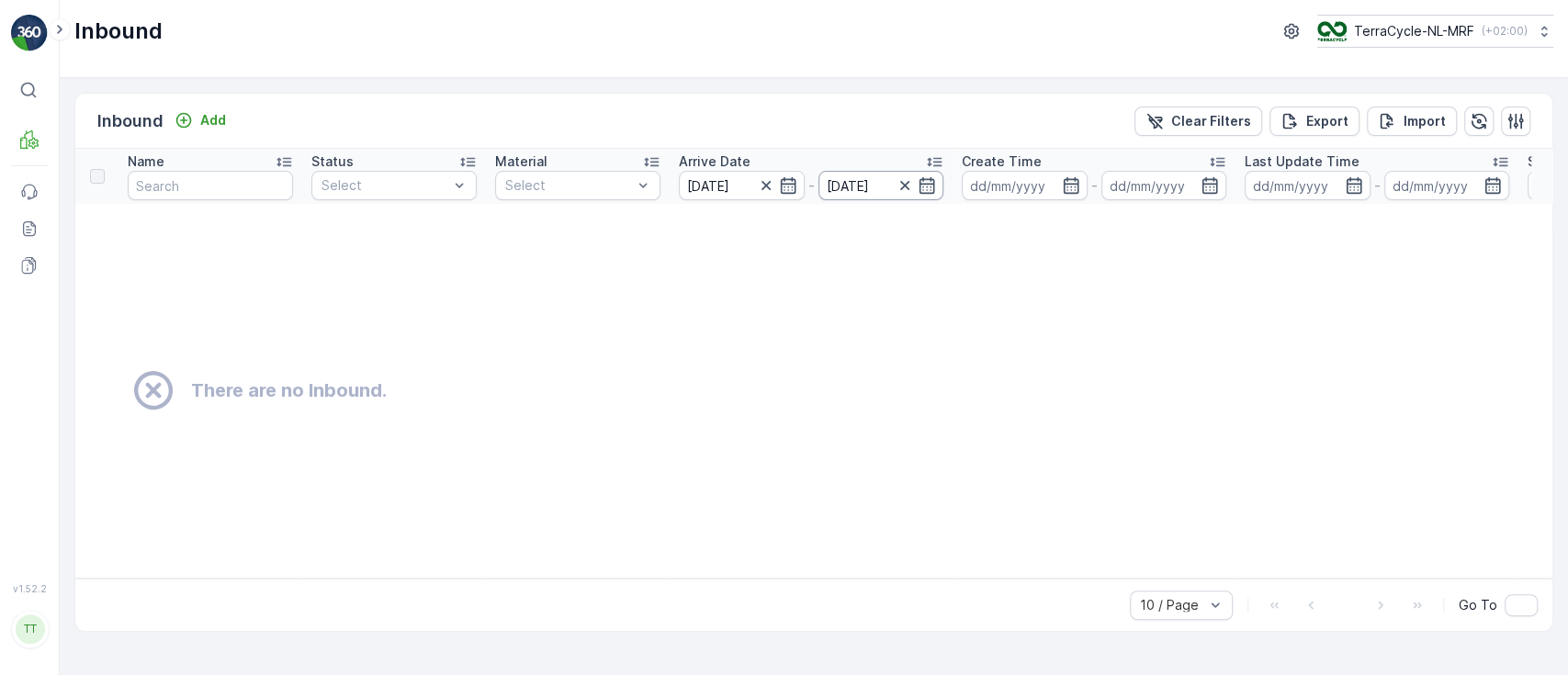
click at [853, 187] on input "01.08.2025" at bounding box center [881, 185] width 126 height 29
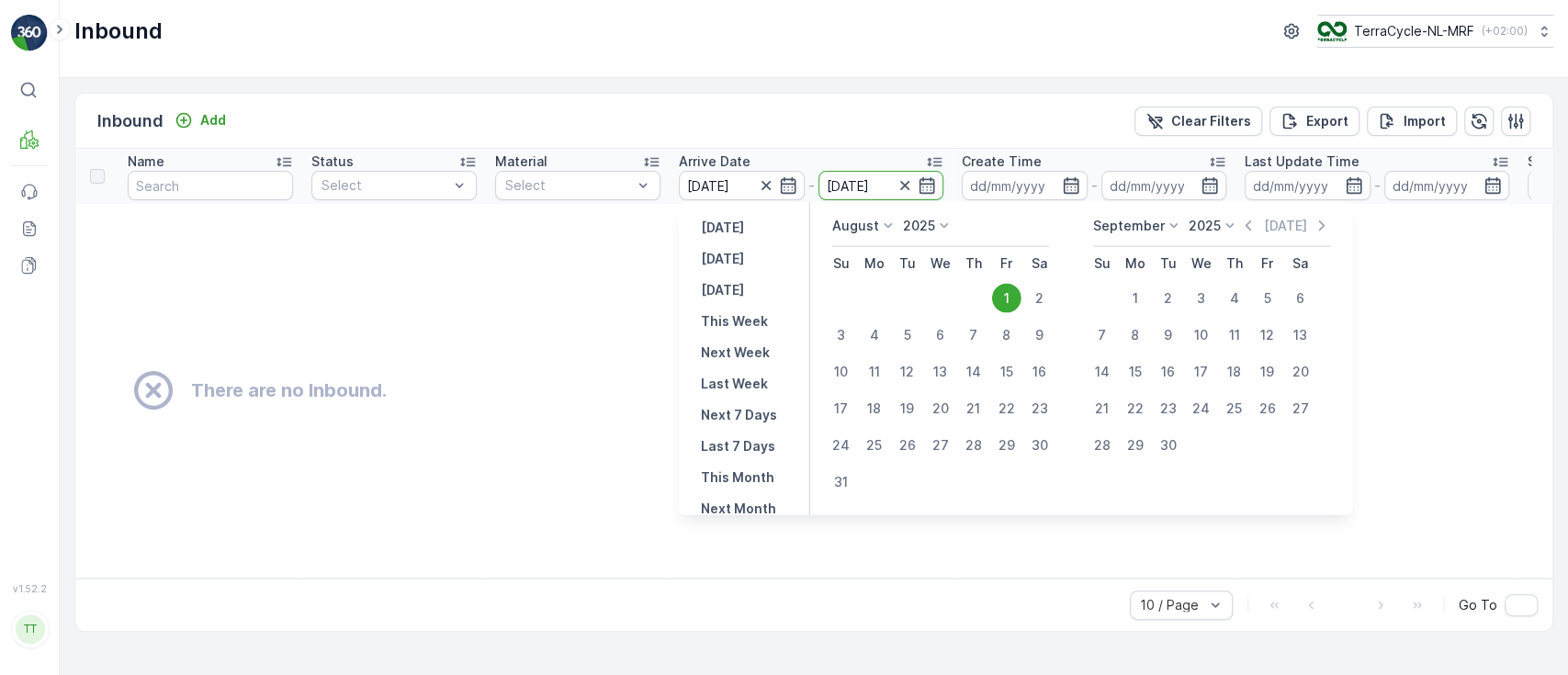
click at [879, 221] on icon at bounding box center [888, 225] width 19 height 19
click at [853, 307] on span "August" at bounding box center [864, 309] width 43 height 19
click at [843, 480] on div "31" at bounding box center [841, 482] width 29 height 29
type input "31.08.2025"
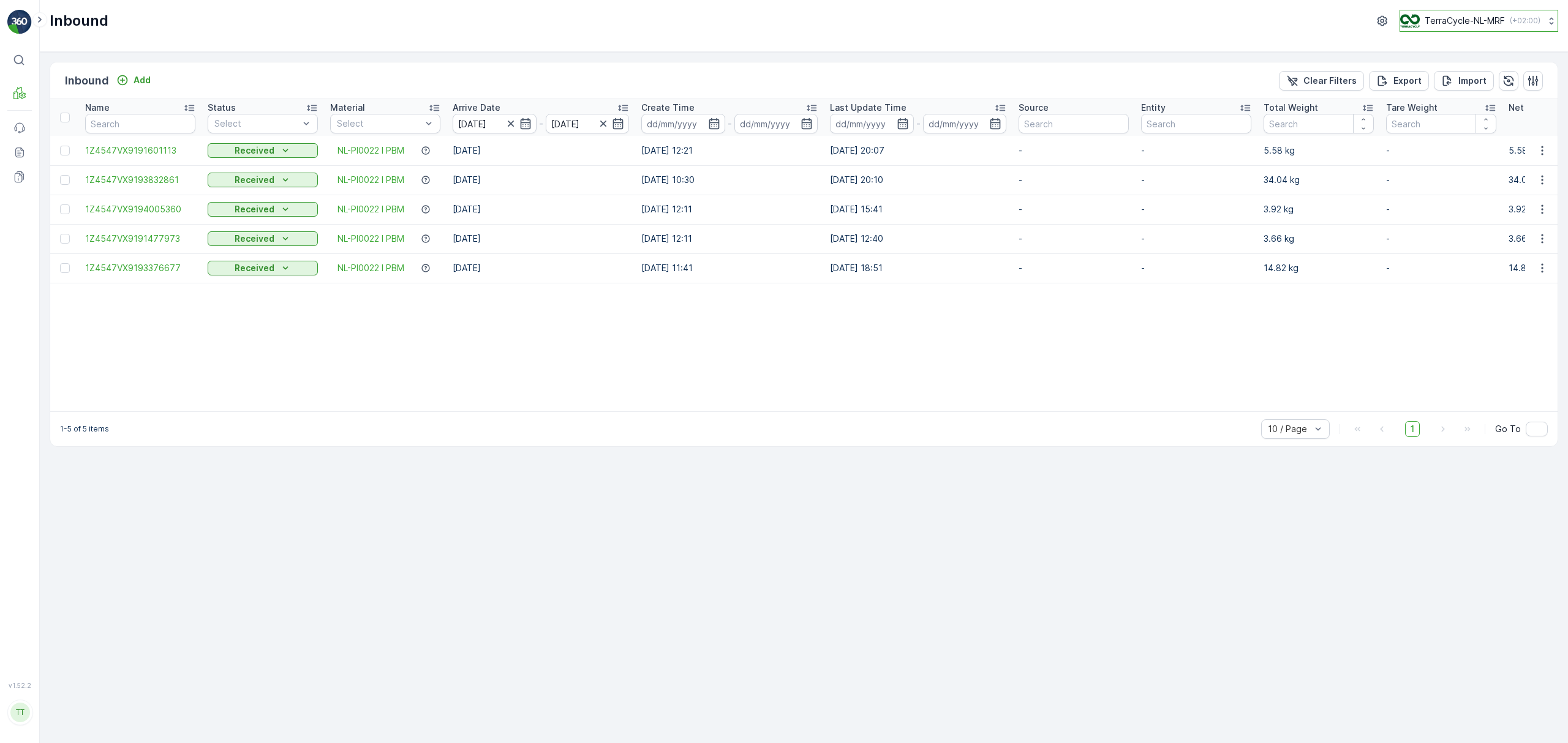
click at [1044, 23] on p "TerraCycle-NL-MRF" at bounding box center [1464, 21] width 80 height 12
type input "uk"
click at [1044, 105] on span "TerraCycle-UK02-Econpro" at bounding box center [1476, 102] width 136 height 12
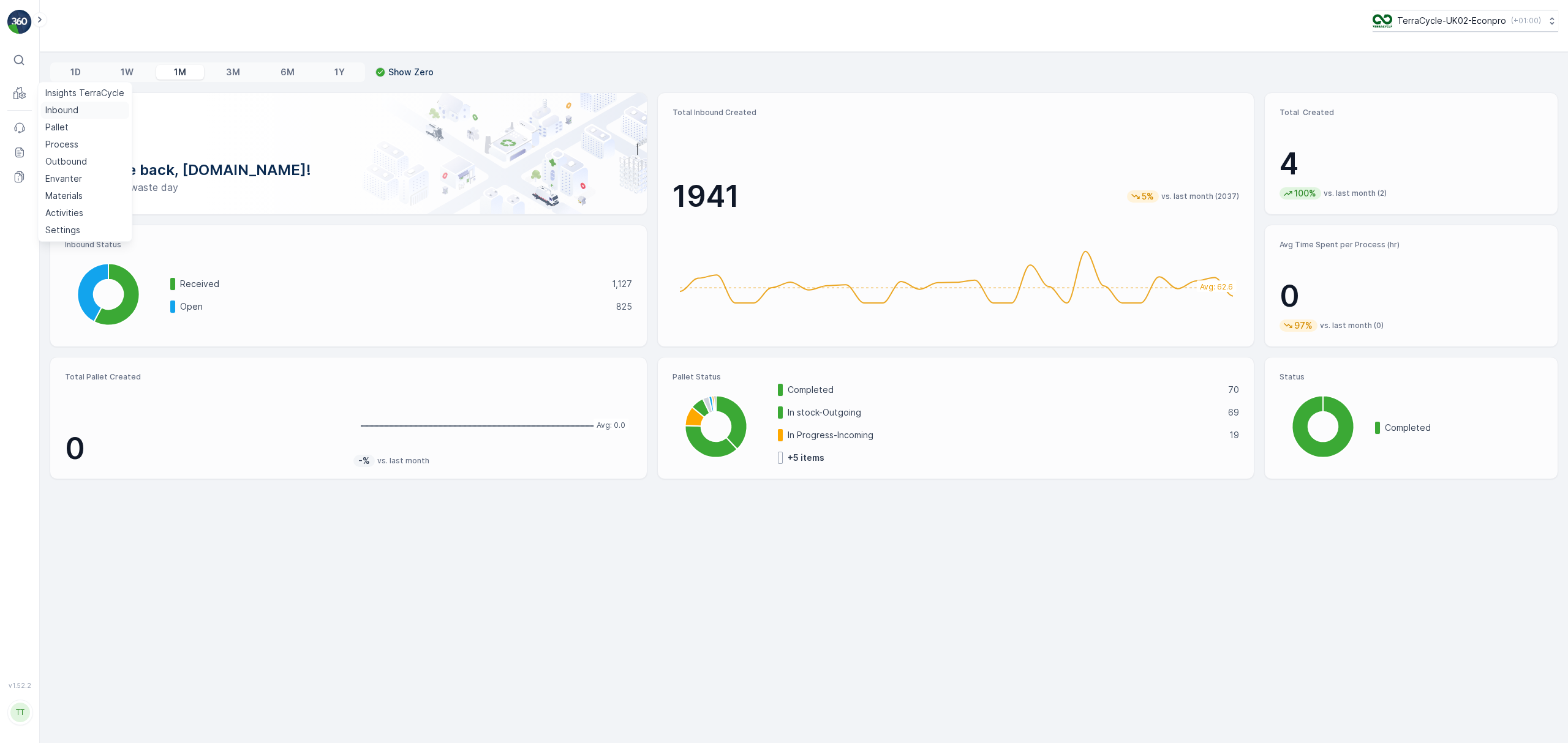
click at [60, 111] on p "Inbound" at bounding box center [62, 110] width 33 height 12
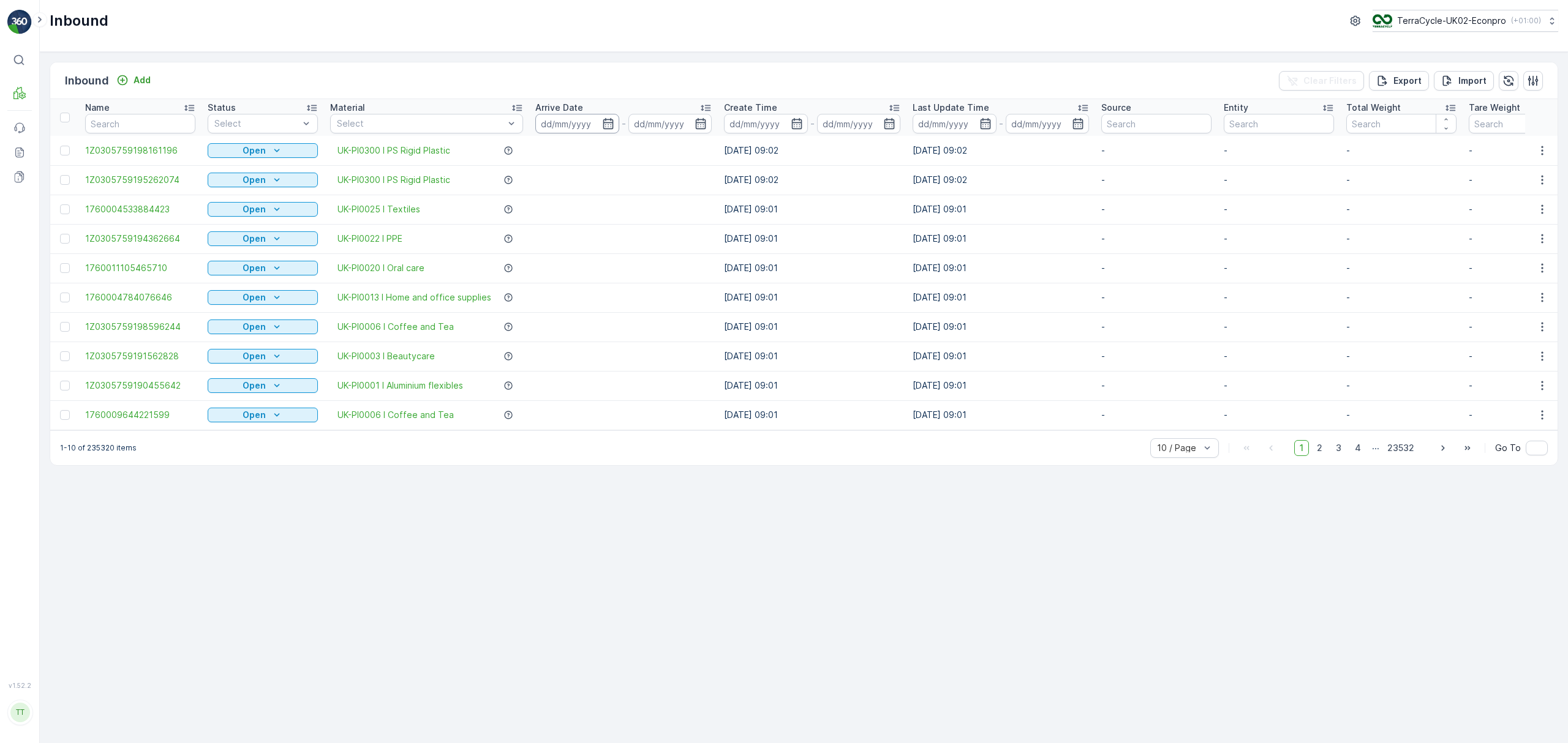
click at [576, 120] on input at bounding box center [577, 124] width 84 height 20
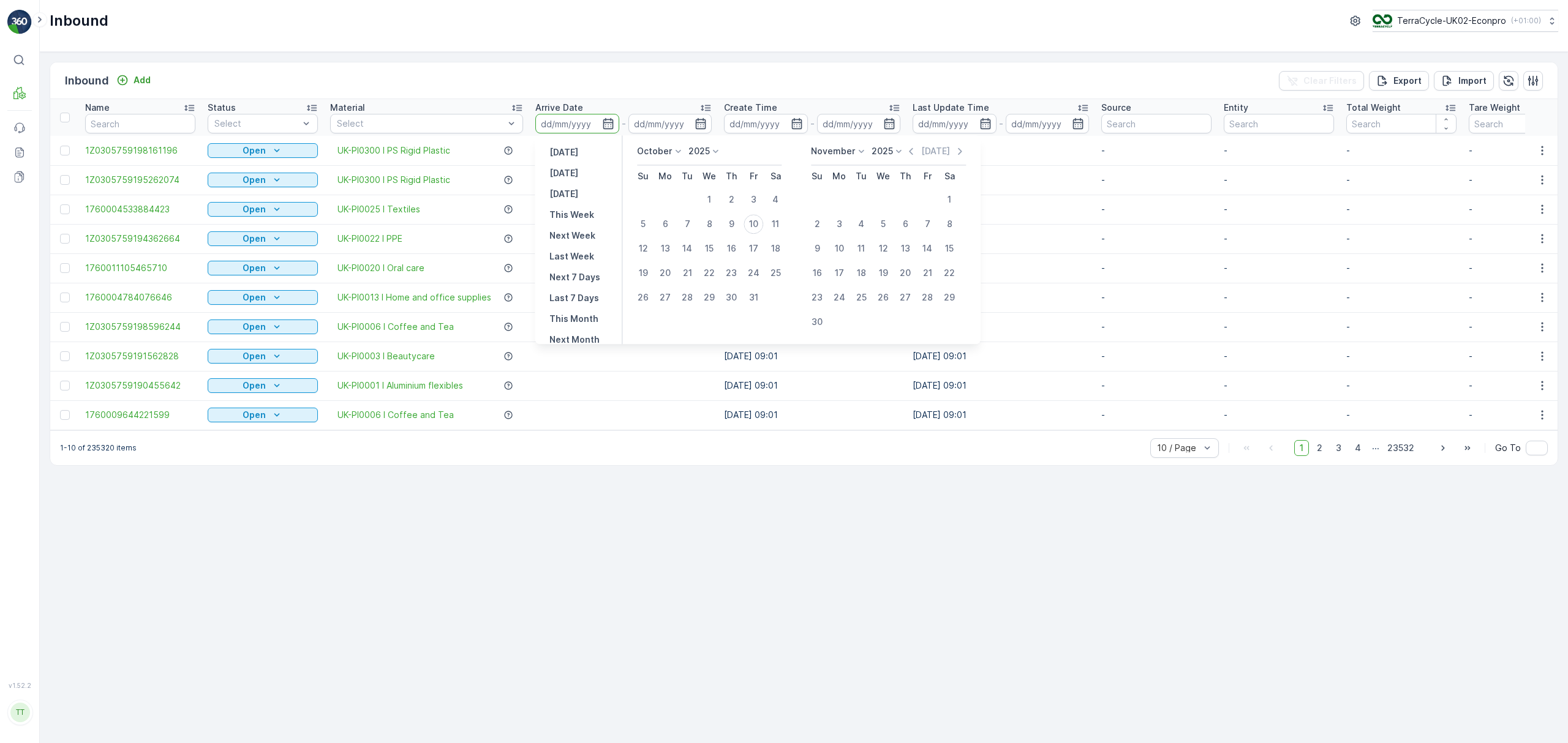
click at [654, 152] on p "October" at bounding box center [654, 151] width 35 height 12
click at [659, 205] on span "August" at bounding box center [659, 207] width 29 height 12
click at [757, 197] on div "1" at bounding box center [753, 200] width 20 height 20
type input "01.08.2025"
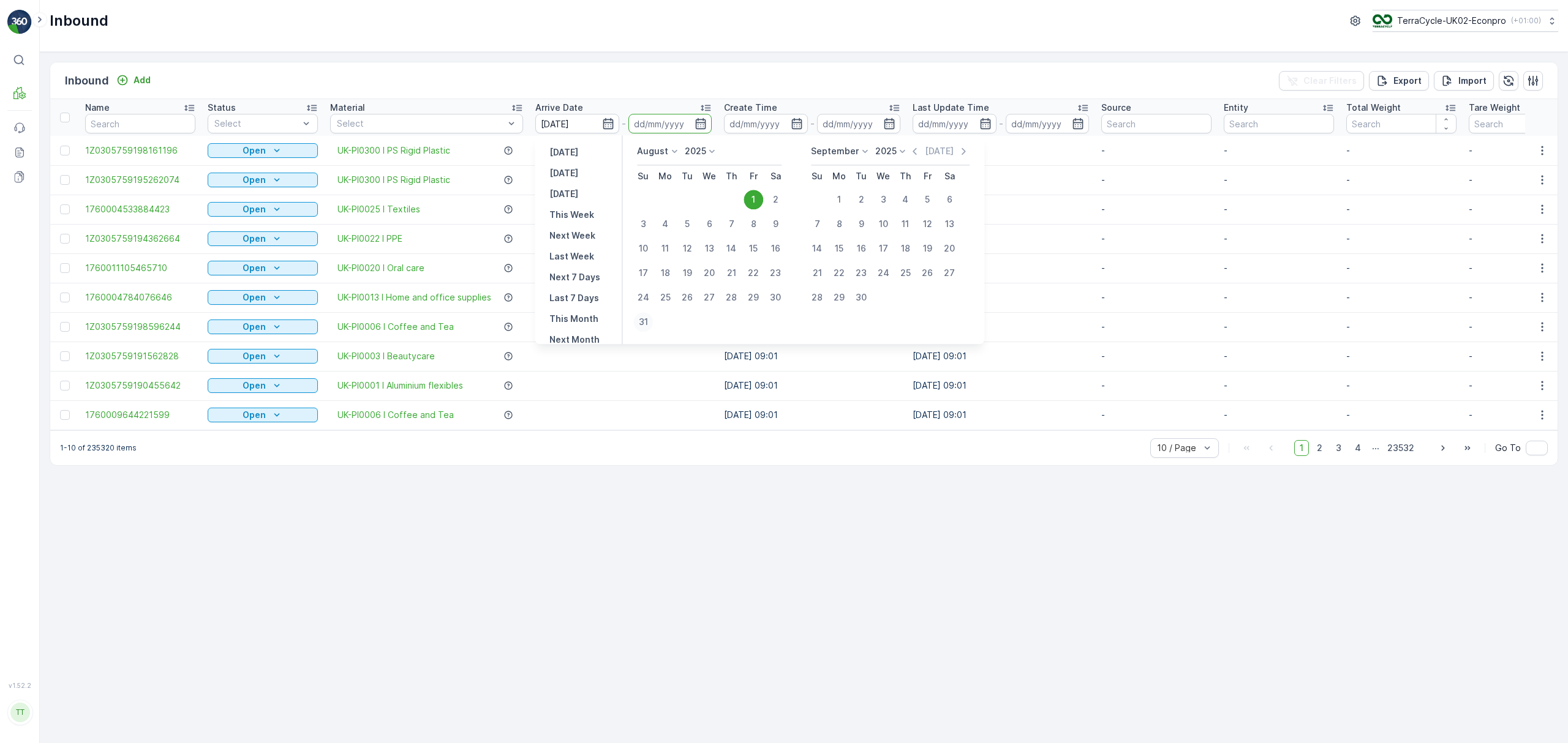
click at [643, 320] on div "31" at bounding box center [643, 322] width 20 height 20
type input "31.08.2025"
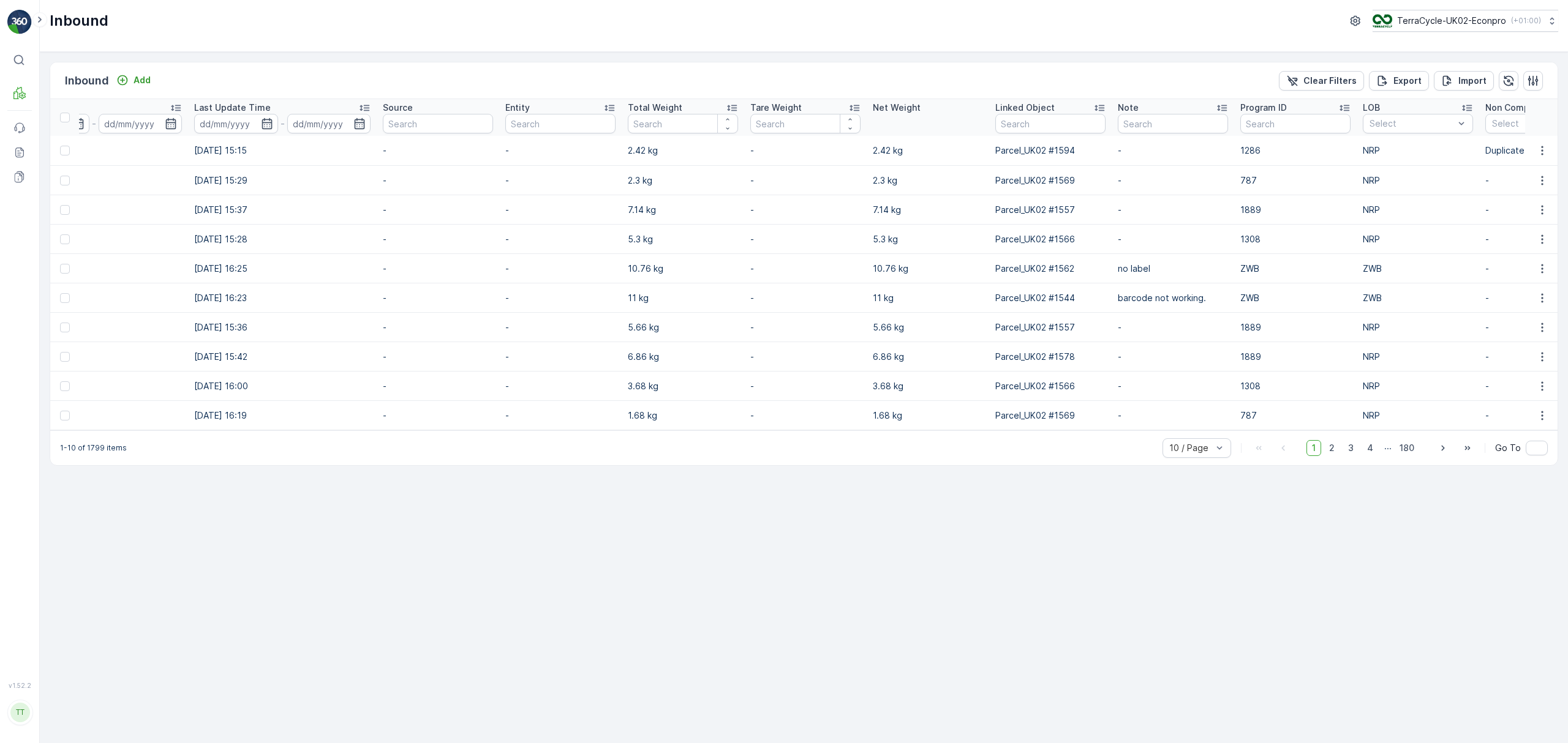
scroll to position [0, 795]
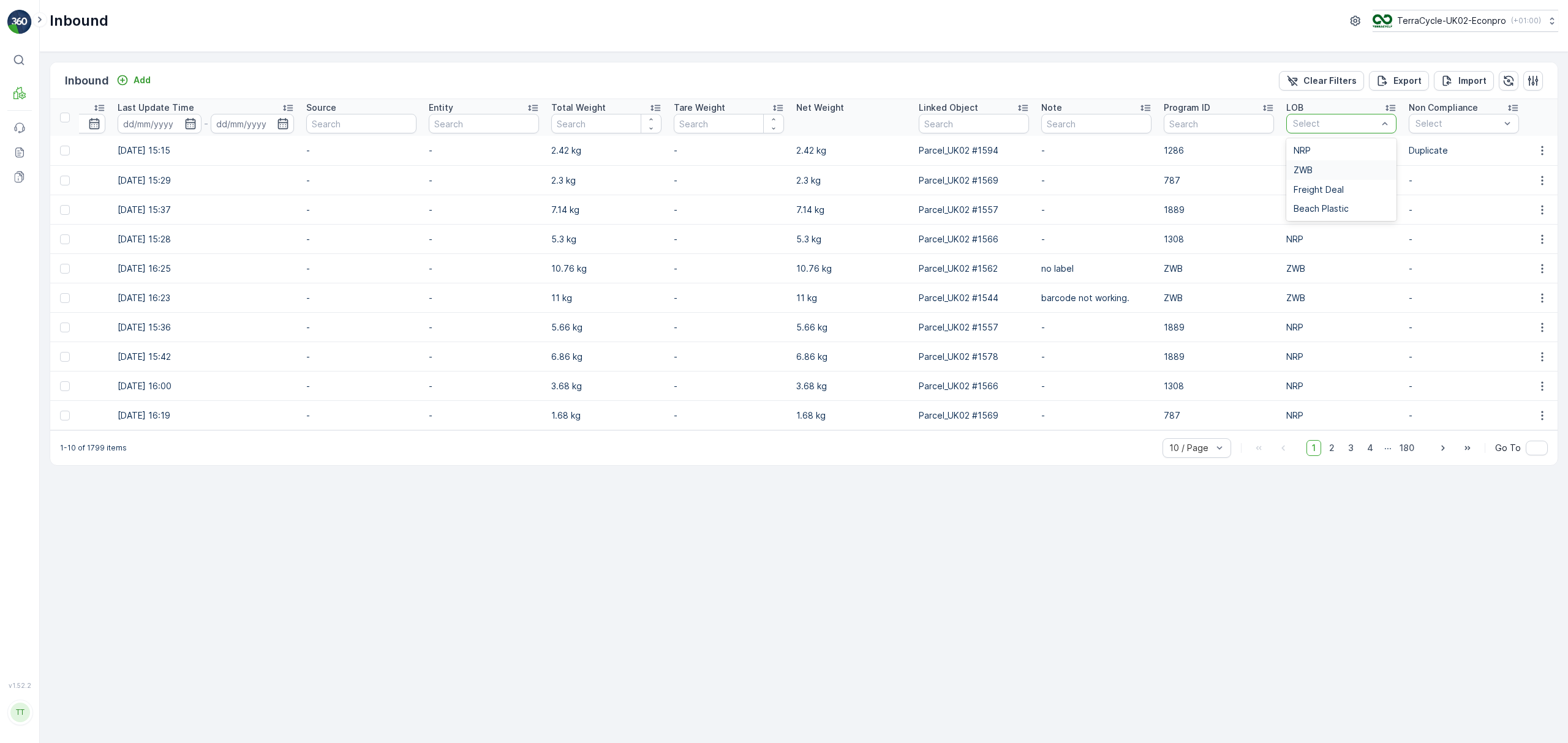
click at [1308, 167] on span "ZWB" at bounding box center [1303, 170] width 19 height 10
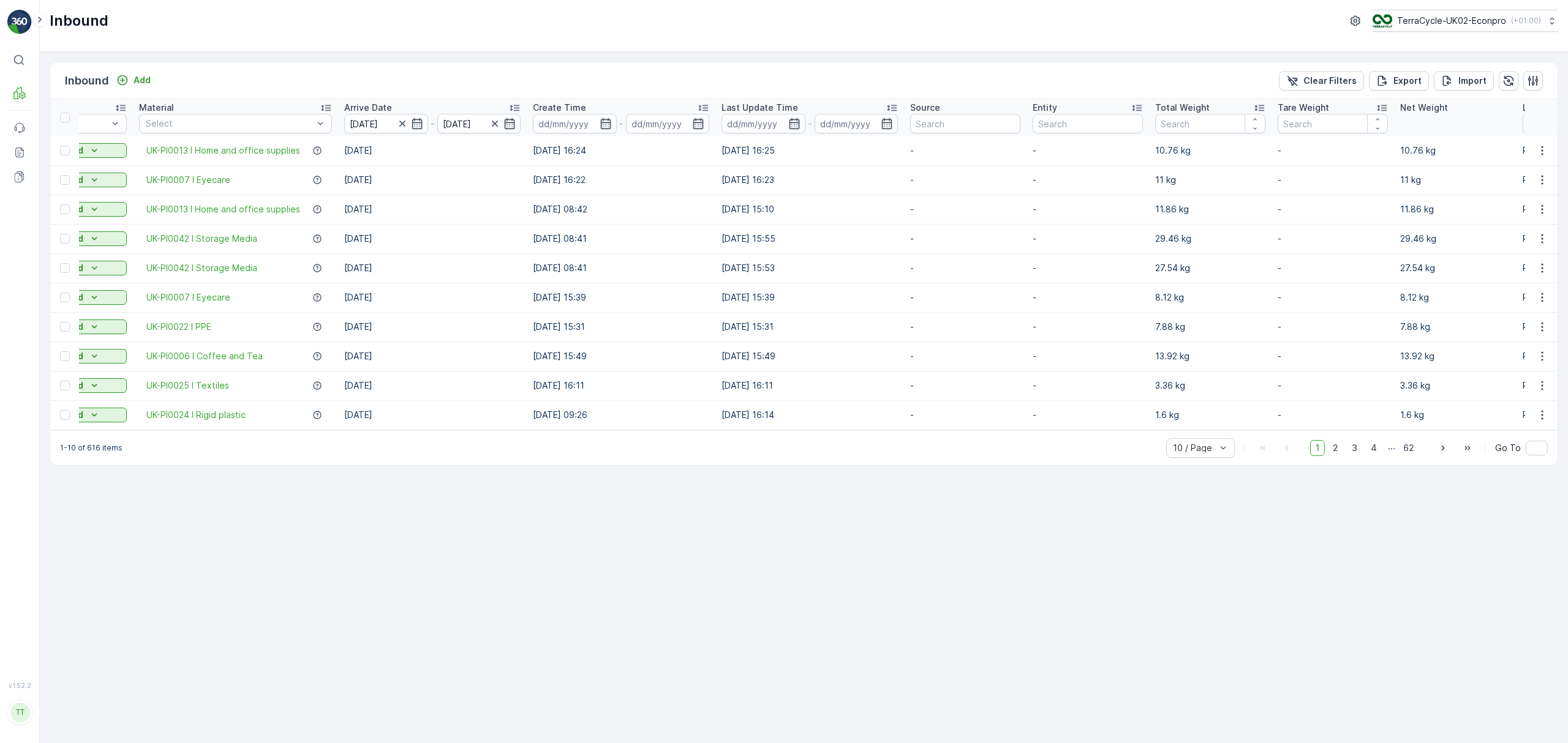
scroll to position [0, 179]
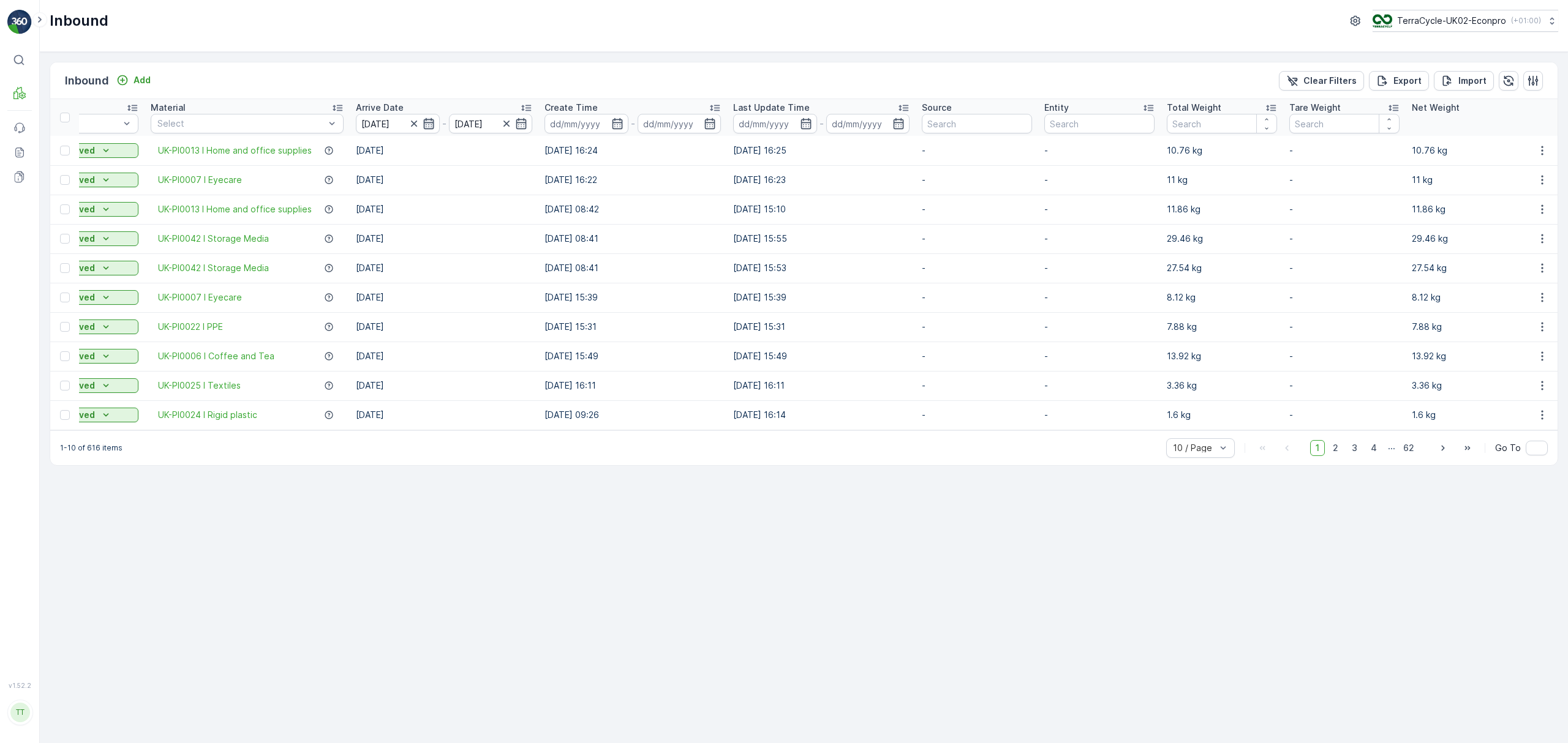
click at [429, 127] on icon "button" at bounding box center [429, 124] width 12 height 12
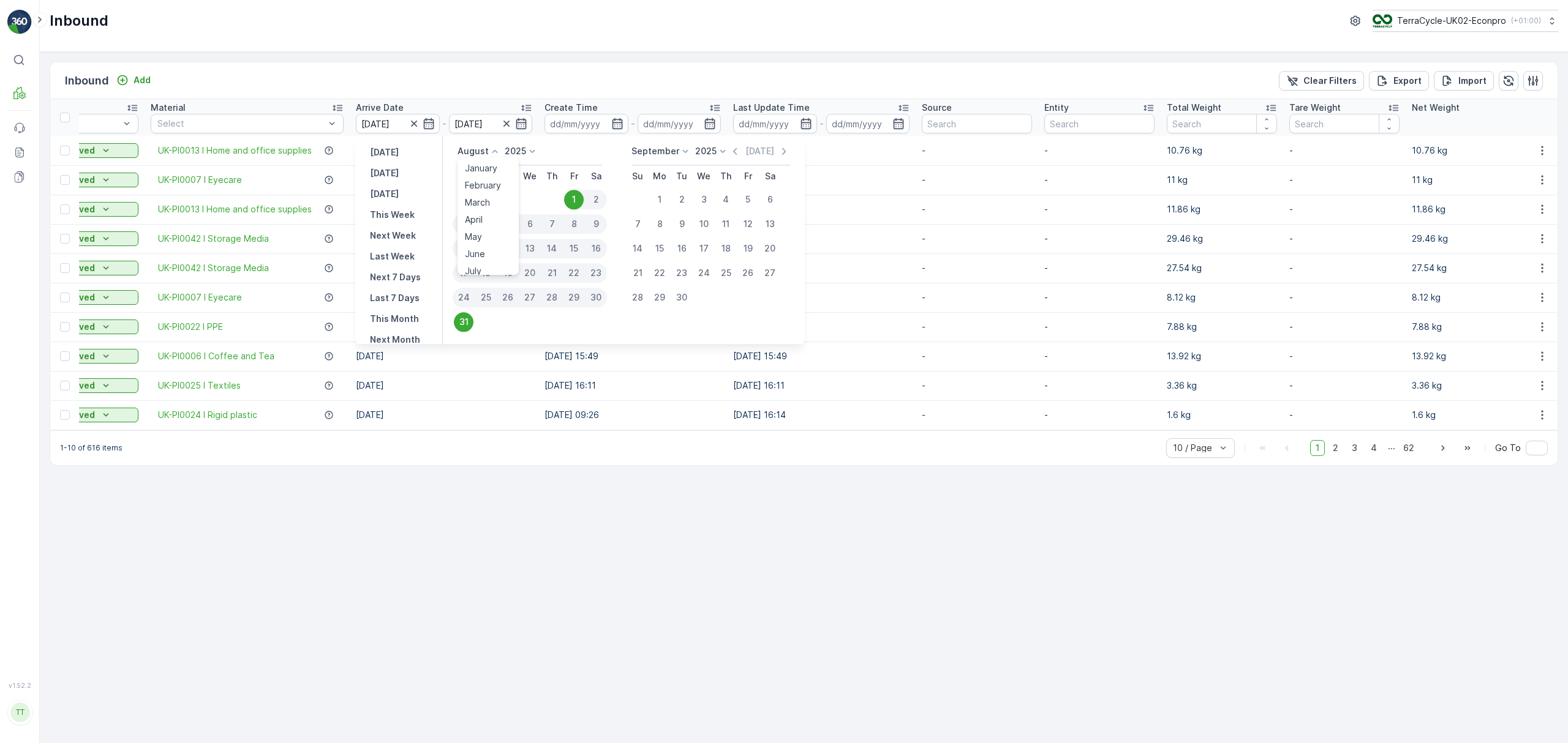
click at [474, 152] on p "August" at bounding box center [473, 151] width 31 height 12
click at [479, 263] on span "July" at bounding box center [473, 266] width 16 height 12
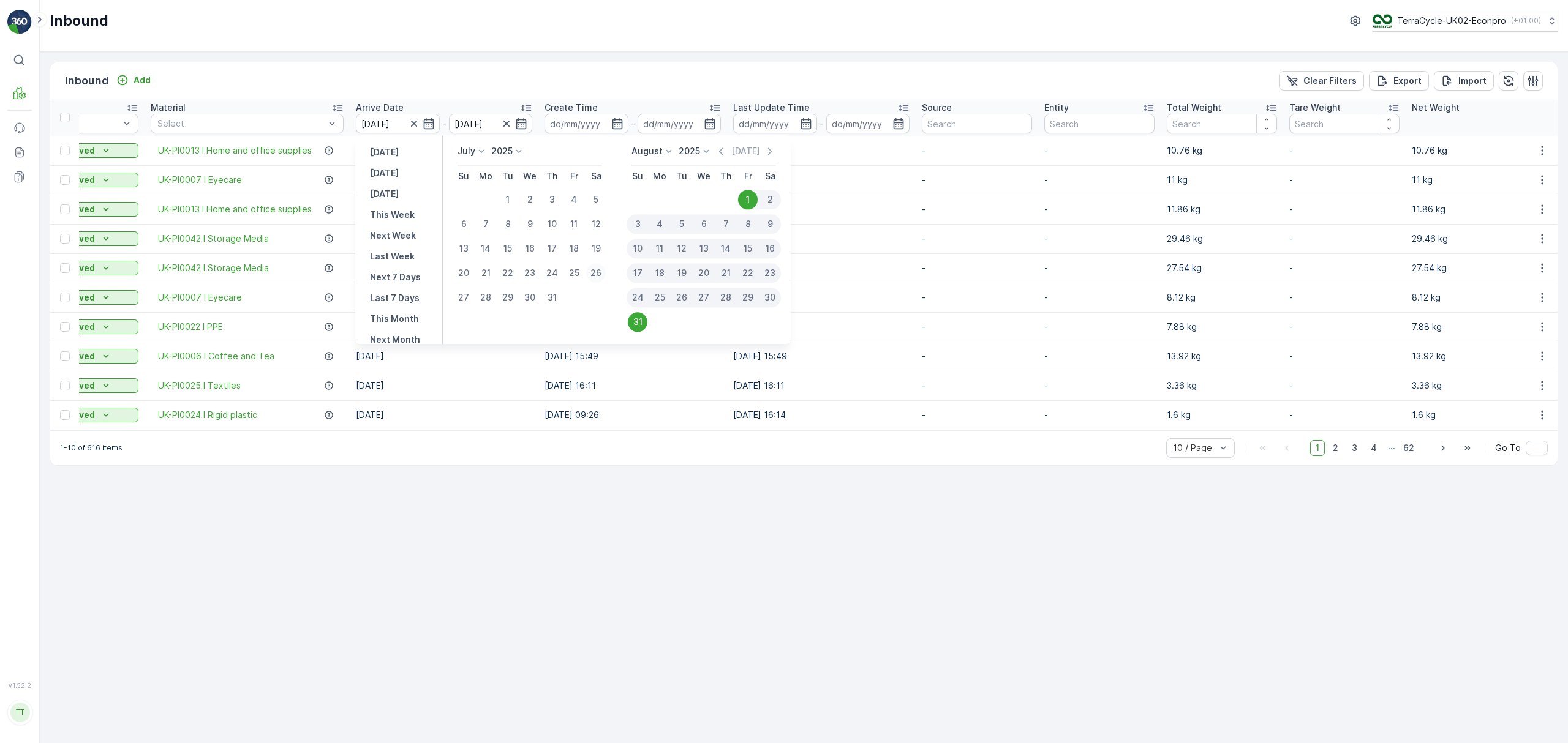
click at [591, 273] on div "26" at bounding box center [596, 273] width 20 height 20
type input "[DATE]"
click at [663, 298] on div "25" at bounding box center [659, 298] width 20 height 20
type input "[DATE]"
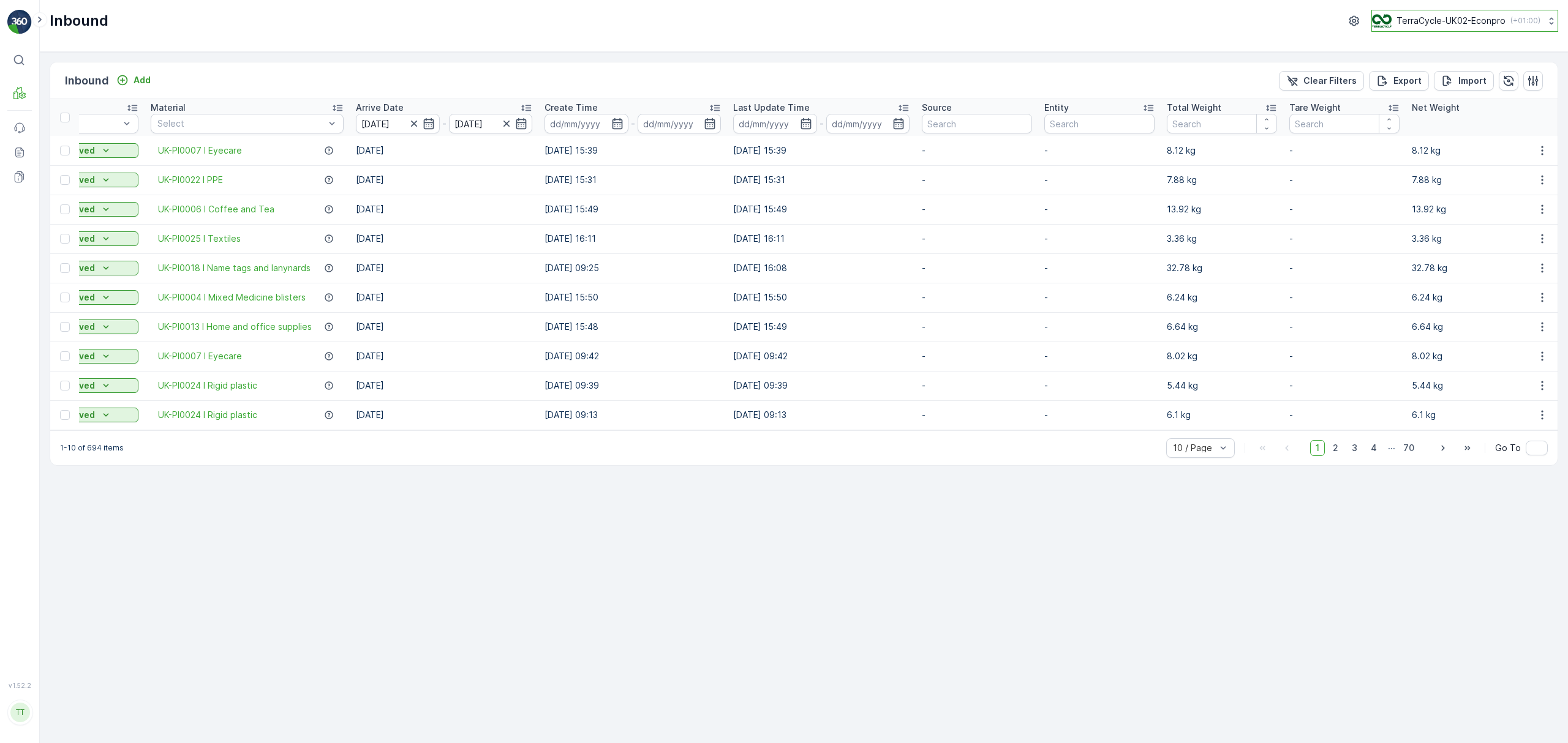
click at [1428, 23] on p "TerraCycle-UK02-Econpro" at bounding box center [1451, 21] width 109 height 12
type input "fr"
click at [1434, 72] on span "TerraCycle- FR02 -MRF" at bounding box center [1448, 75] width 137 height 12
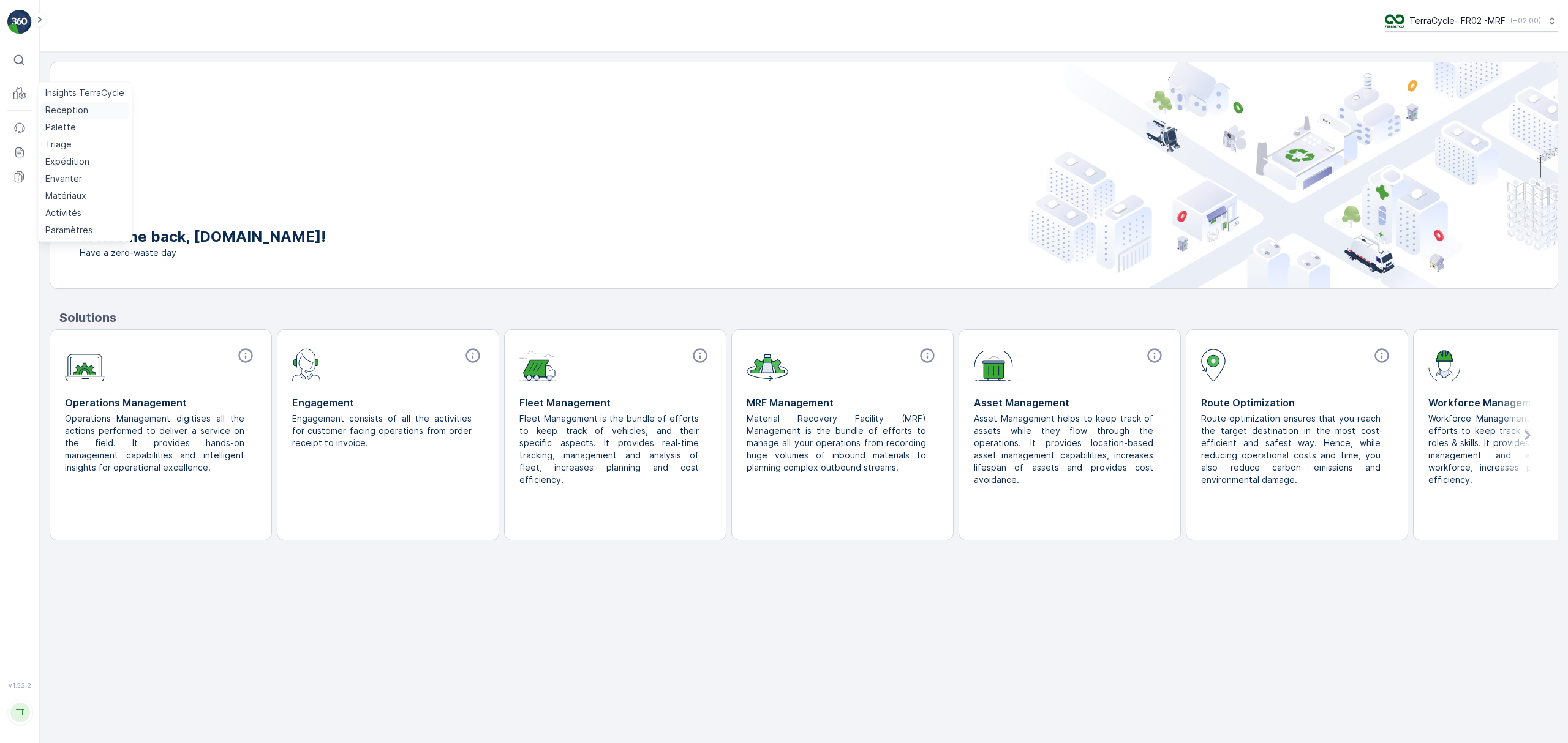
click at [57, 111] on p "Reception" at bounding box center [67, 110] width 43 height 12
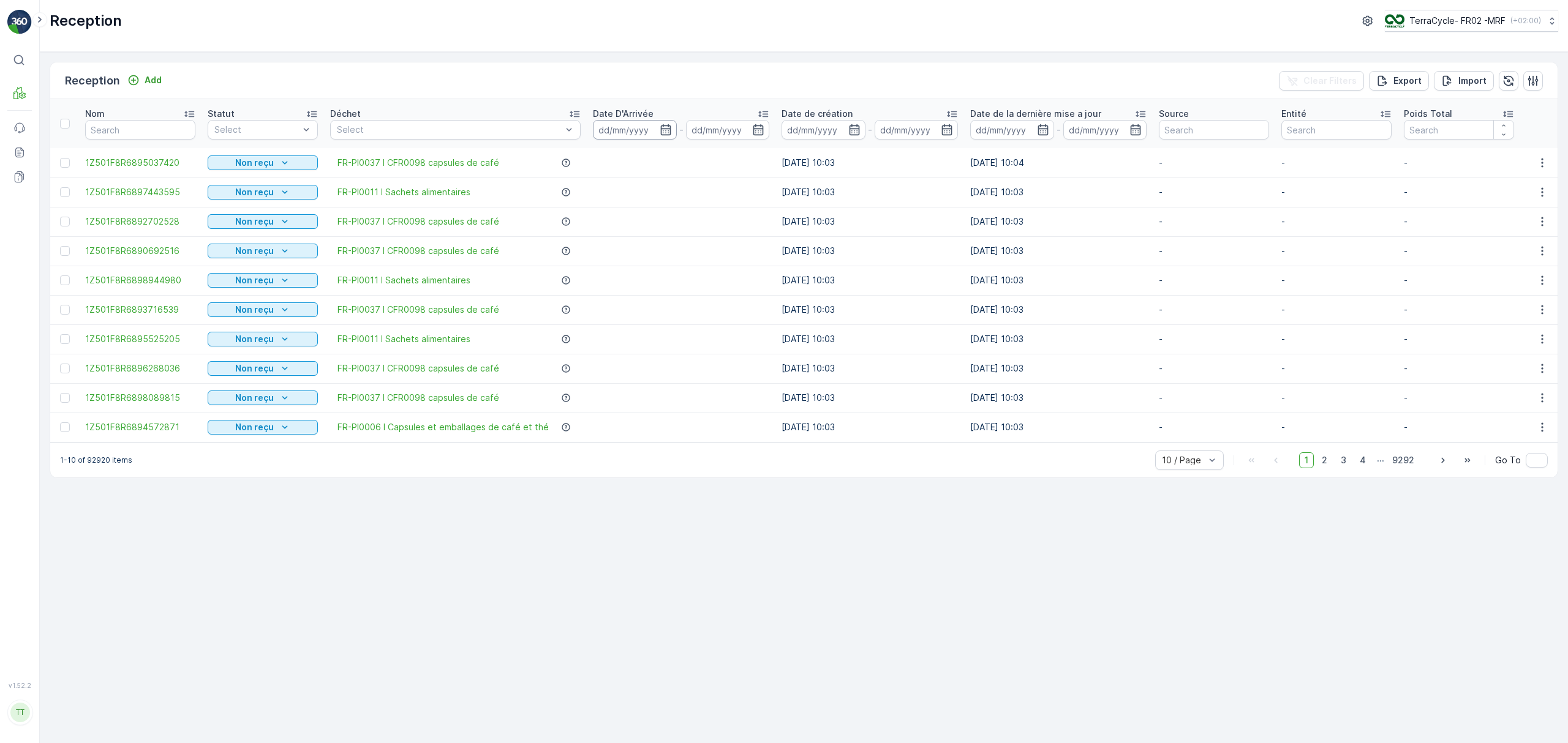
click at [624, 128] on input at bounding box center [634, 130] width 84 height 20
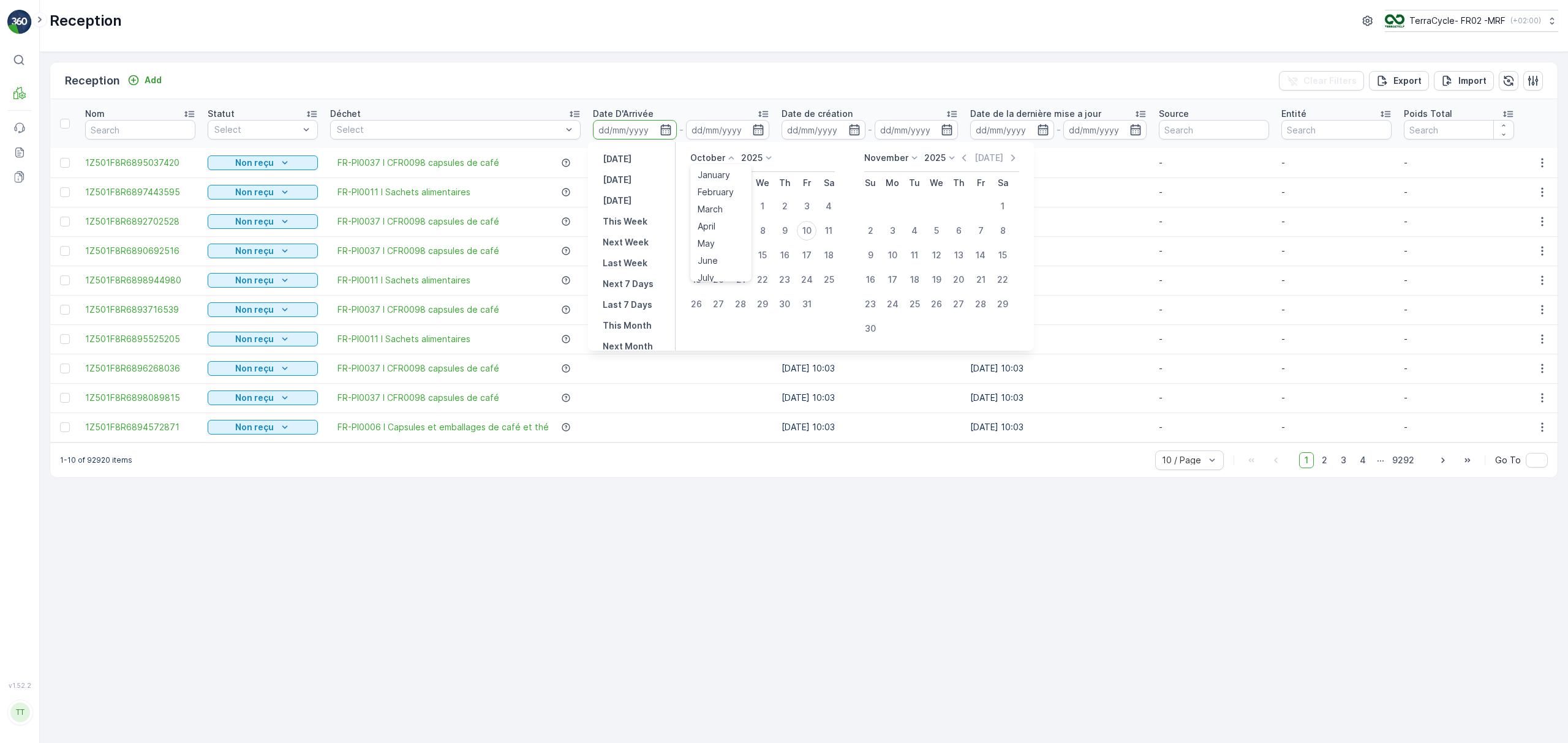
click at [706, 157] on p "October" at bounding box center [708, 158] width 35 height 12
click at [711, 272] on span "July" at bounding box center [706, 273] width 16 height 12
click at [826, 279] on div "26" at bounding box center [829, 280] width 20 height 20
type input "[DATE]"
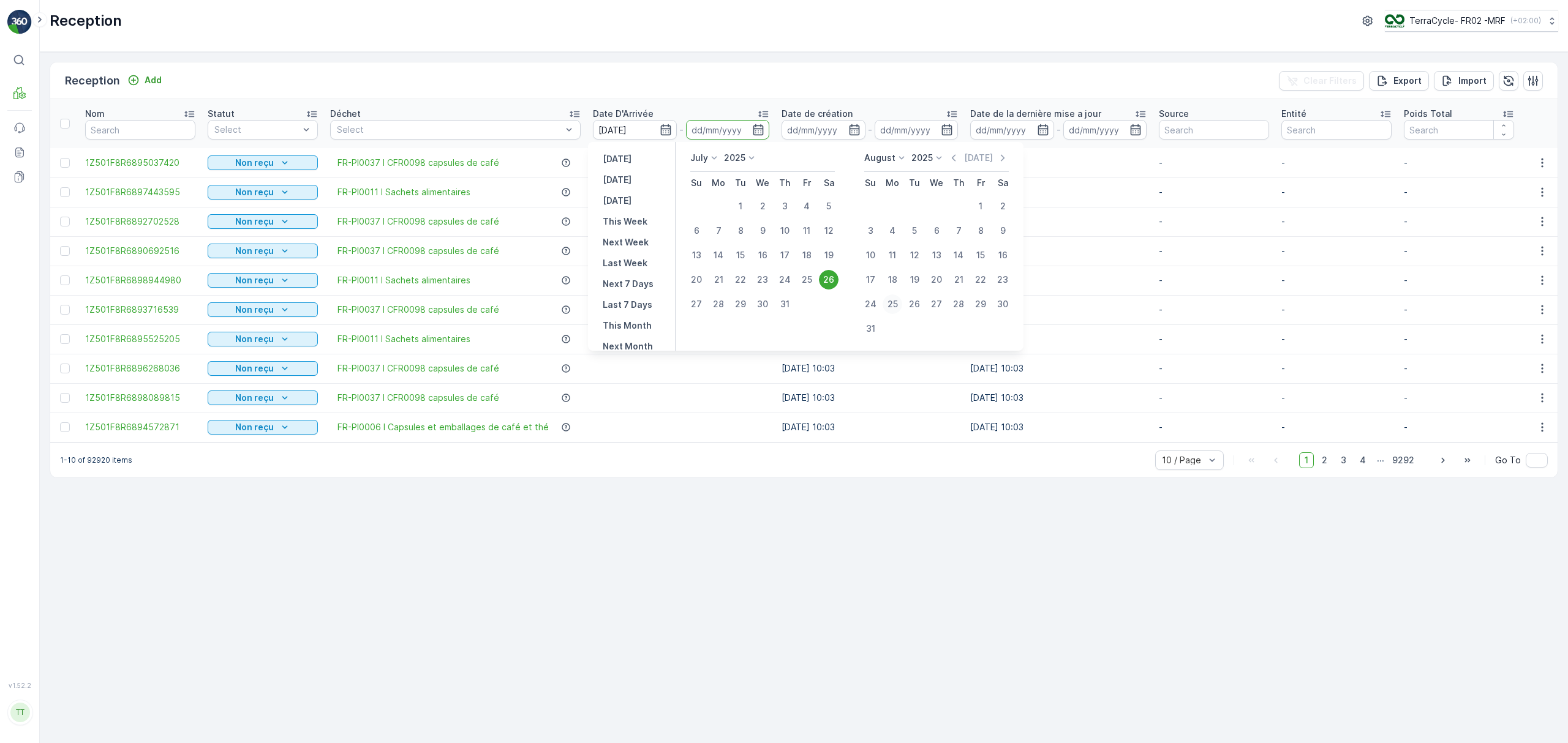
click at [892, 302] on div "25" at bounding box center [892, 304] width 20 height 20
type input "[DATE]"
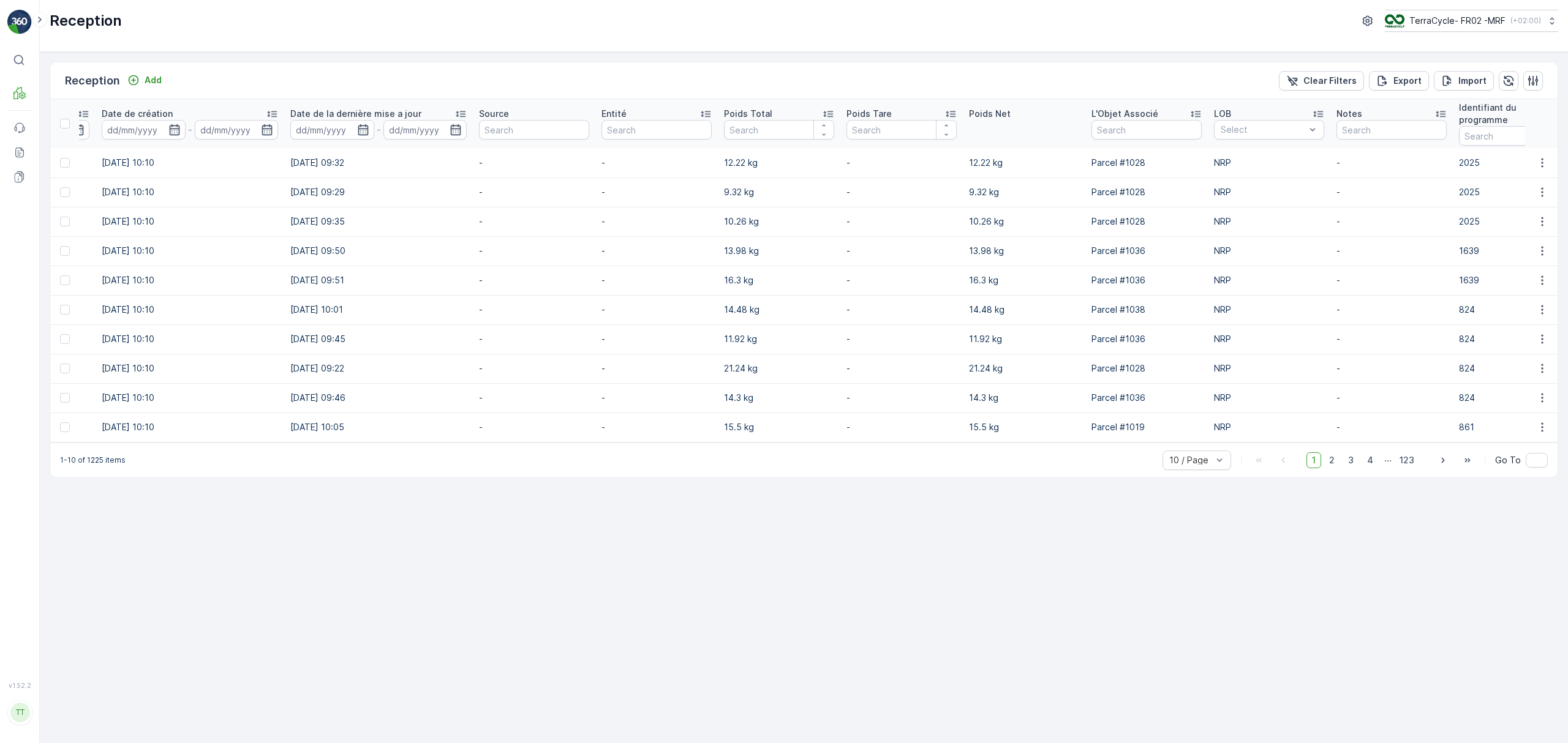
scroll to position [0, 802]
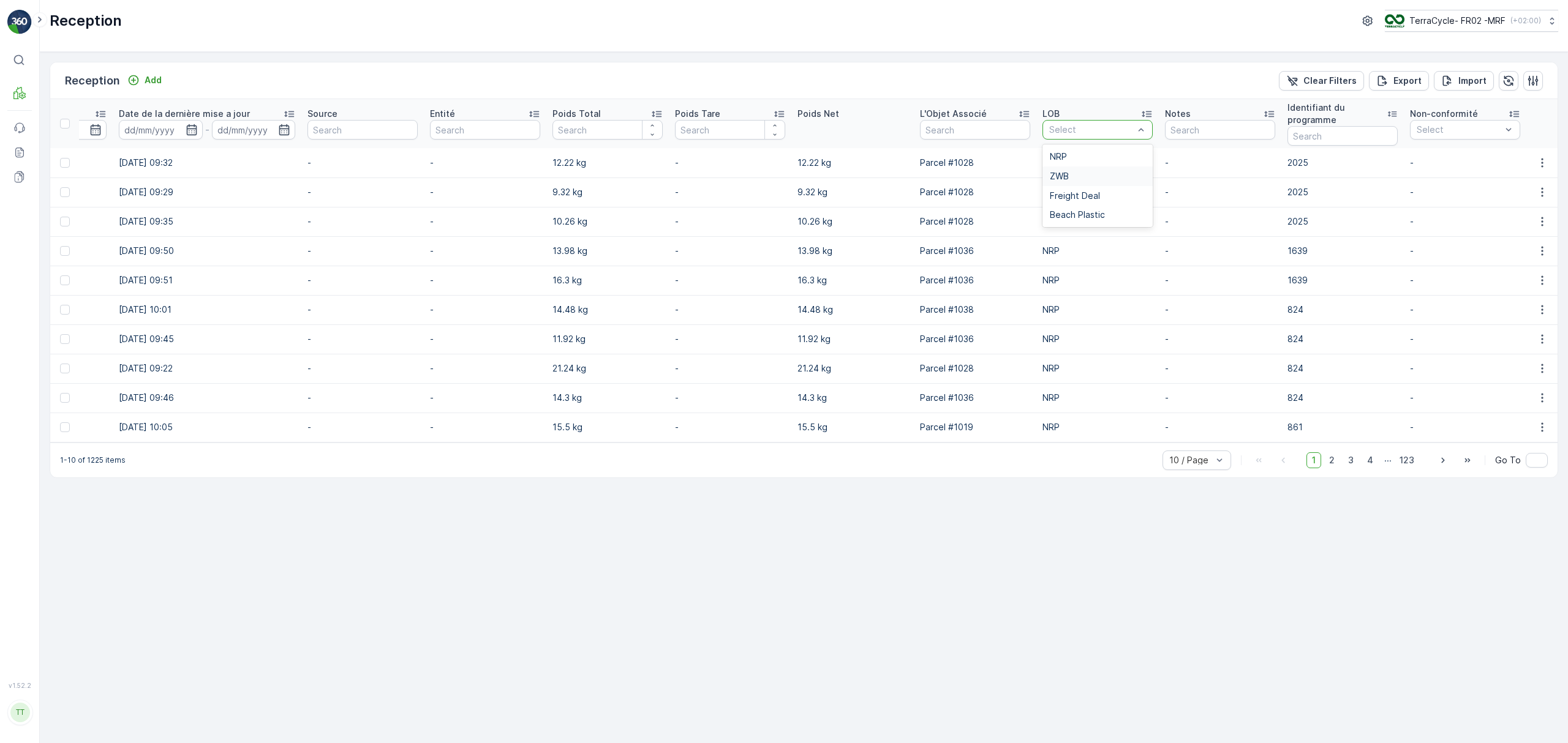
click at [1068, 179] on div "ZWB" at bounding box center [1097, 176] width 96 height 10
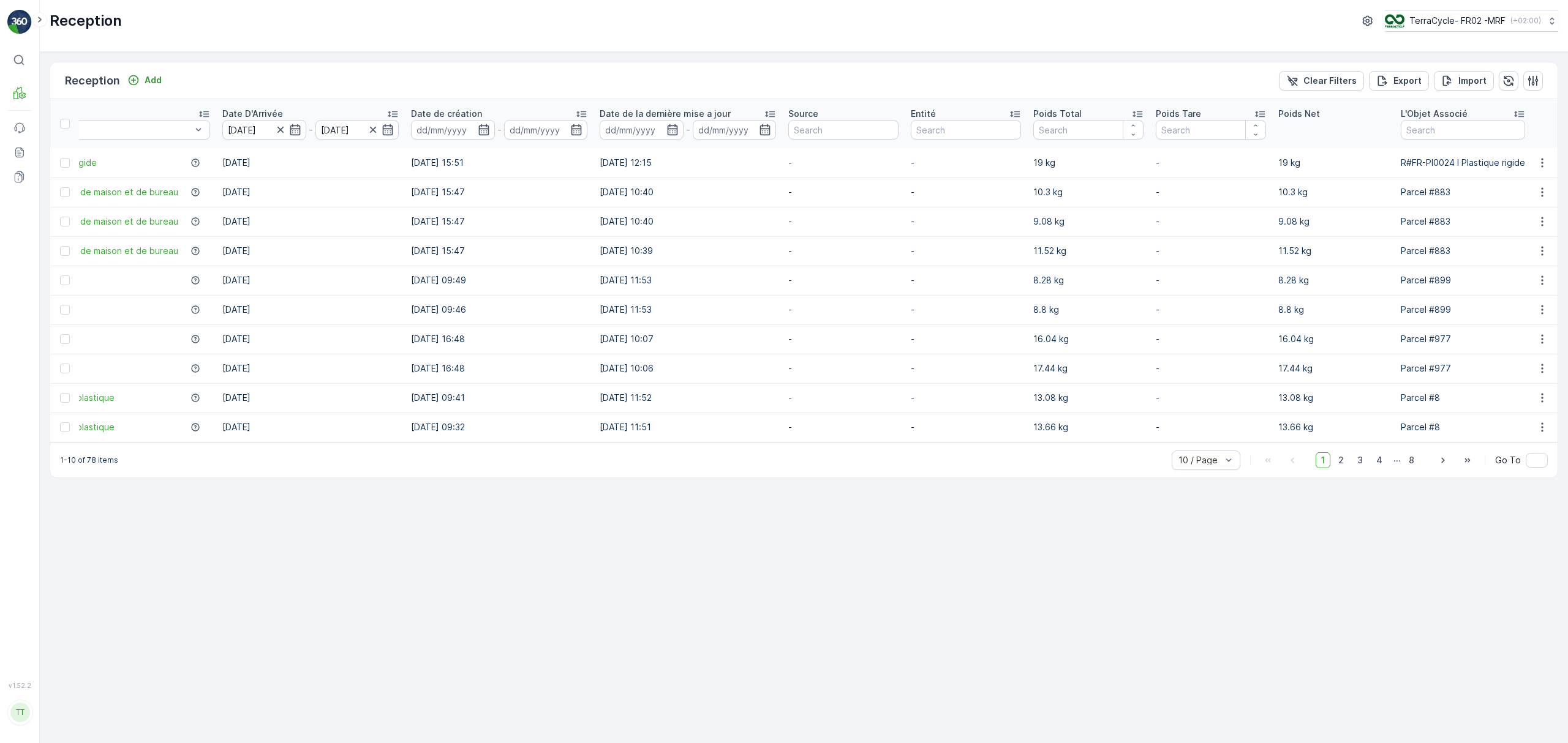
scroll to position [0, 351]
